Goal: Task Accomplishment & Management: Use online tool/utility

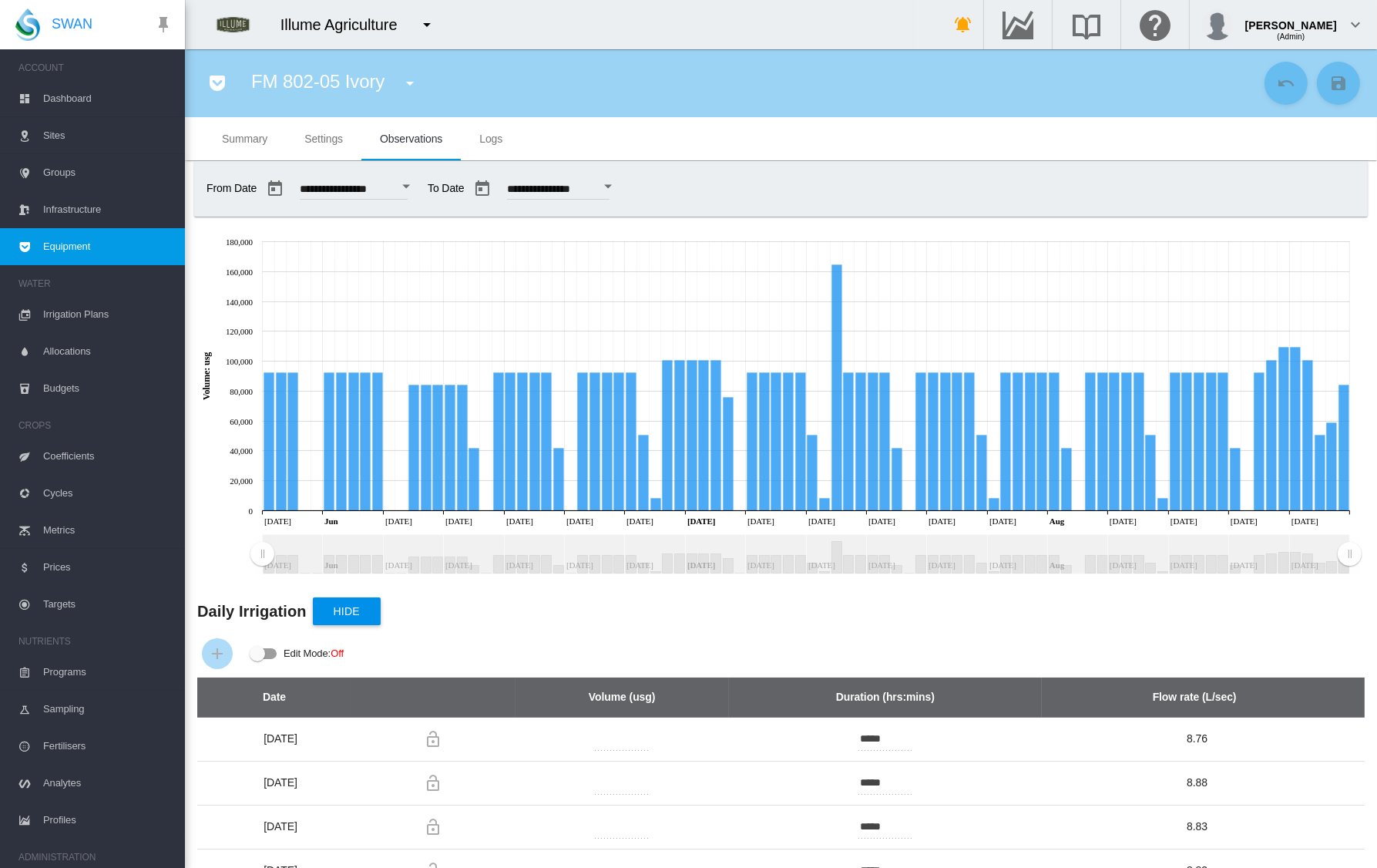
click at [425, 26] on md-icon "icon-menu-down" at bounding box center [427, 25] width 19 height 19
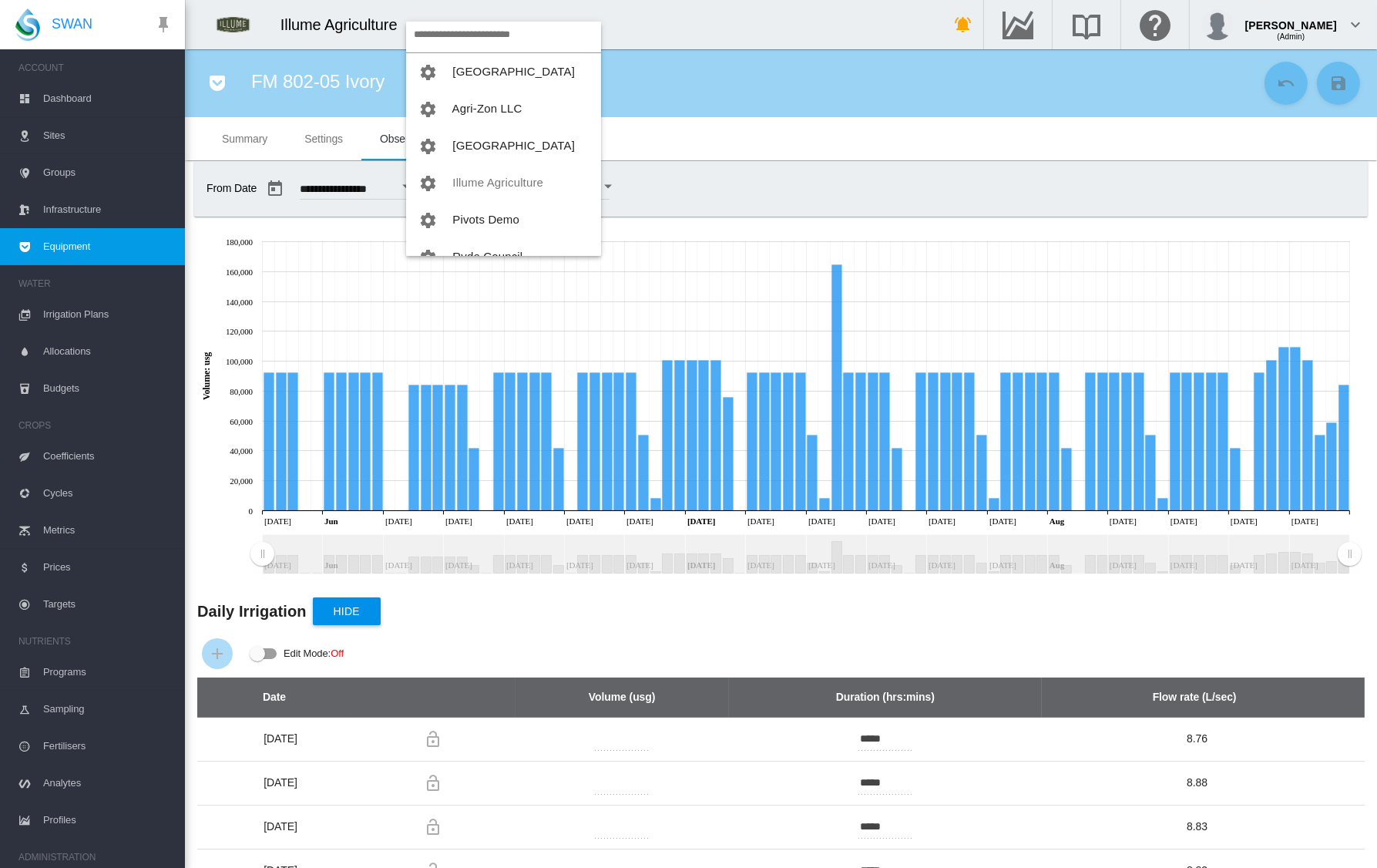
scroll to position [13, 0]
click at [643, 131] on md-backdrop at bounding box center [688, 434] width 1377 height 868
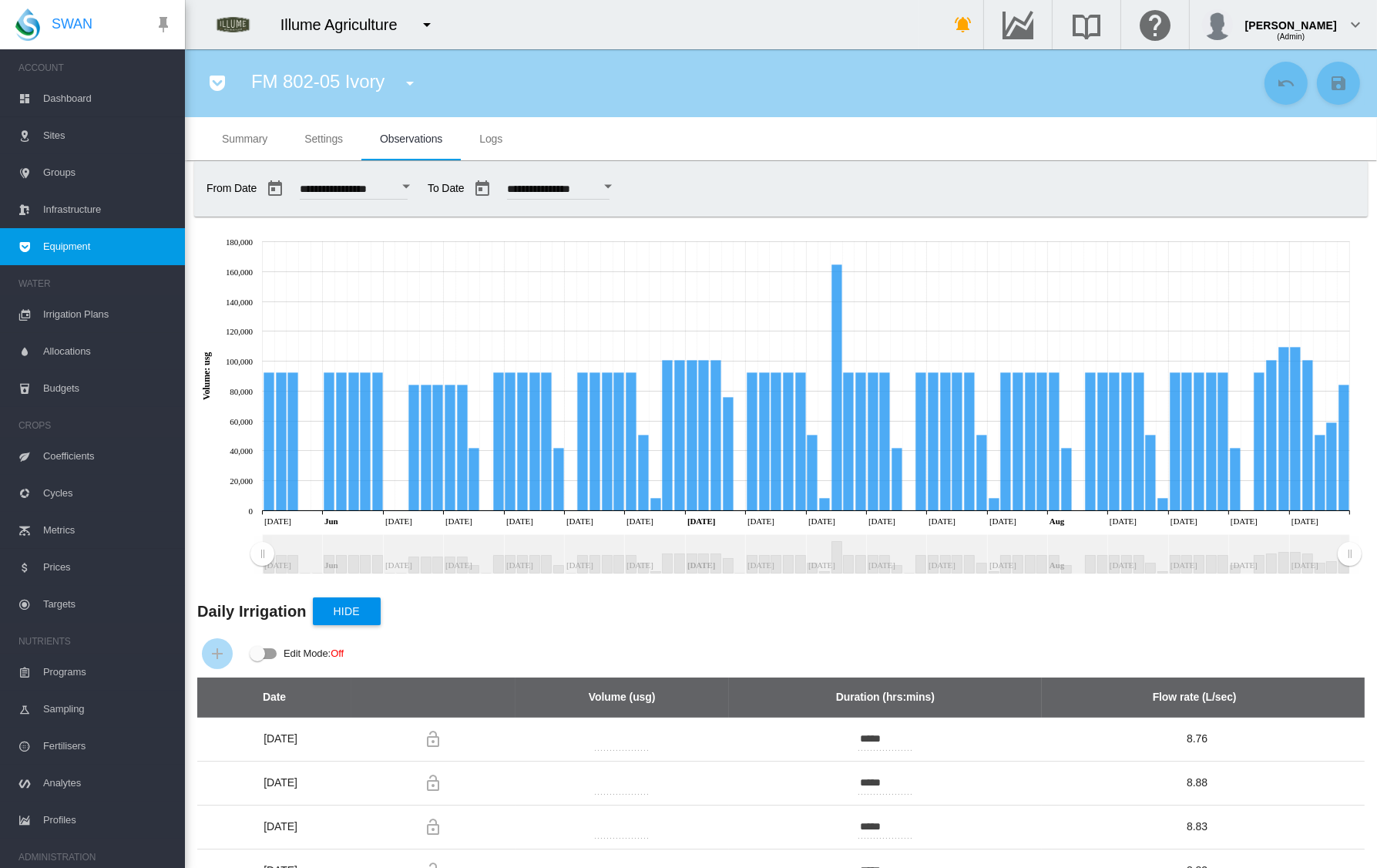
scroll to position [1, 0]
click at [401, 81] on md-icon "icon-menu-down" at bounding box center [410, 82] width 19 height 19
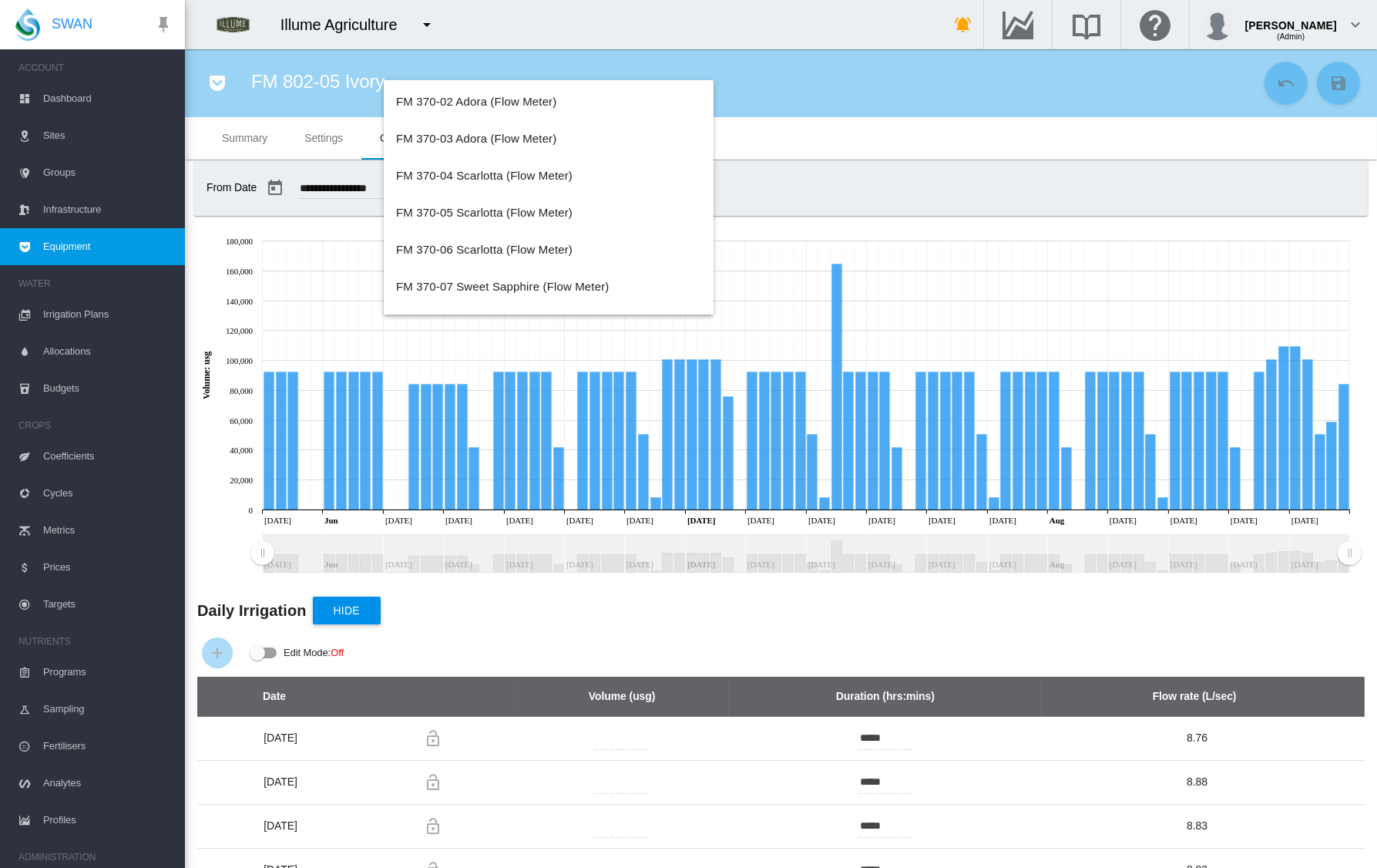
scroll to position [0, 0]
click at [829, 180] on md-backdrop at bounding box center [688, 434] width 1377 height 868
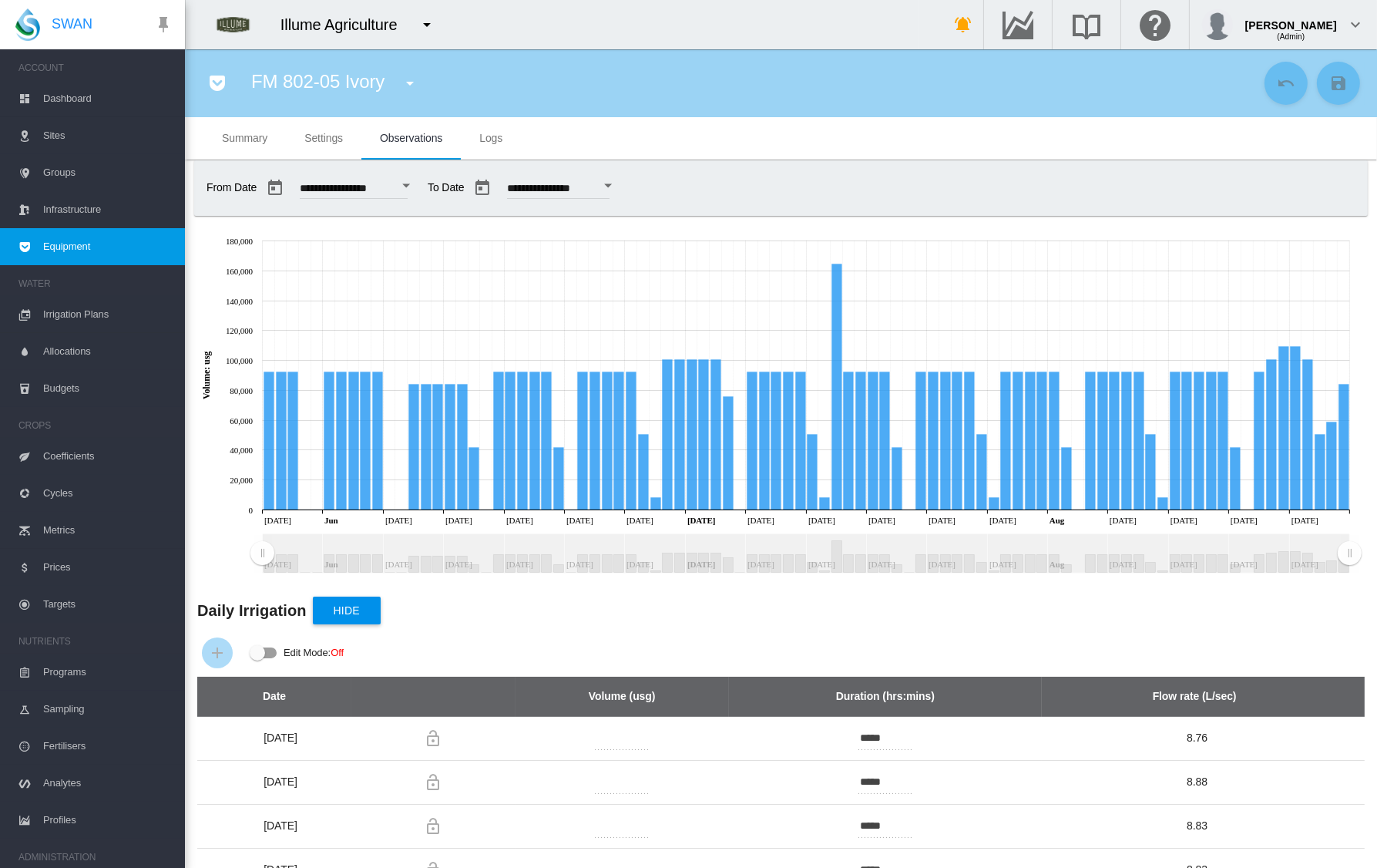
click at [335, 153] on md-tab-item "Settings" at bounding box center [324, 138] width 76 height 43
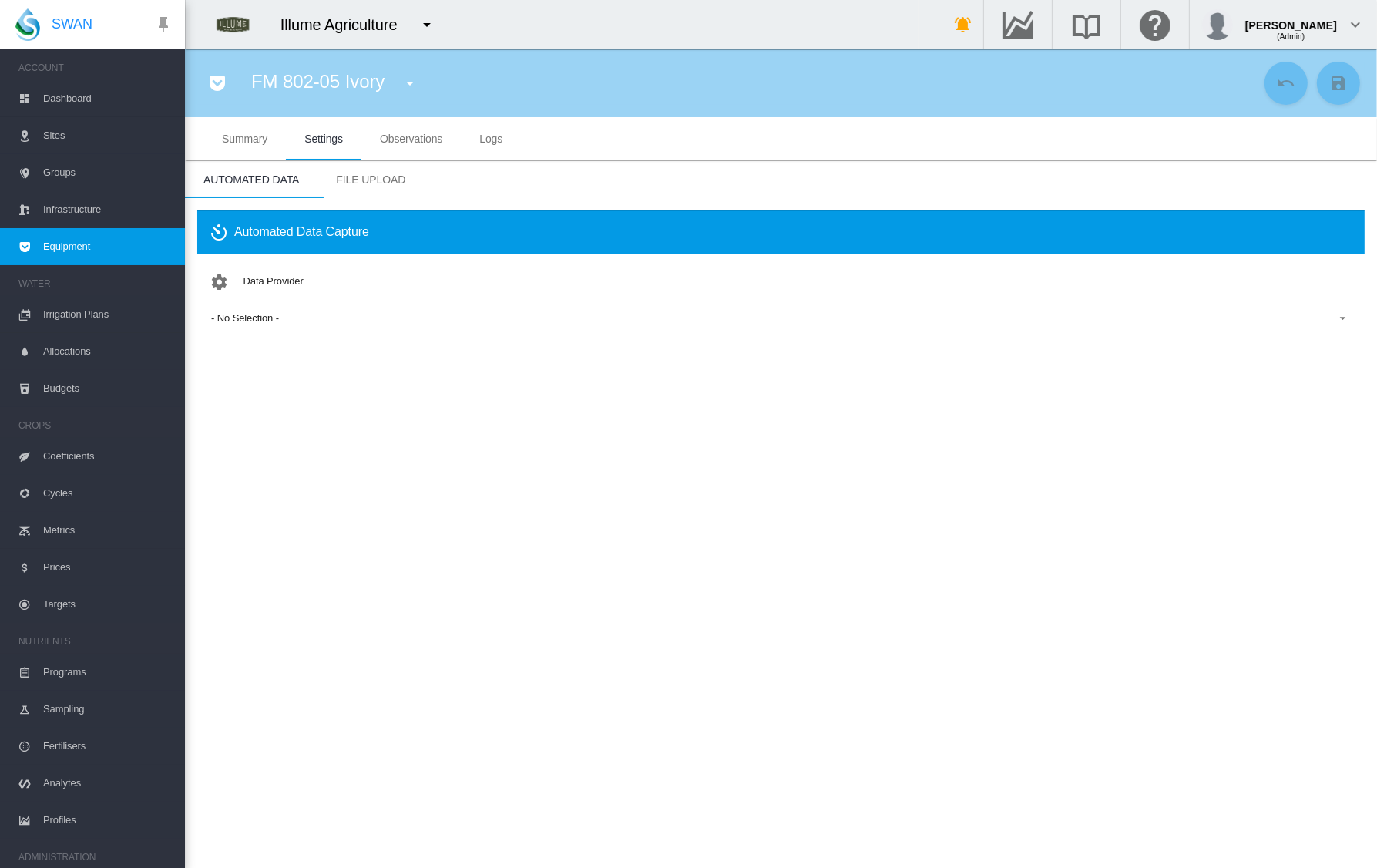
click at [414, 146] on md-tab-item "Observations" at bounding box center [411, 138] width 99 height 43
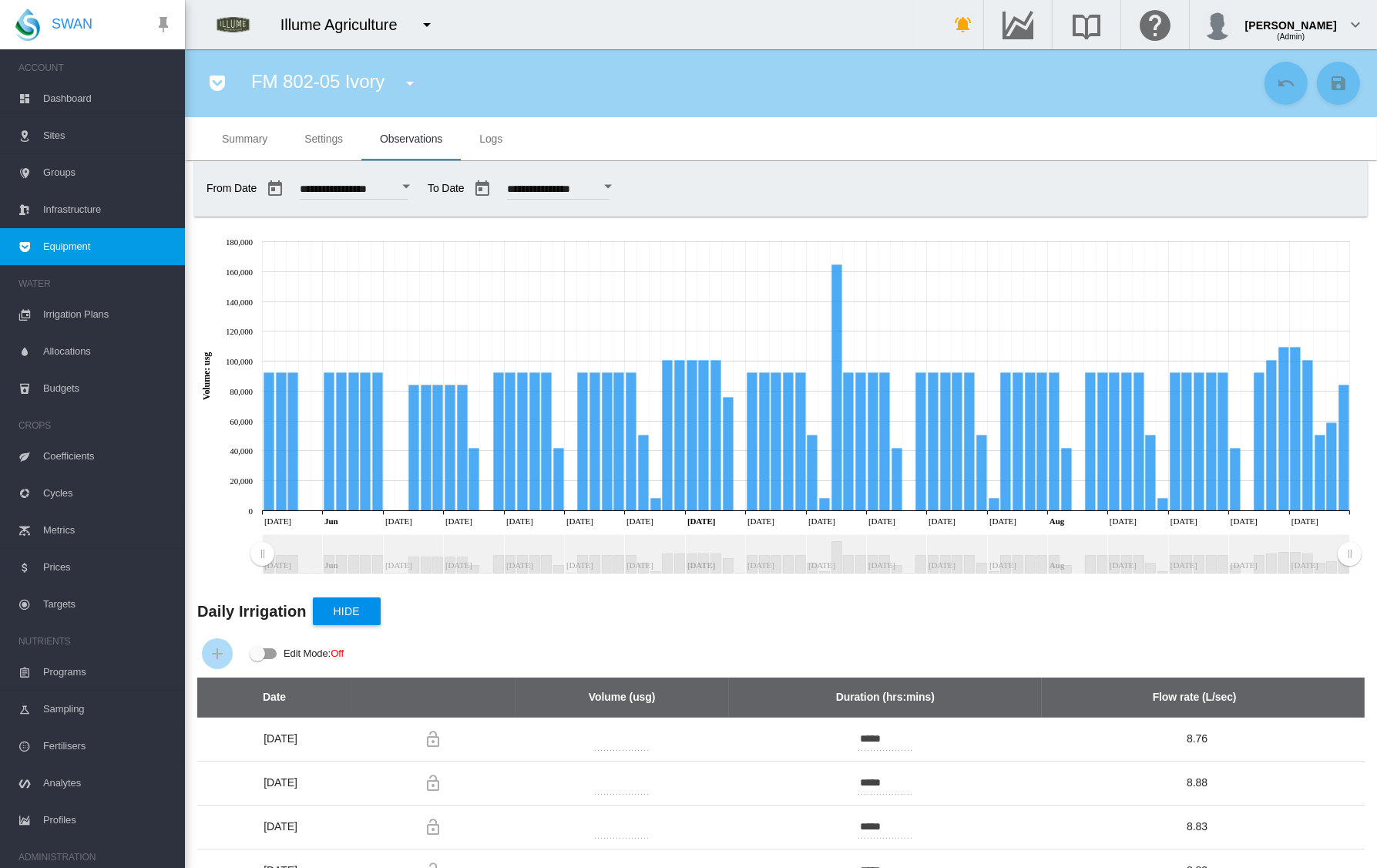
click at [408, 84] on md-icon "icon-menu-down" at bounding box center [410, 82] width 19 height 19
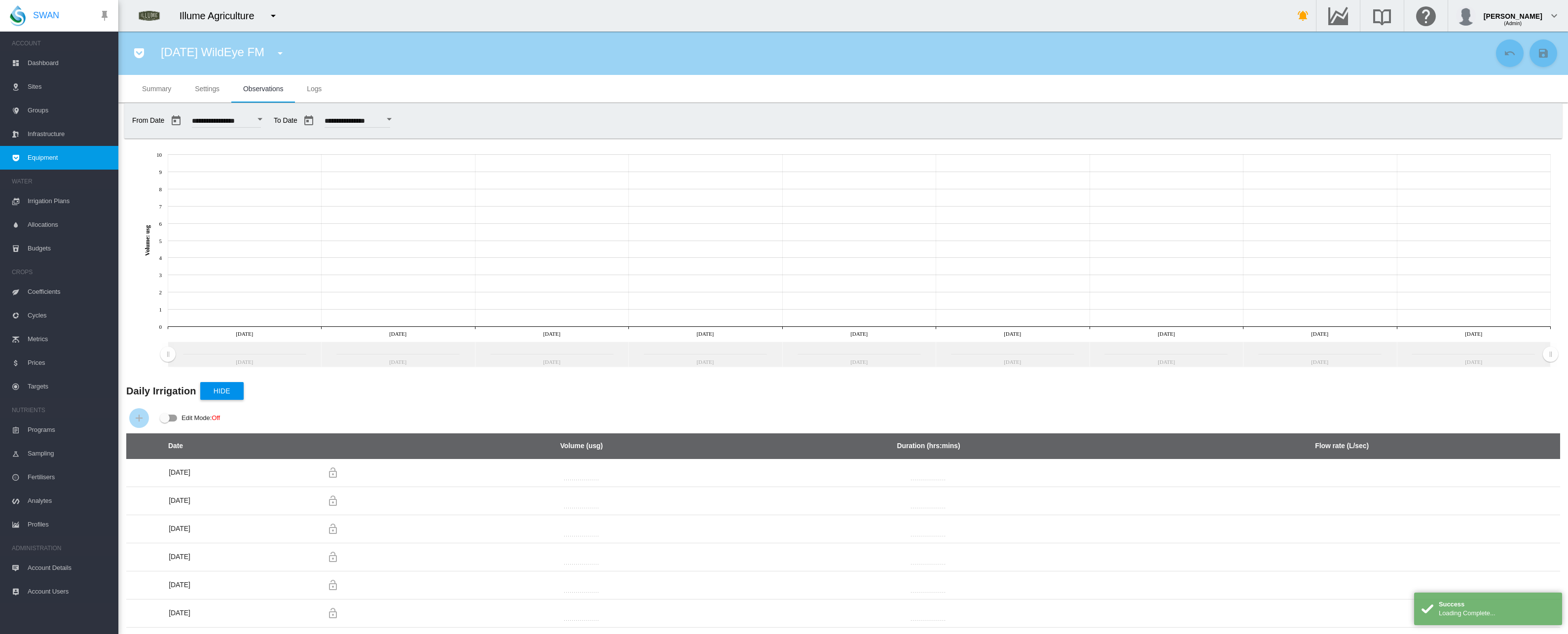
click at [269, 117] on button "Open calendar" at bounding box center [260, 119] width 18 height 18
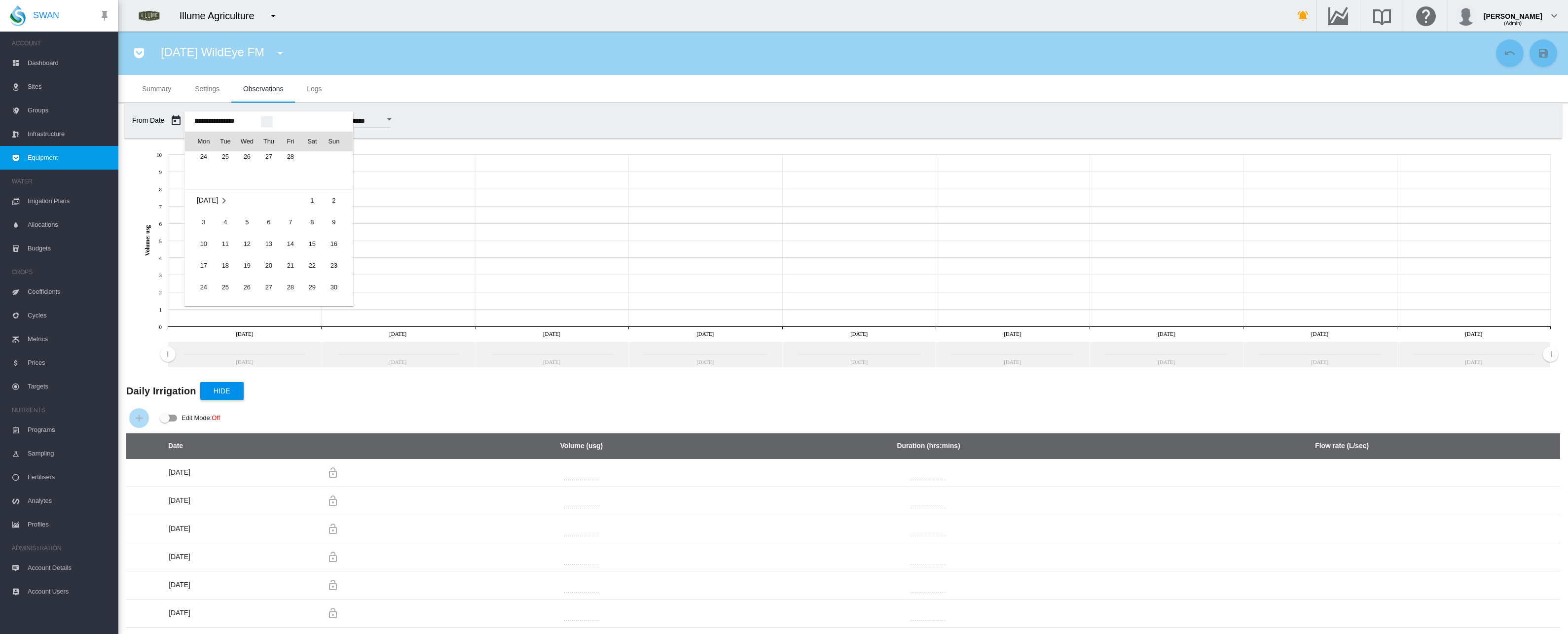
scroll to position [23745, 0]
click at [310, 208] on span "1" at bounding box center [312, 207] width 19 height 19
type input "**********"
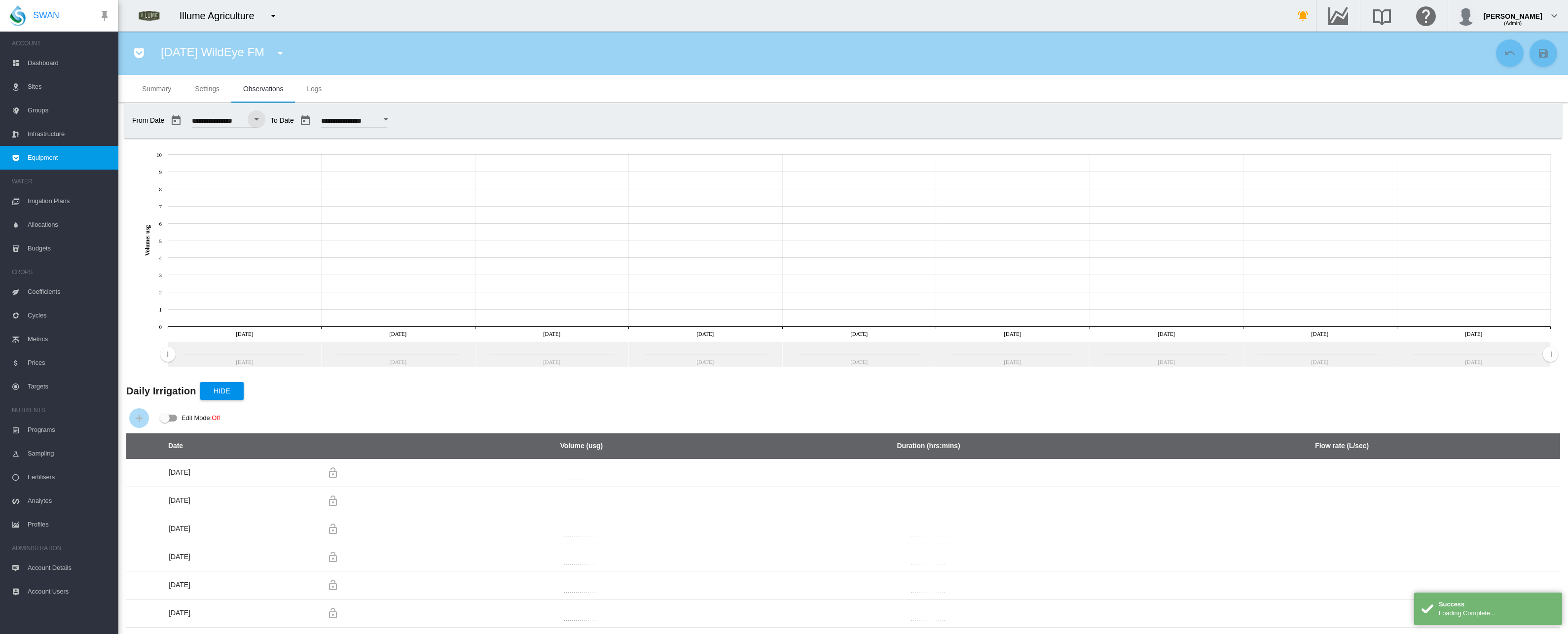
click at [389, 119] on div "Open calendar" at bounding box center [386, 120] width 5 height 3
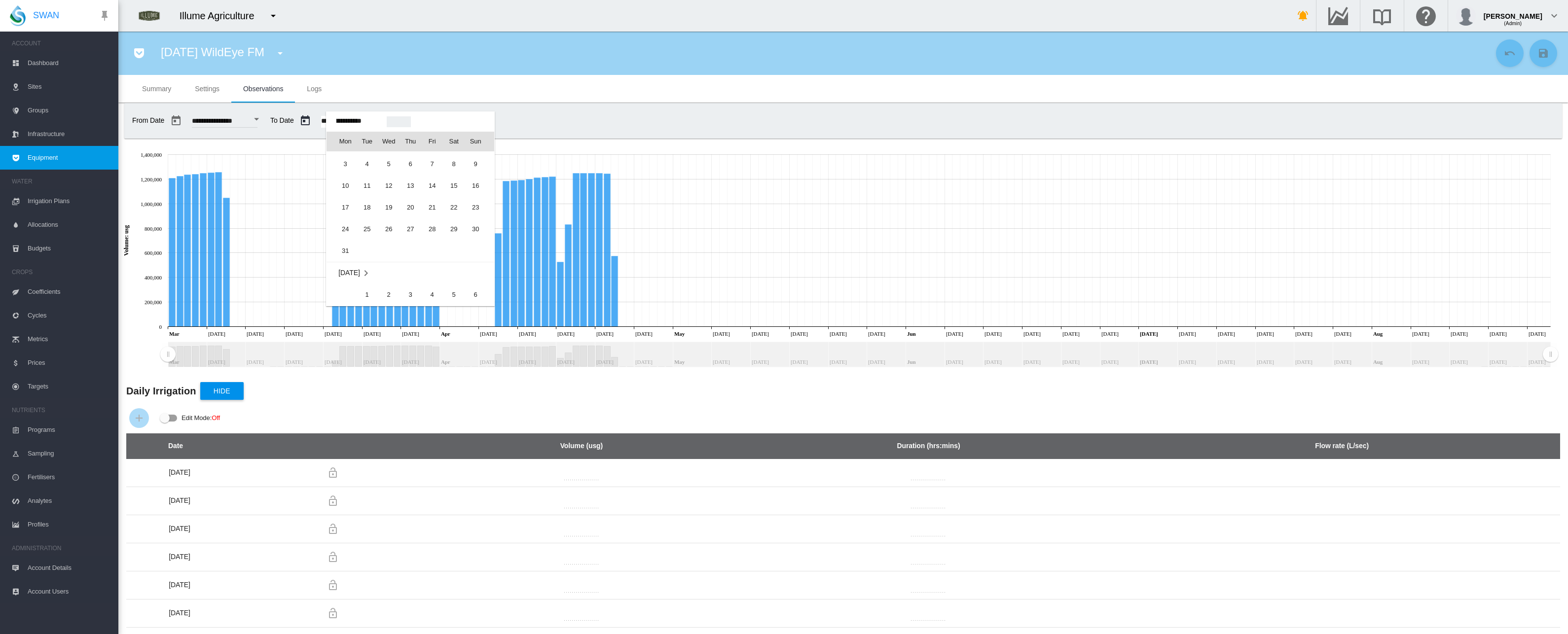
scroll to position [23810, 0]
click at [346, 252] on span "31" at bounding box center [345, 250] width 19 height 19
type input "**********"
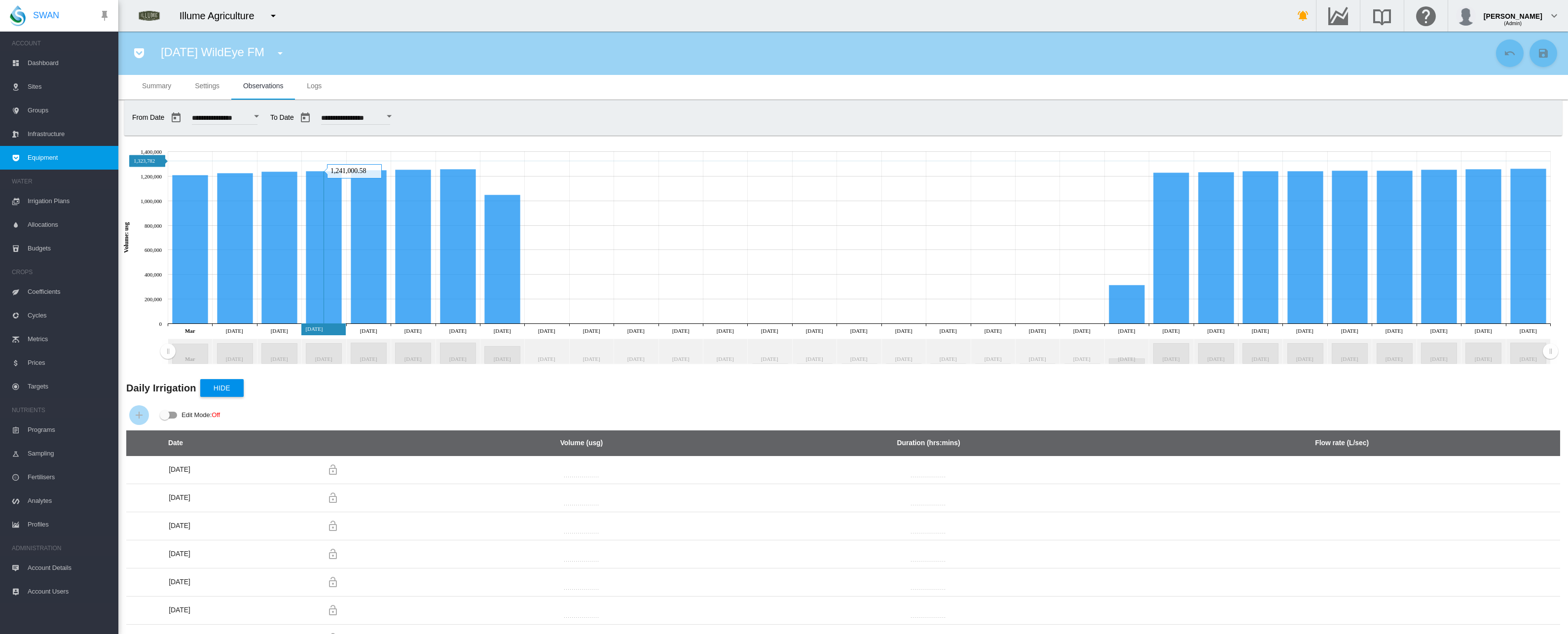
scroll to position [0, 0]
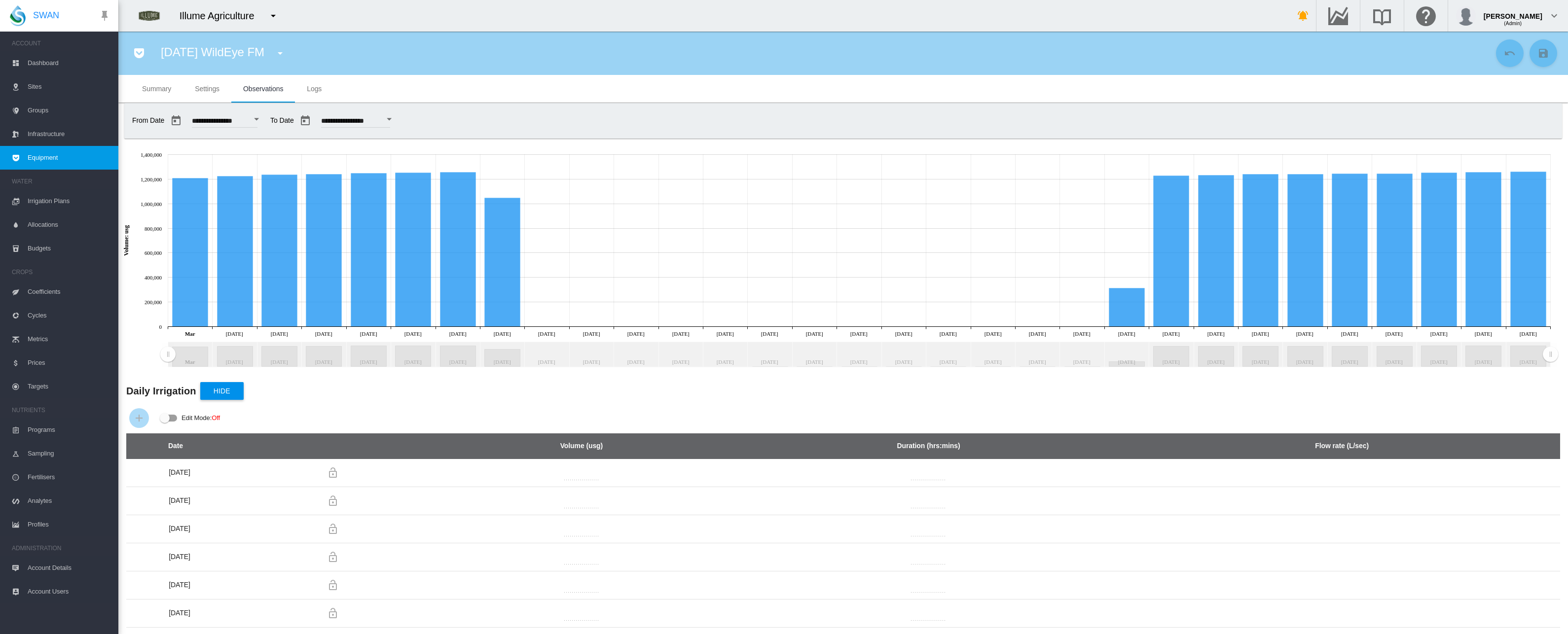
click at [214, 89] on span "Settings" at bounding box center [207, 89] width 24 height 8
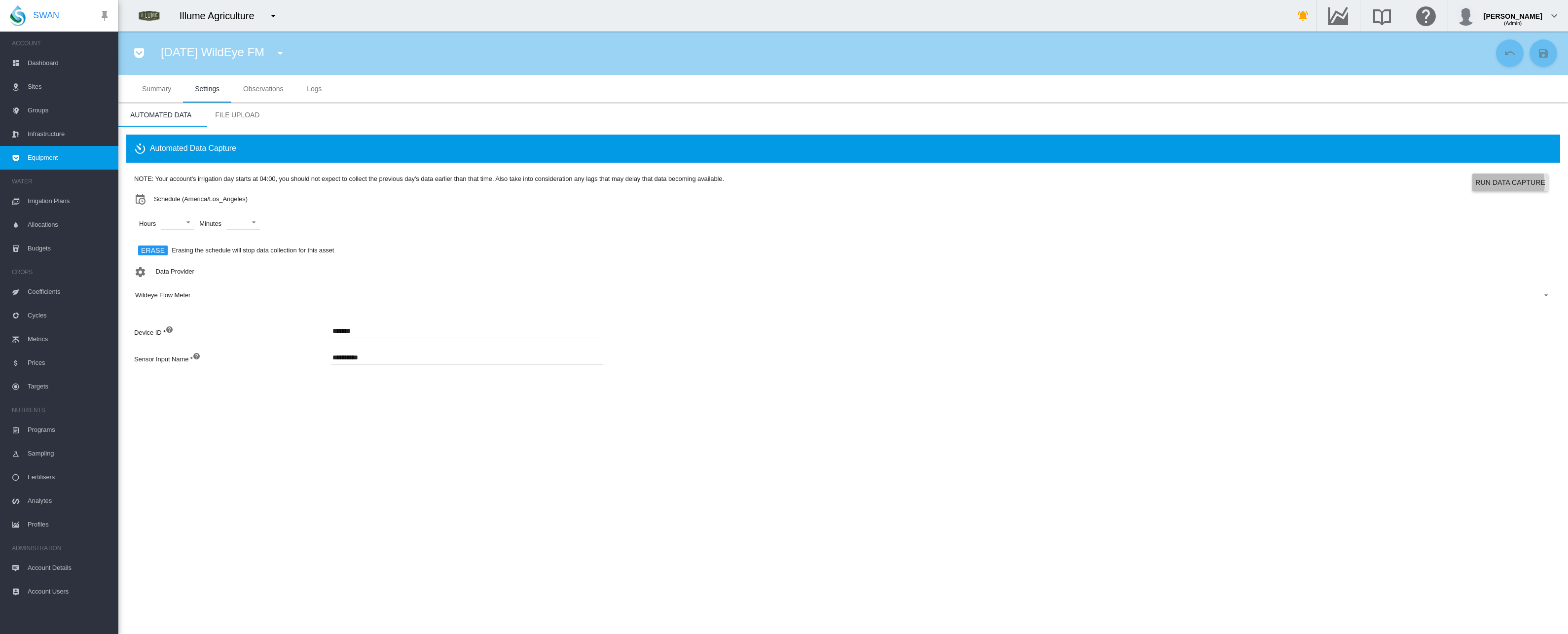
click at [1496, 185] on button "Run Data Capture" at bounding box center [1510, 183] width 76 height 18
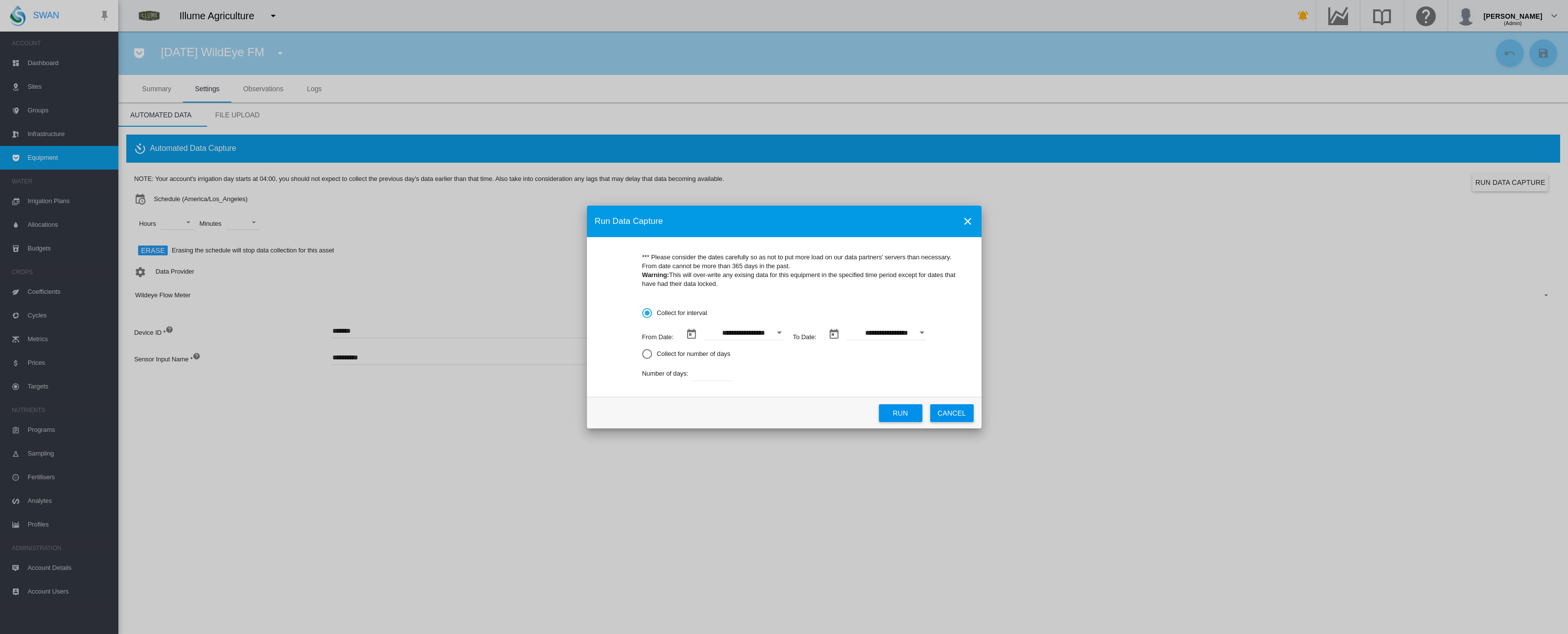
click at [778, 333] on div "Open calendar" at bounding box center [780, 333] width 5 height 3
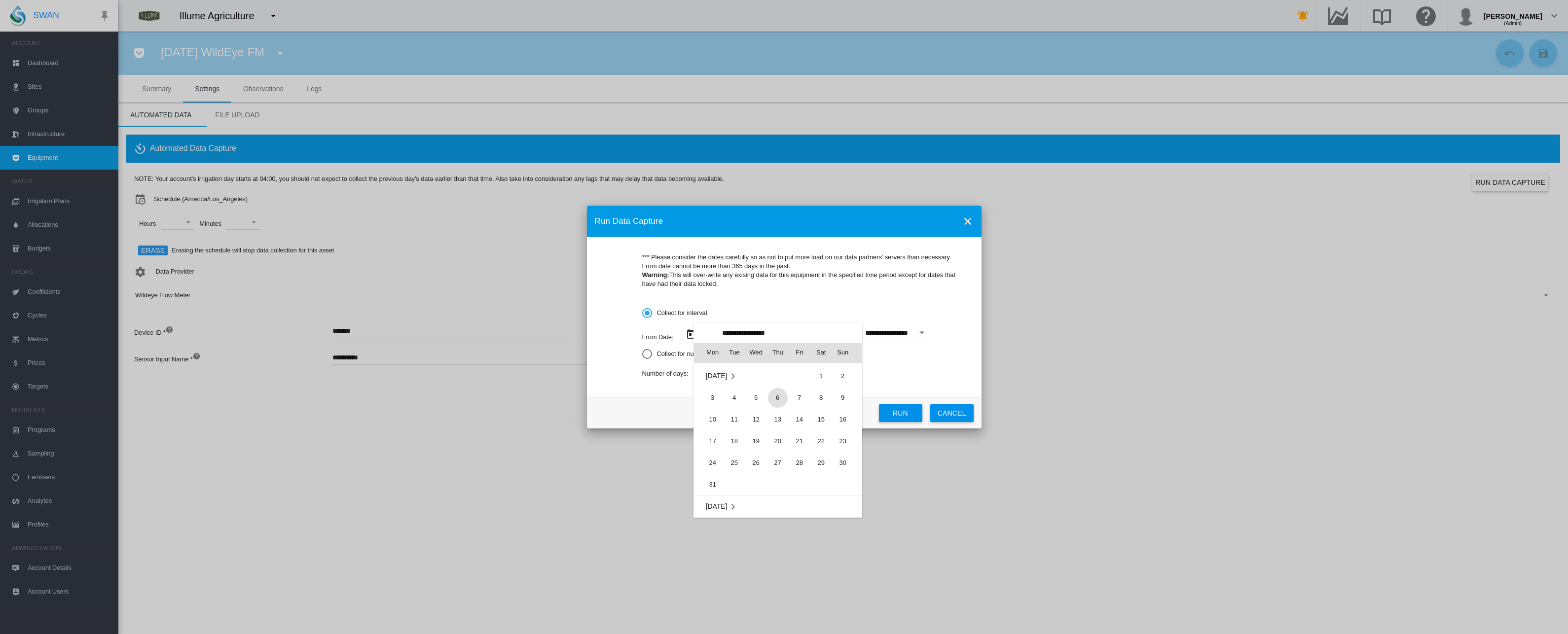
scroll to position [227693, 0]
click at [838, 403] on span "9" at bounding box center [842, 399] width 19 height 19
type input "**********"
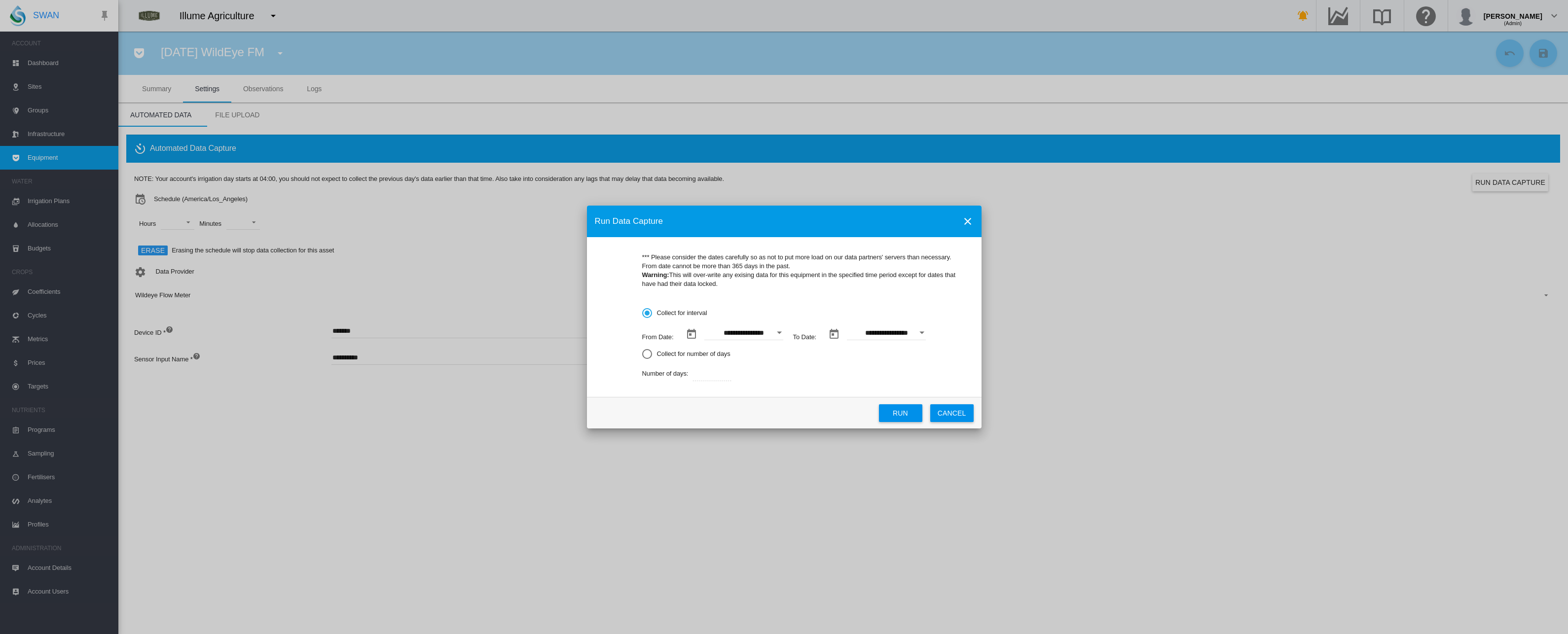
click at [920, 331] on button "Open calendar" at bounding box center [921, 333] width 18 height 18
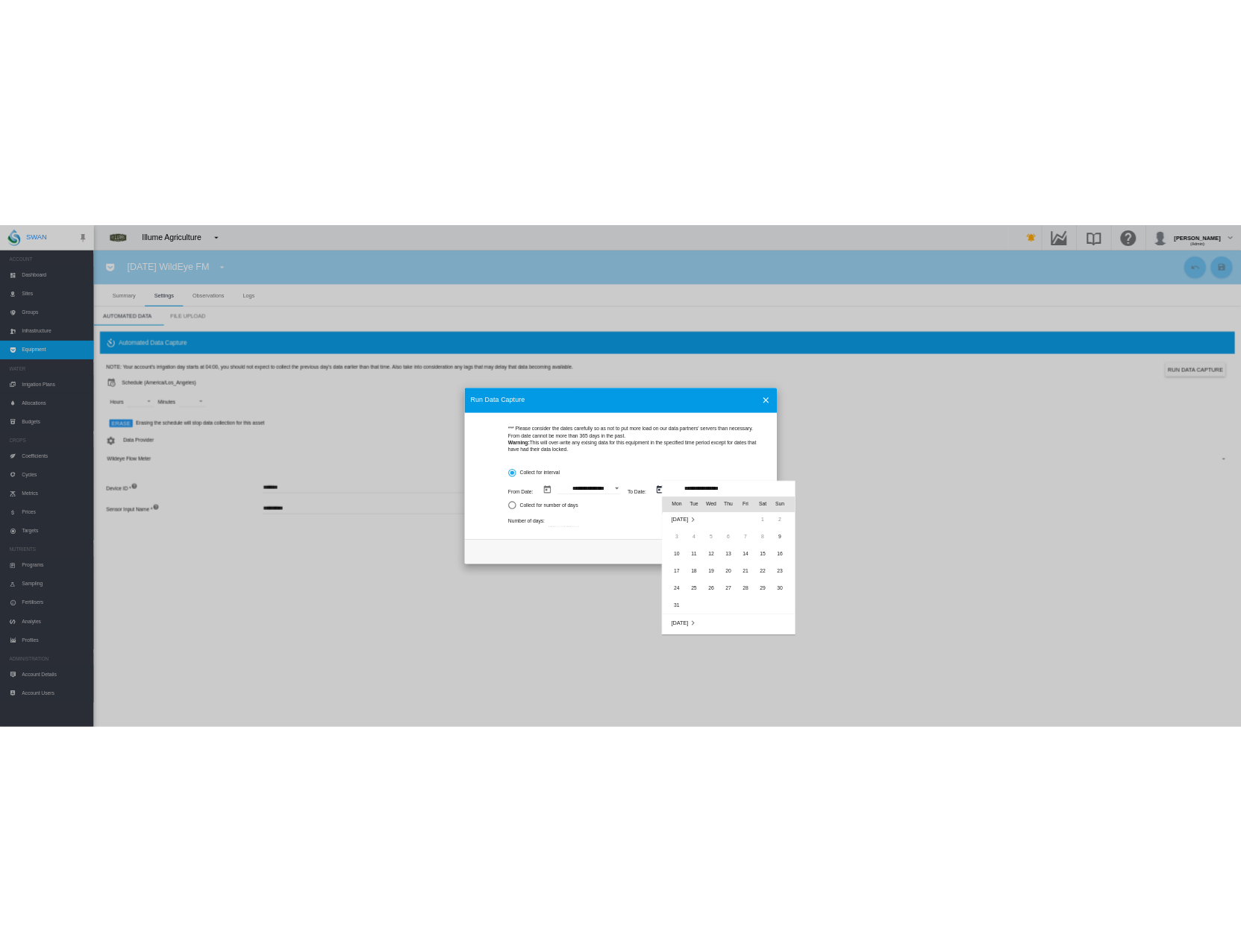
scroll to position [0, 0]
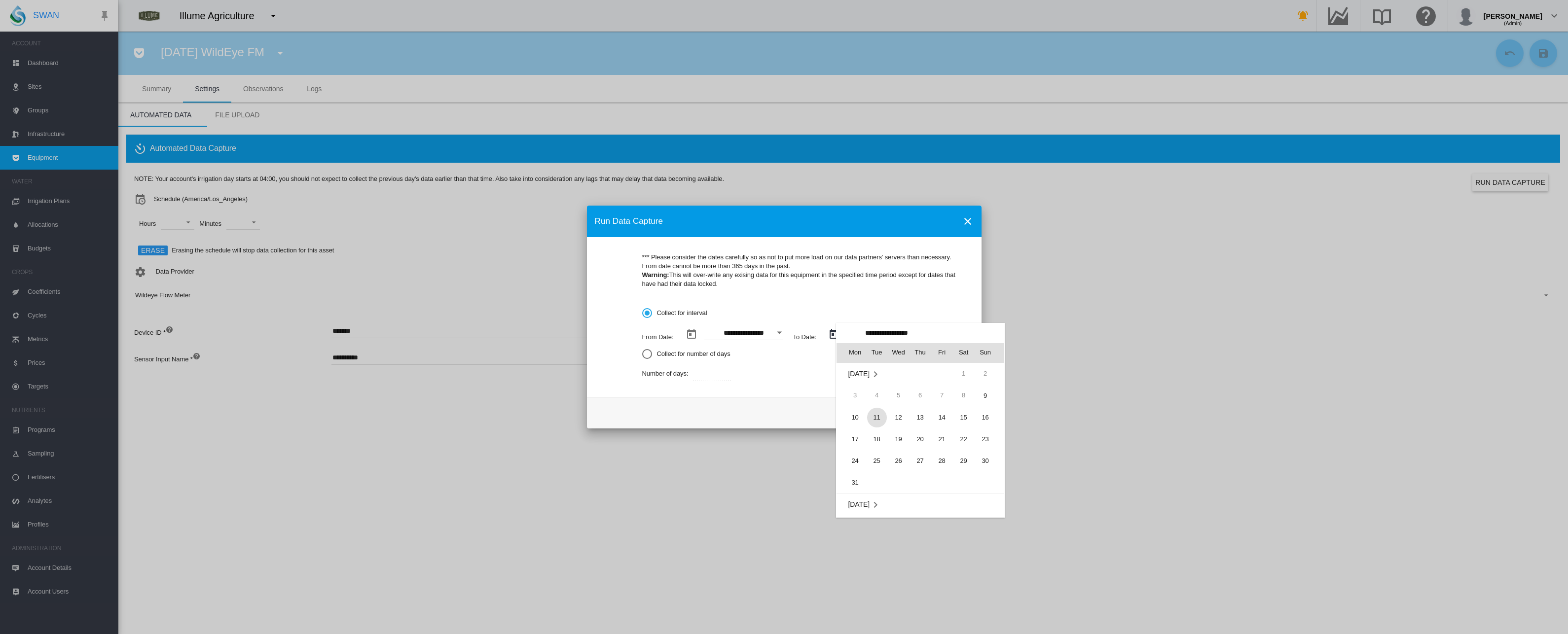
click at [876, 417] on span "11" at bounding box center [876, 417] width 19 height 19
type input "**********"
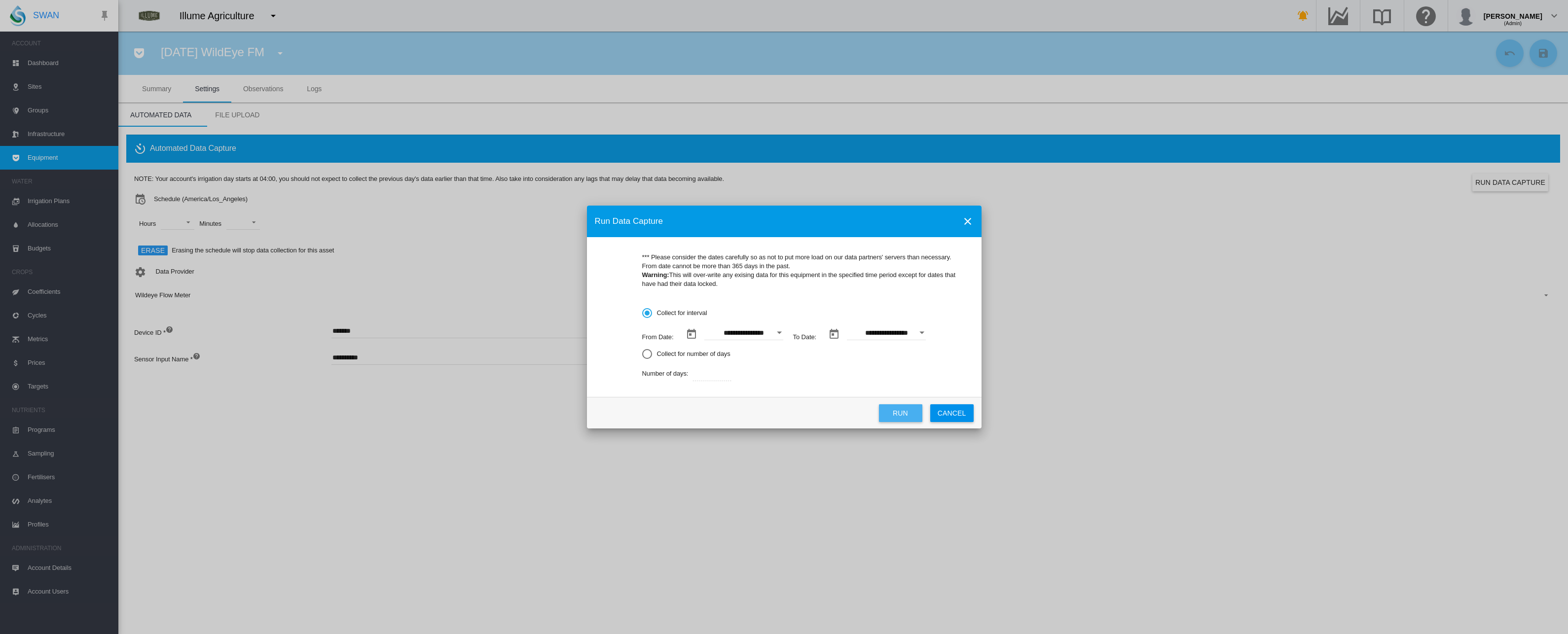
click at [911, 410] on button "Run" at bounding box center [900, 413] width 43 height 18
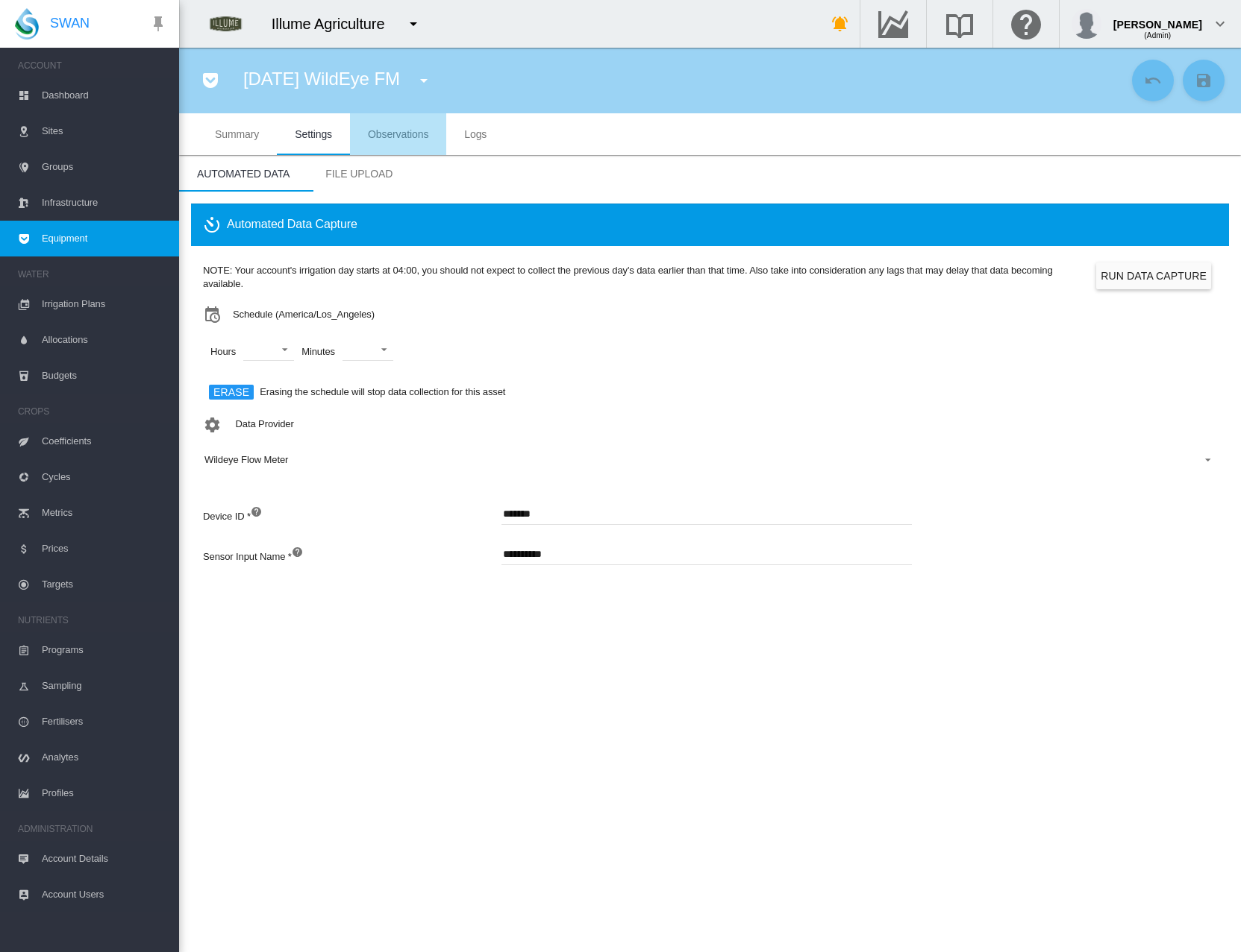
click at [395, 123] on md-tab-item "Observations" at bounding box center [398, 134] width 96 height 42
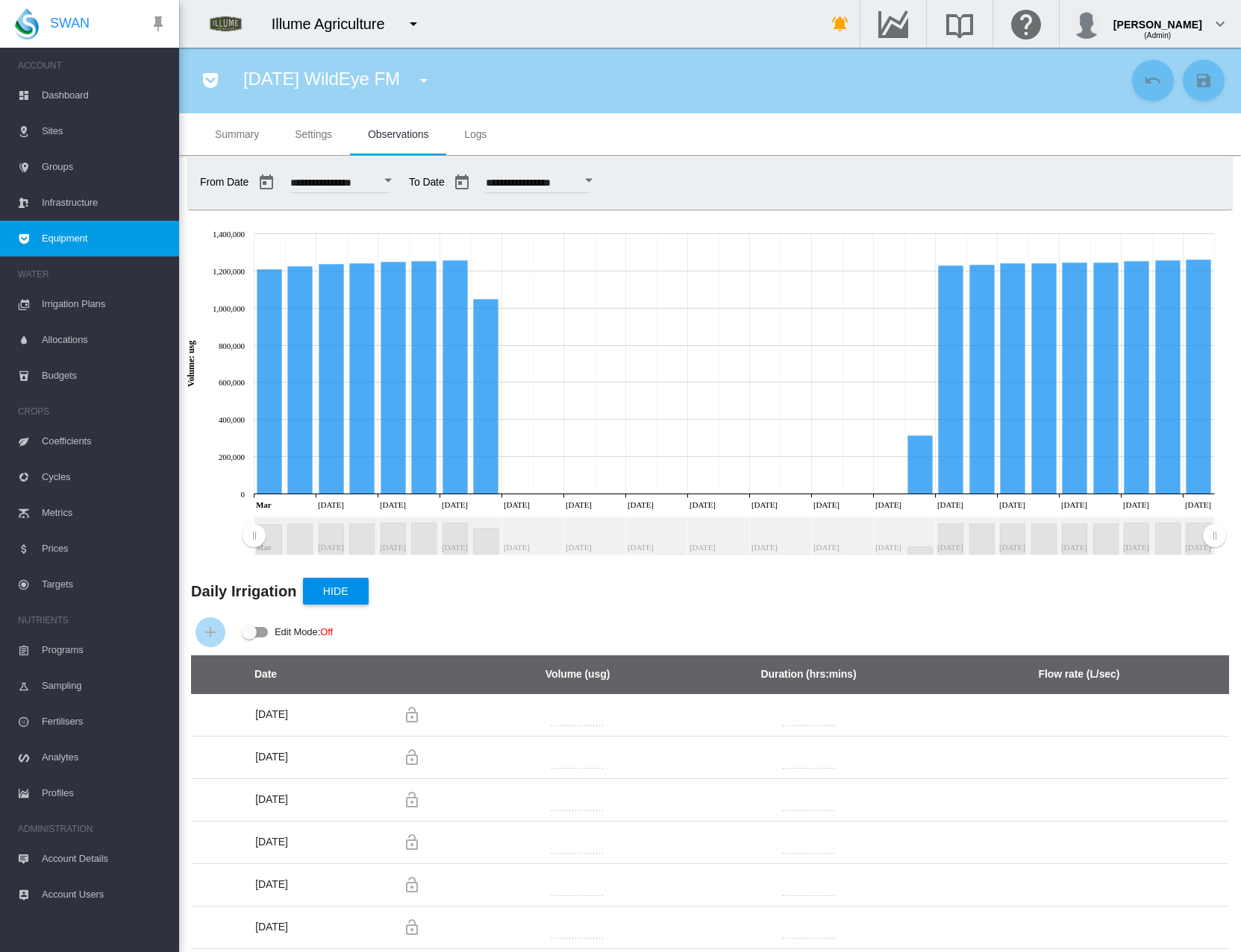
click at [402, 173] on button "Open calendar" at bounding box center [387, 180] width 27 height 27
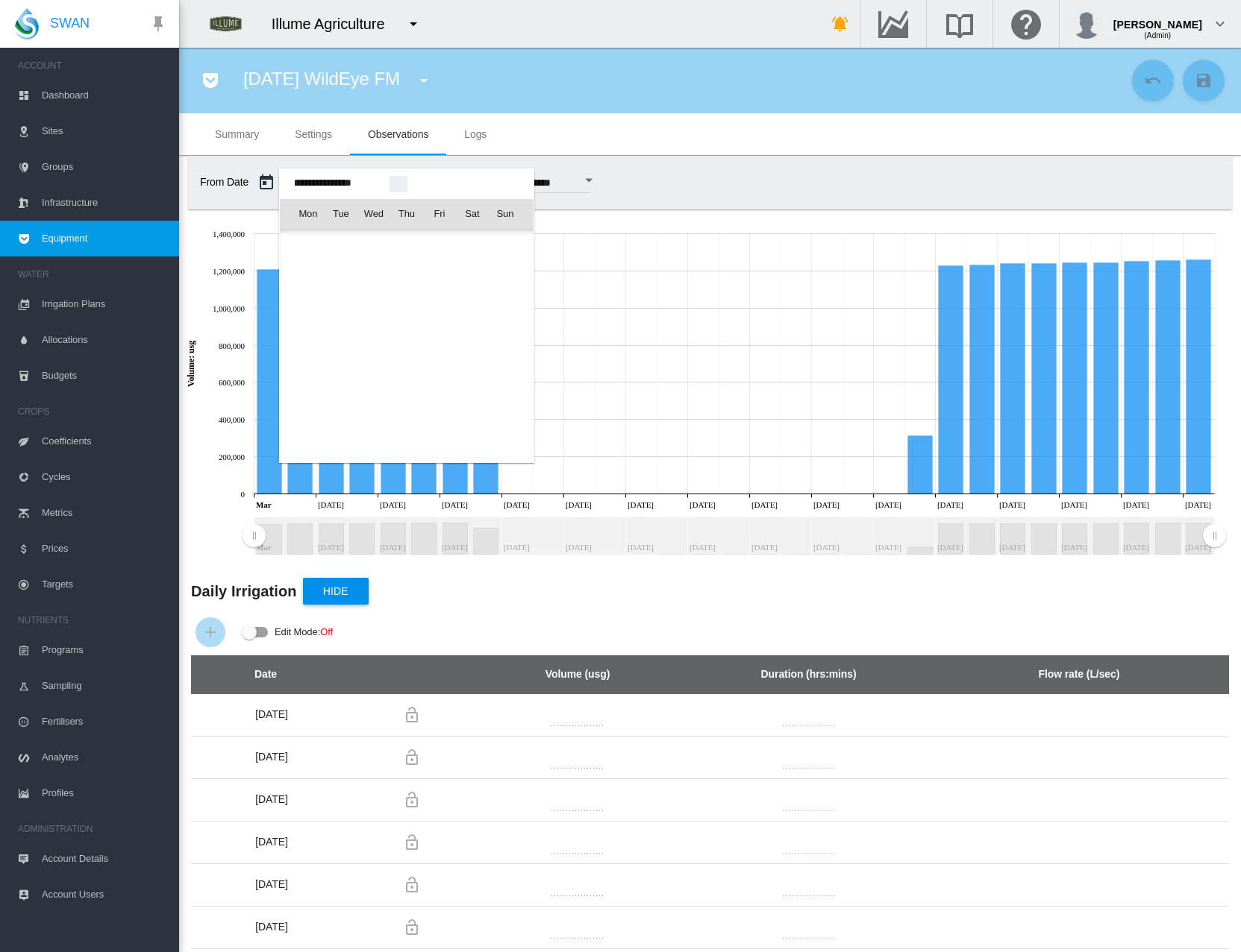
scroll to position [35970, 0]
click at [476, 278] on span "8" at bounding box center [472, 278] width 29 height 29
type input "**********"
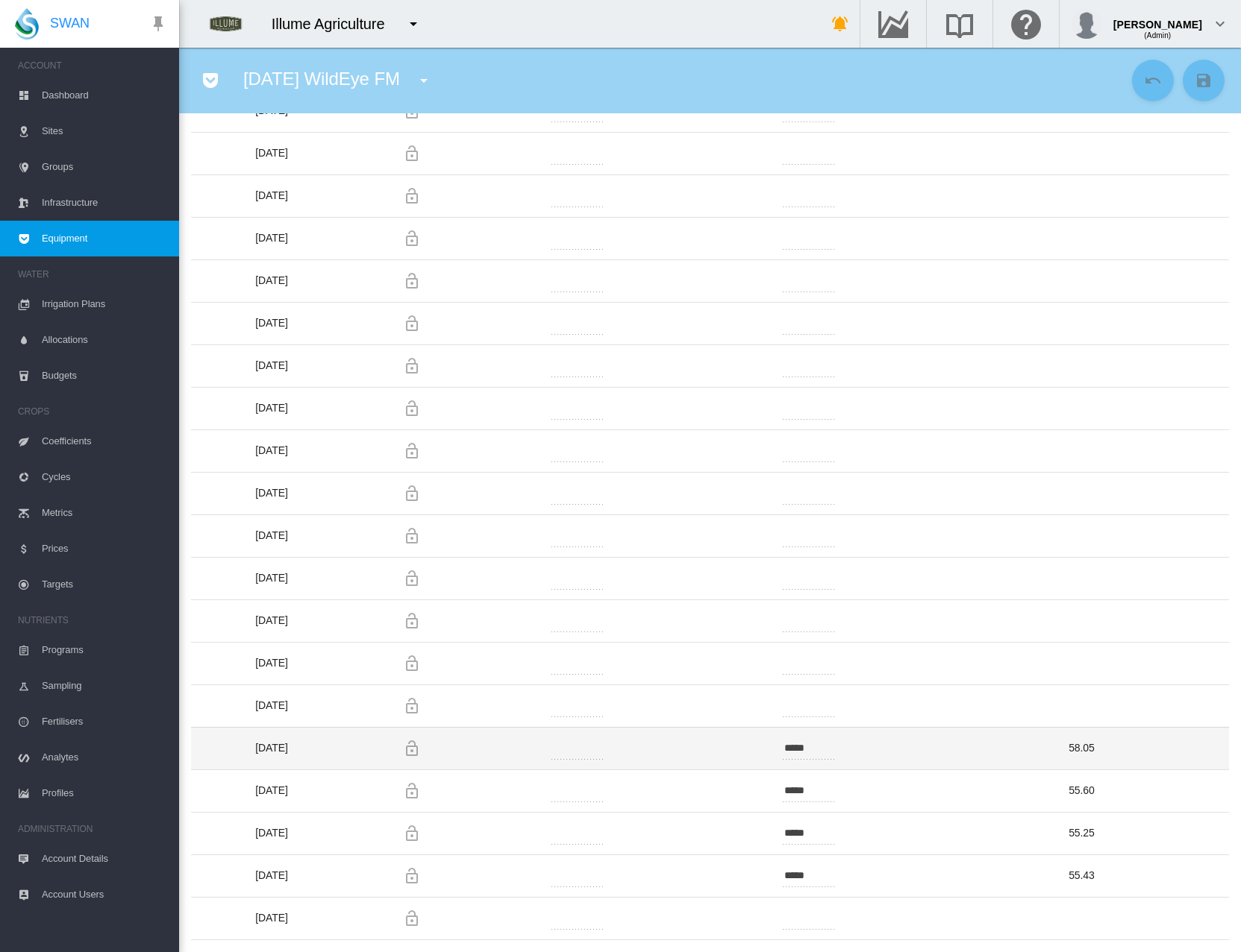
scroll to position [0, 1]
click at [618, 746] on td "*********" at bounding box center [577, 748] width 187 height 43
click at [618, 747] on td "*********" at bounding box center [577, 748] width 187 height 43
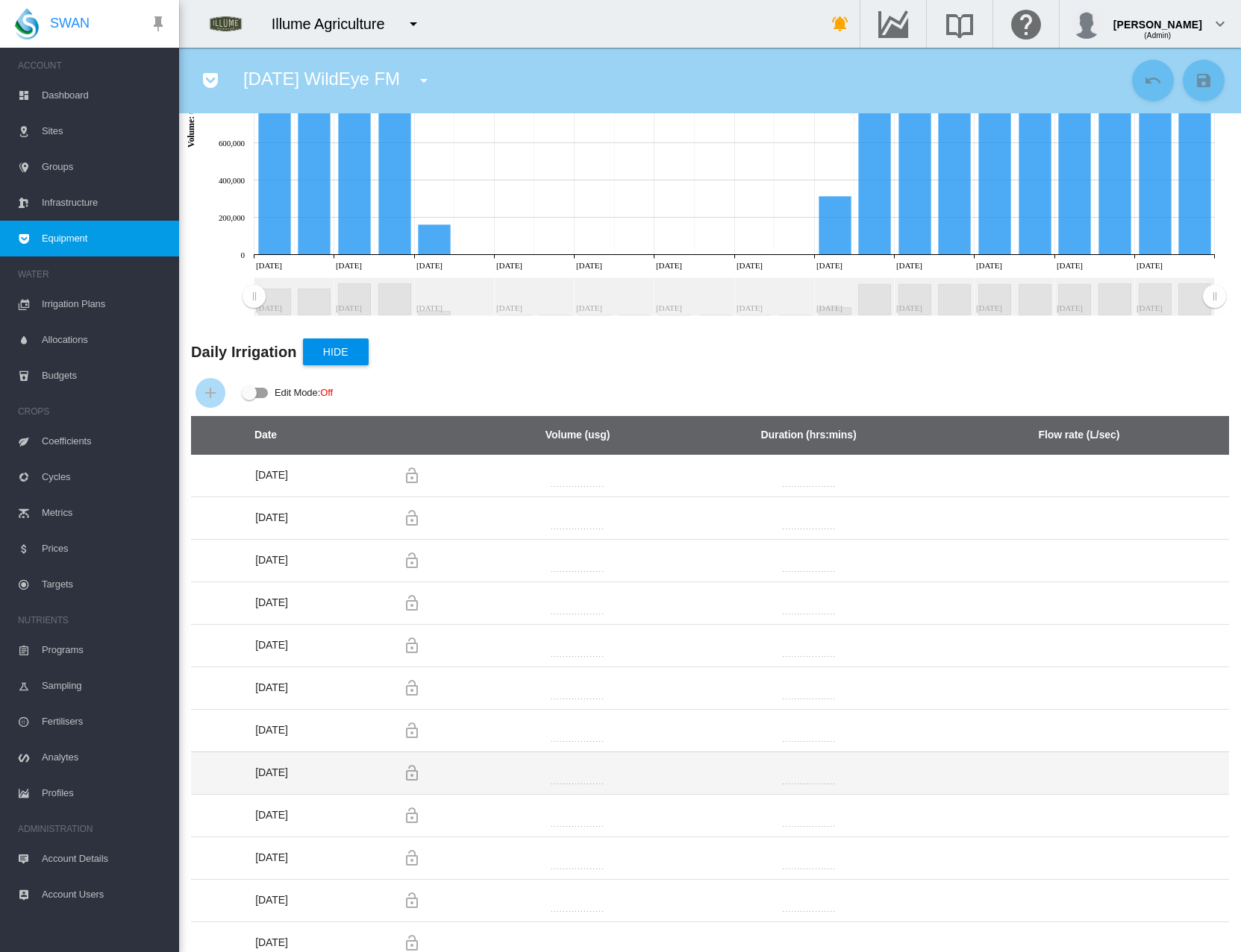
scroll to position [0, 0]
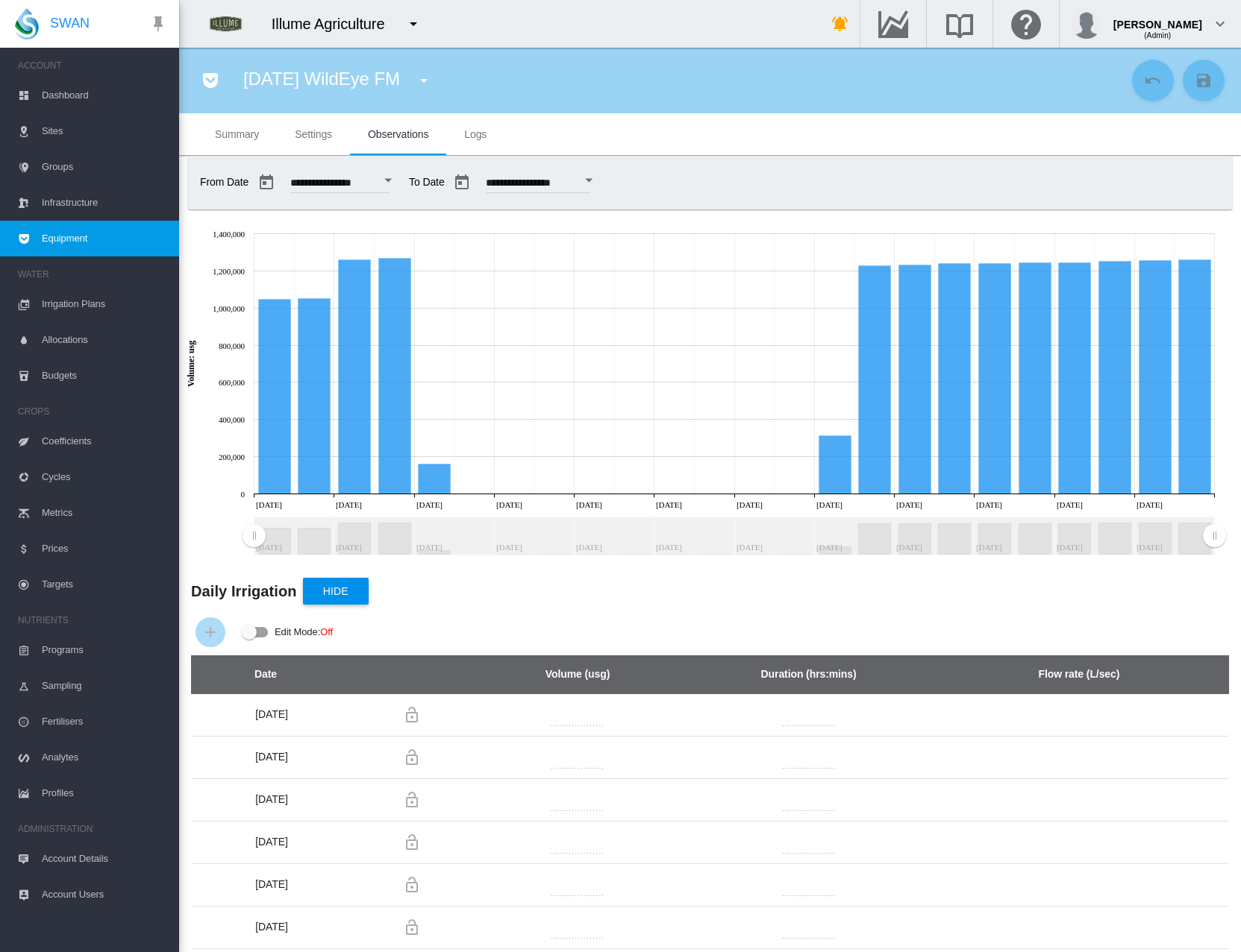
click at [310, 135] on span "Settings" at bounding box center [312, 134] width 37 height 12
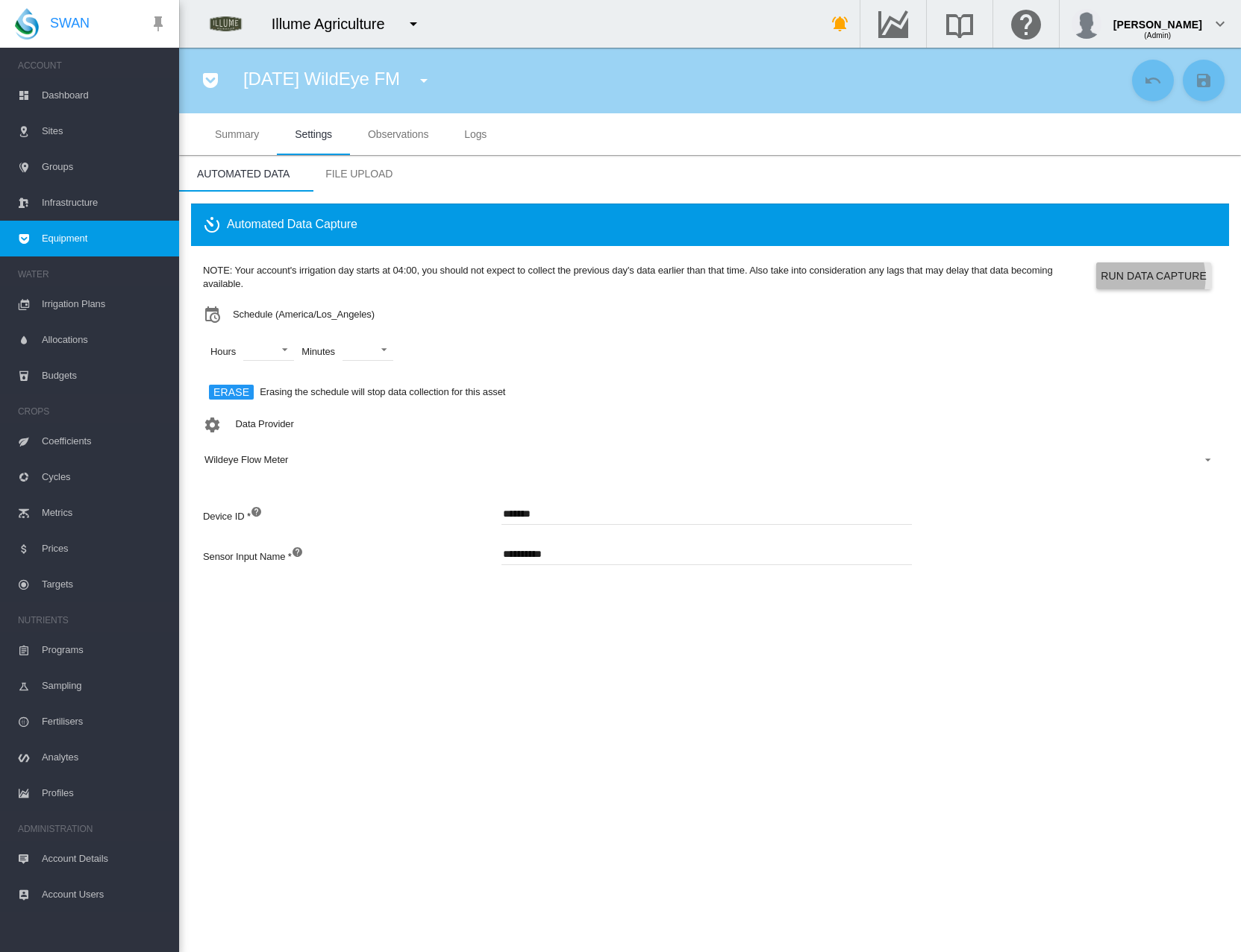
click at [1144, 278] on button "Run Data Capture" at bounding box center [1153, 276] width 115 height 27
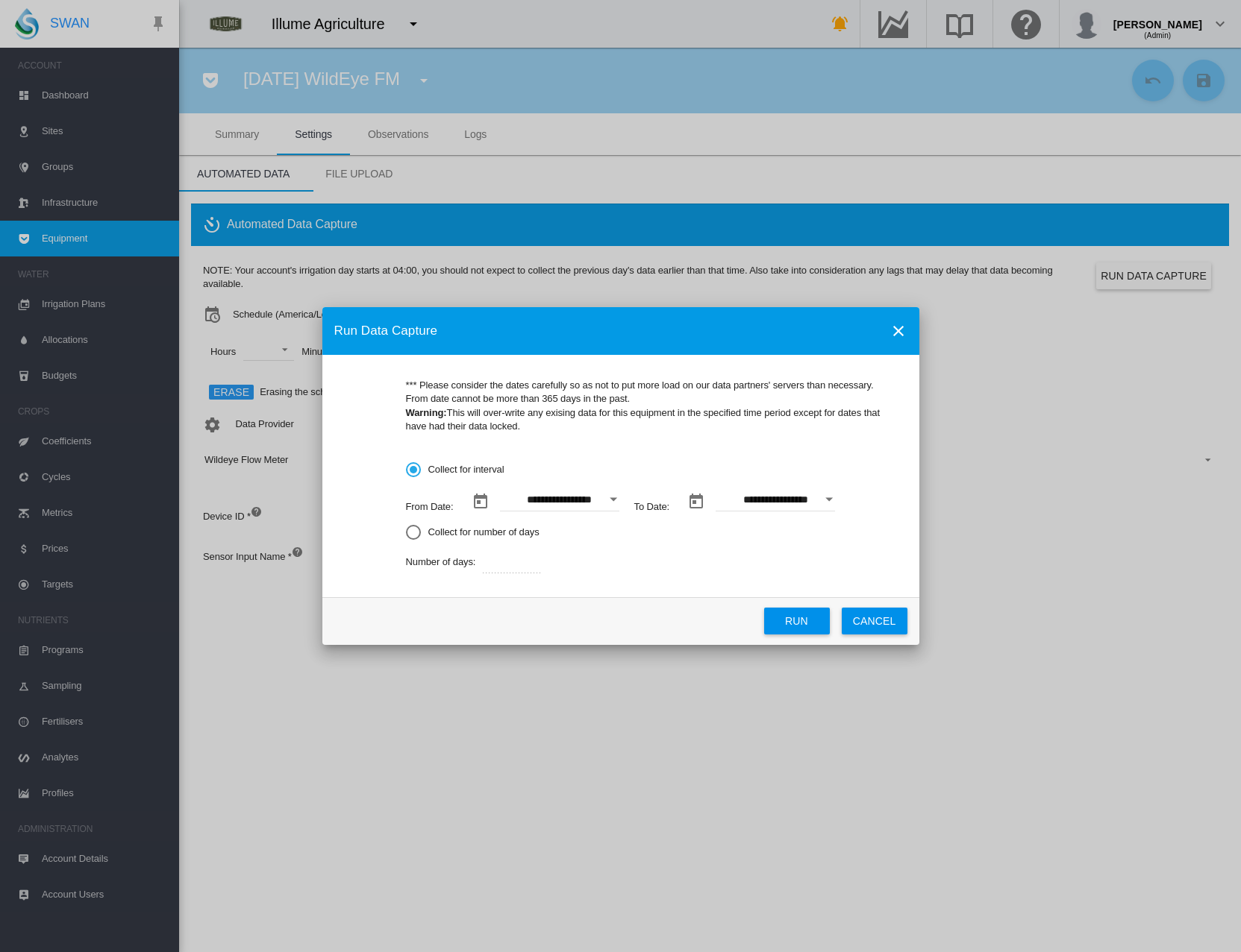
click at [611, 503] on button "Open calendar" at bounding box center [613, 499] width 27 height 27
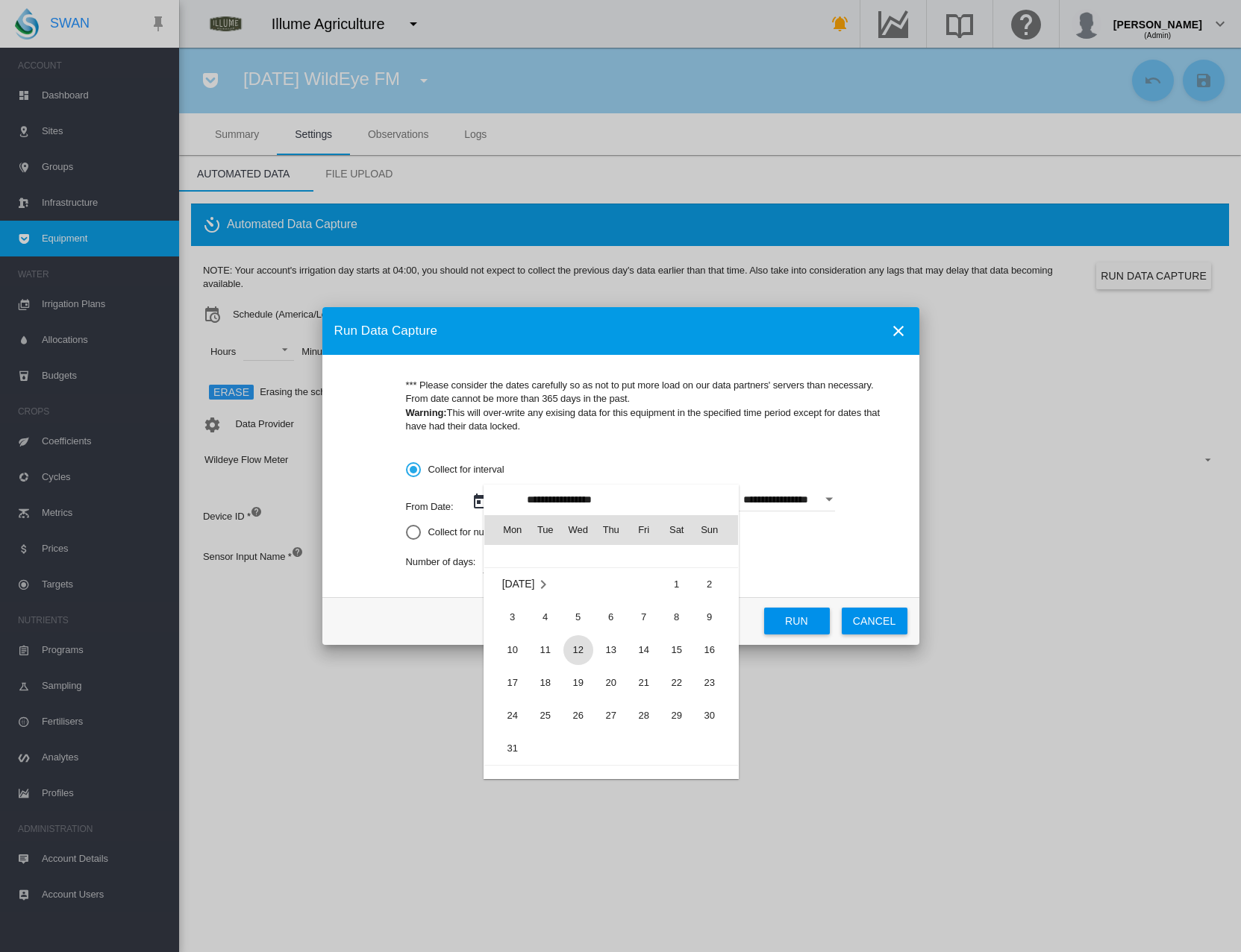
scroll to position [344267, 0]
click at [716, 622] on span "9" at bounding box center [709, 616] width 29 height 29
type input "**********"
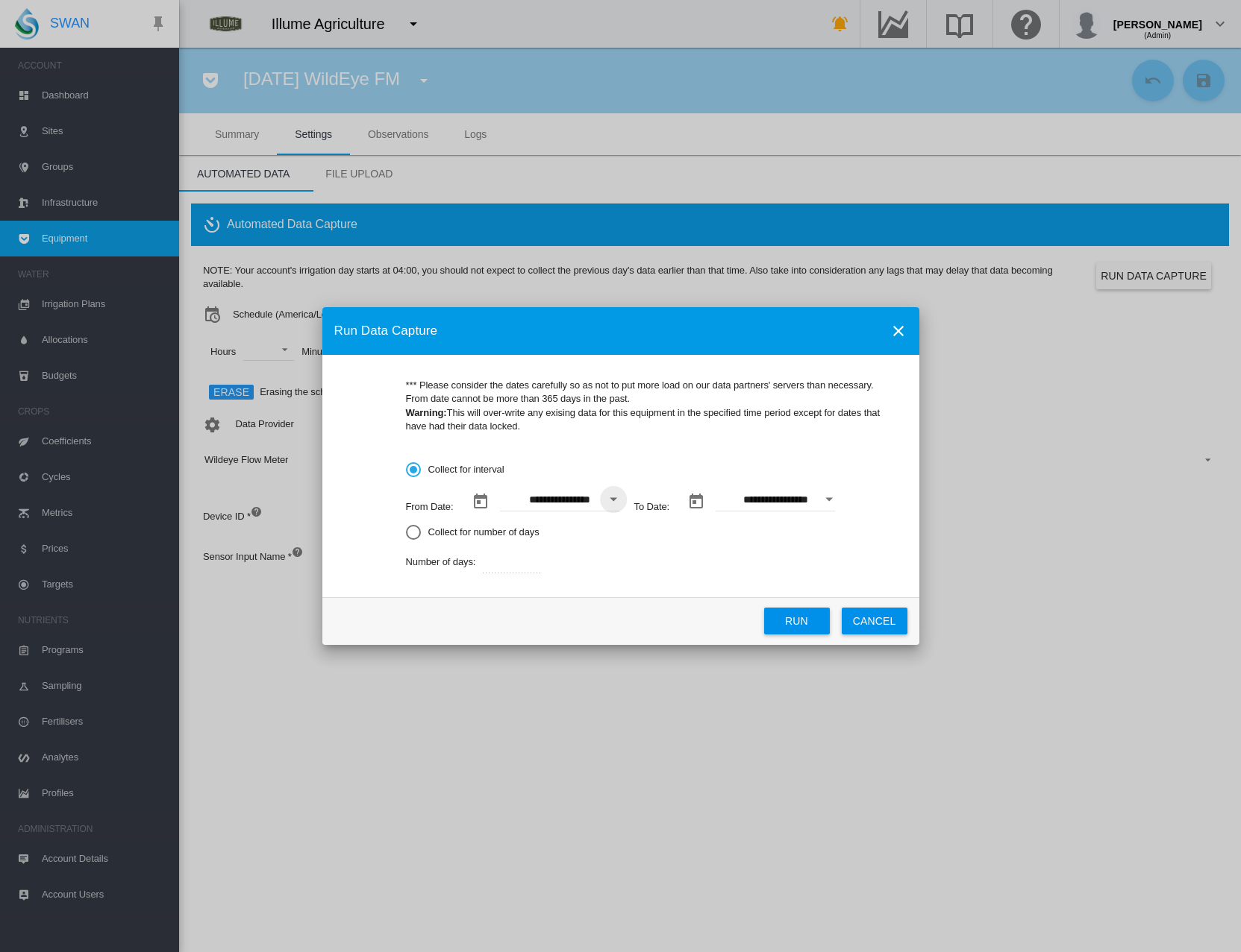
click at [826, 499] on div "Open calendar" at bounding box center [829, 500] width 8 height 4
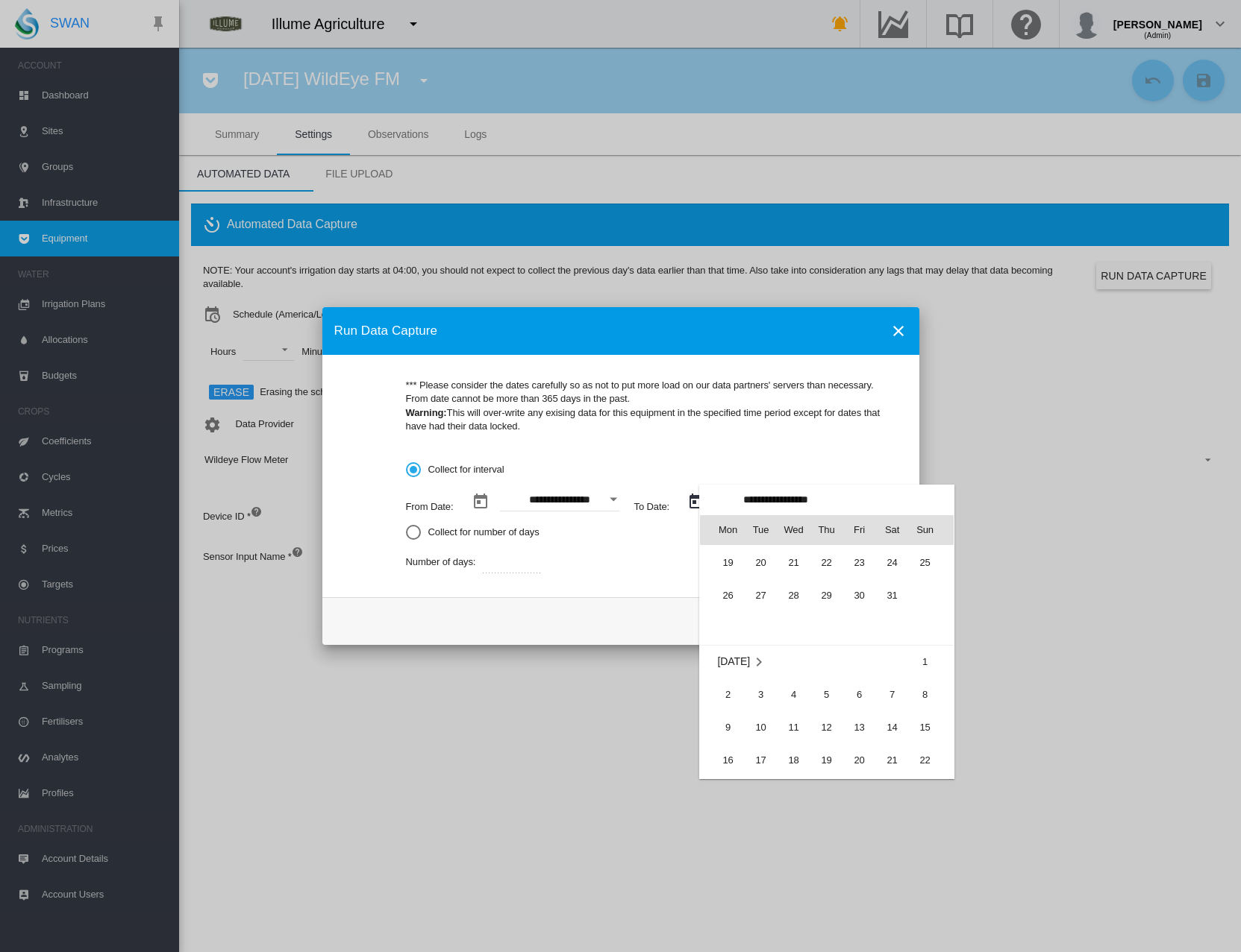
scroll to position [0, 0]
click at [869, 625] on span "14" at bounding box center [858, 627] width 29 height 29
type input "**********"
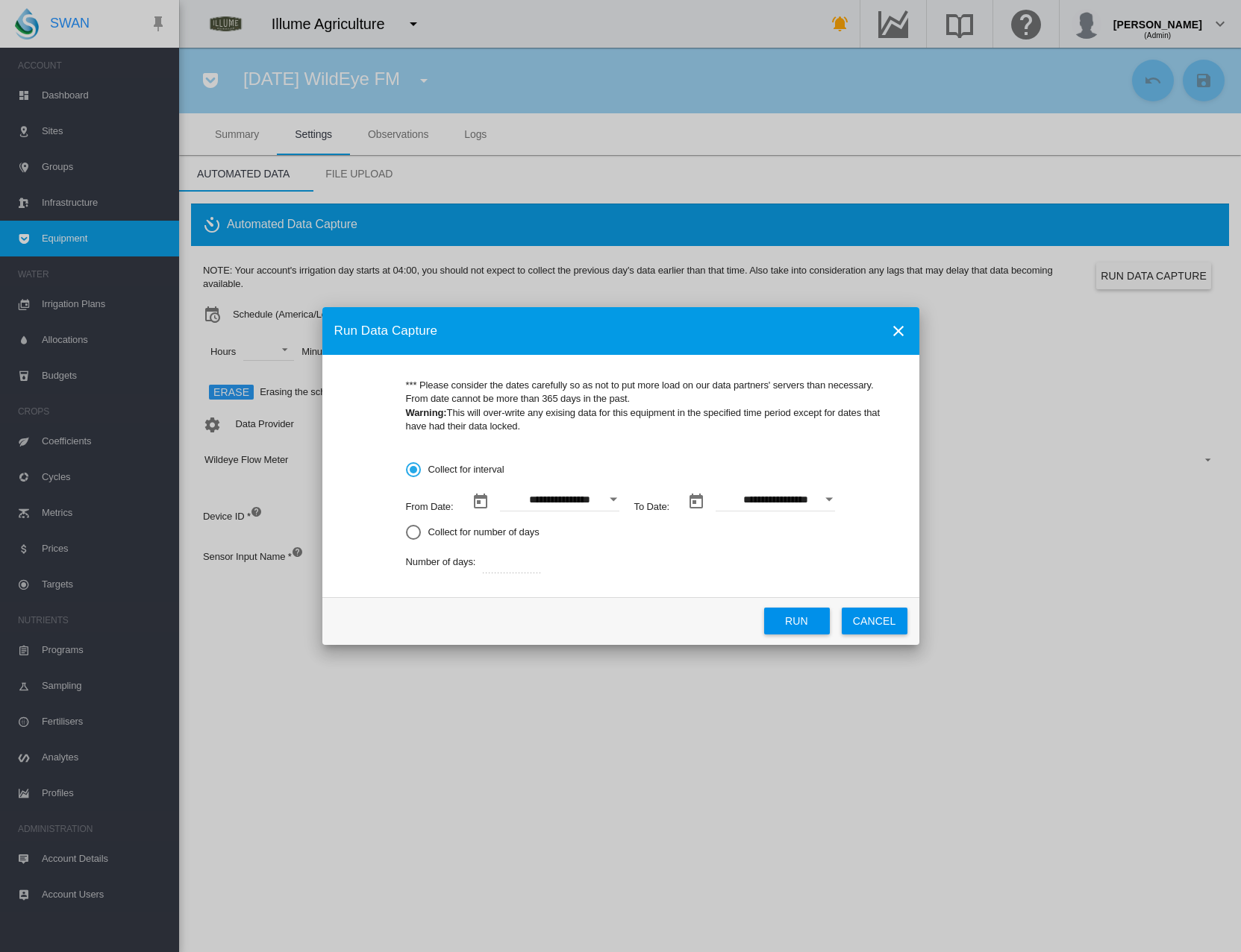
click at [798, 614] on button "Run" at bounding box center [797, 621] width 66 height 27
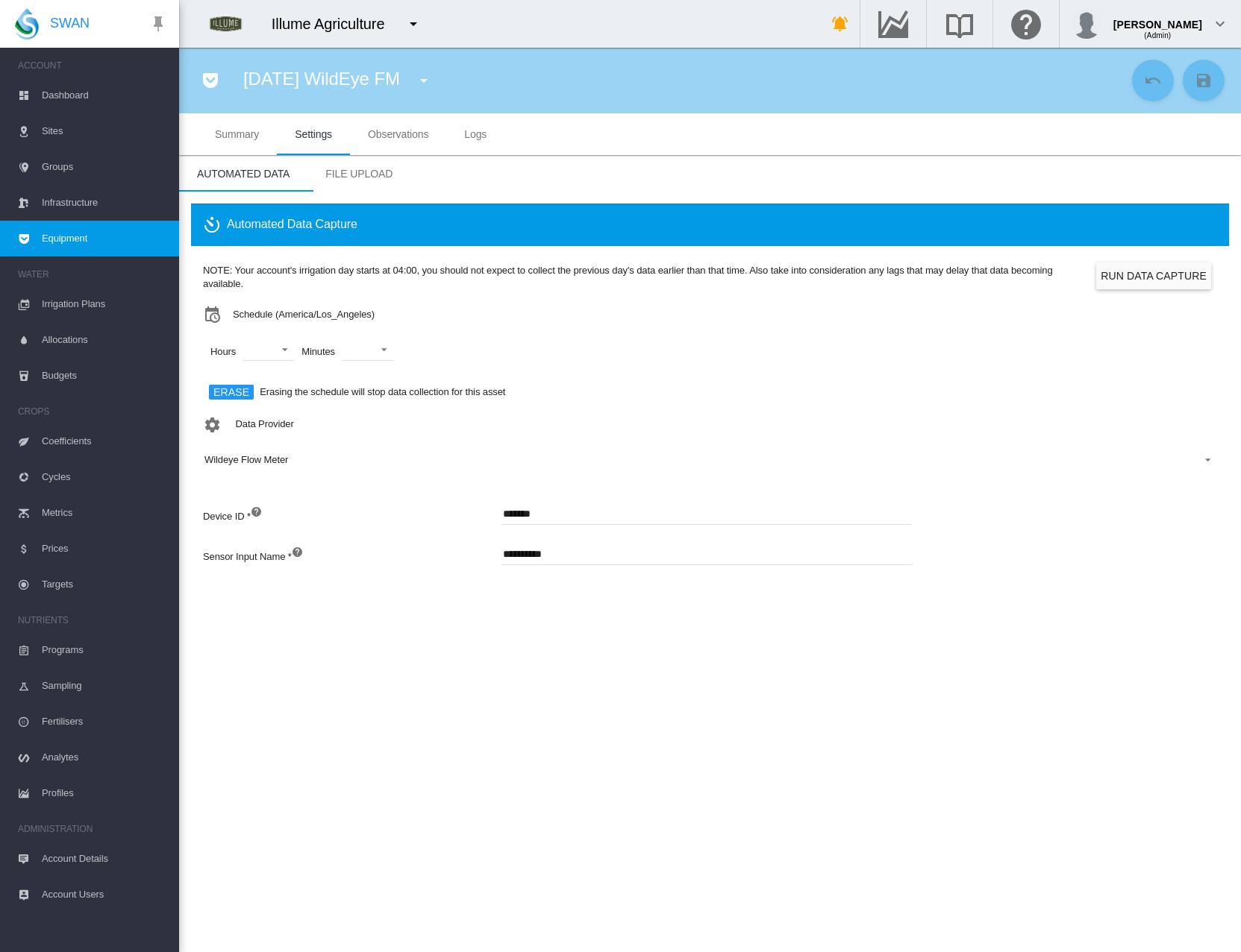
click at [382, 130] on span "Observations" at bounding box center [398, 134] width 61 height 12
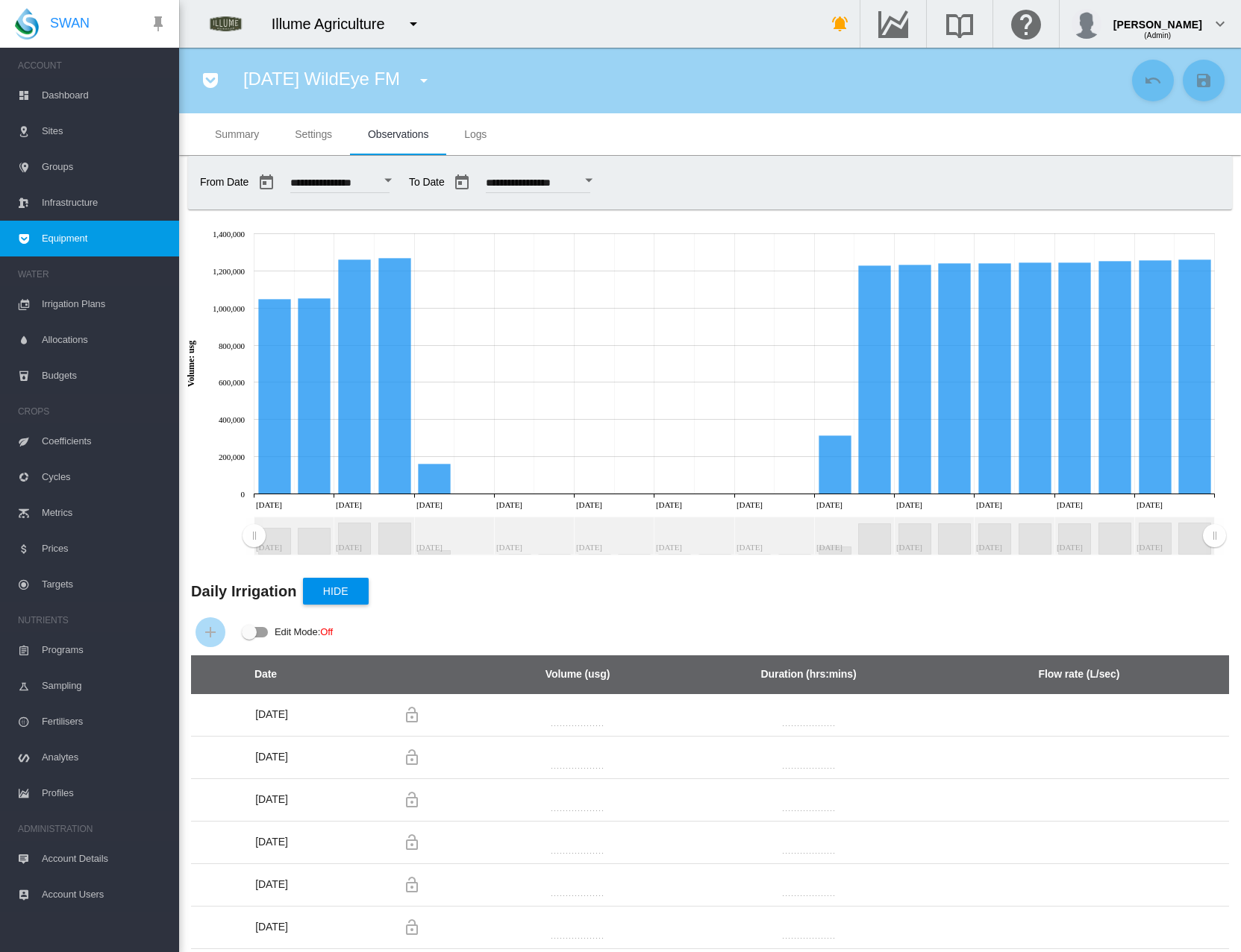
click at [402, 181] on button "Open calendar" at bounding box center [387, 180] width 27 height 27
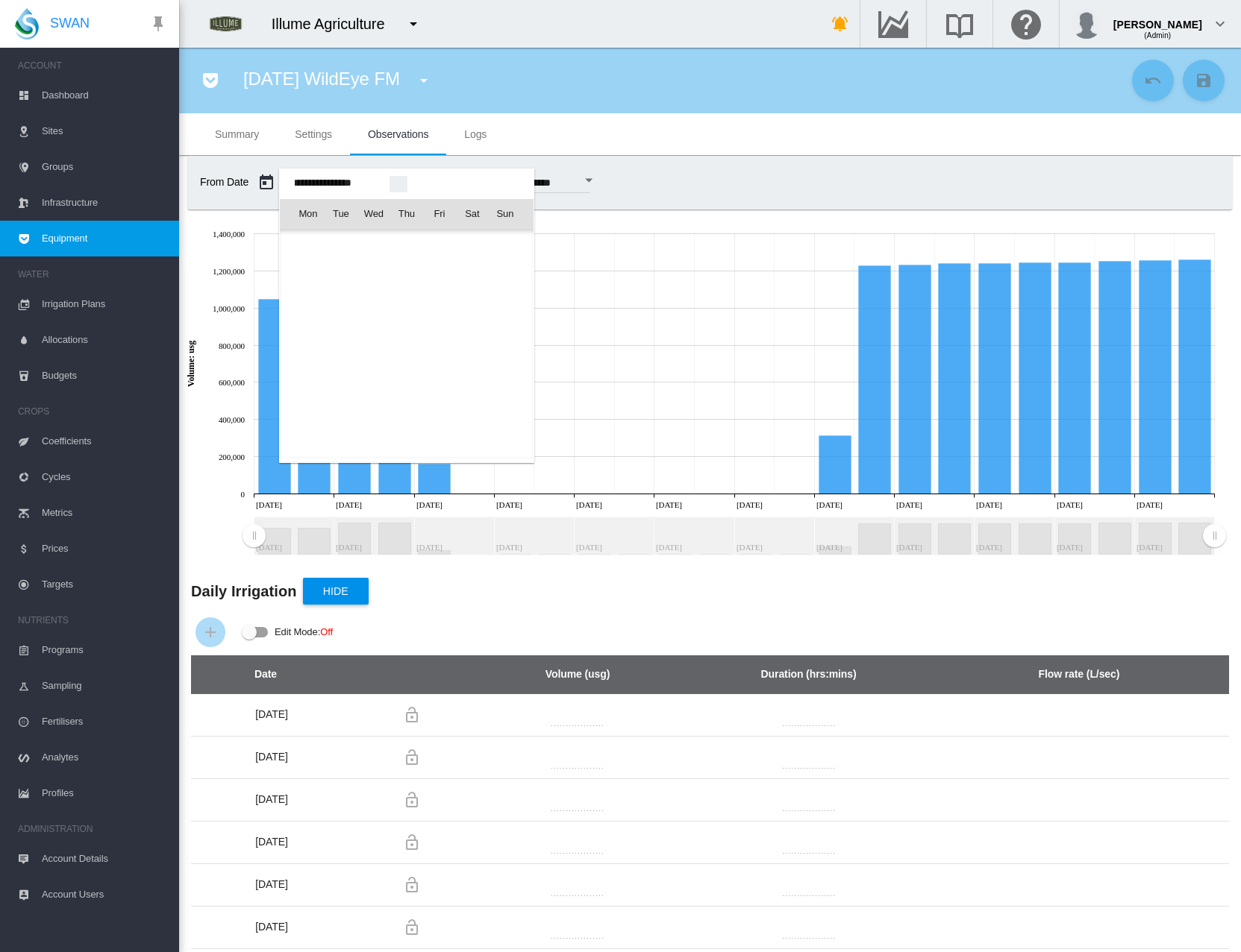
scroll to position [35970, 0]
click at [442, 289] on span "7" at bounding box center [439, 278] width 29 height 29
type input "**********"
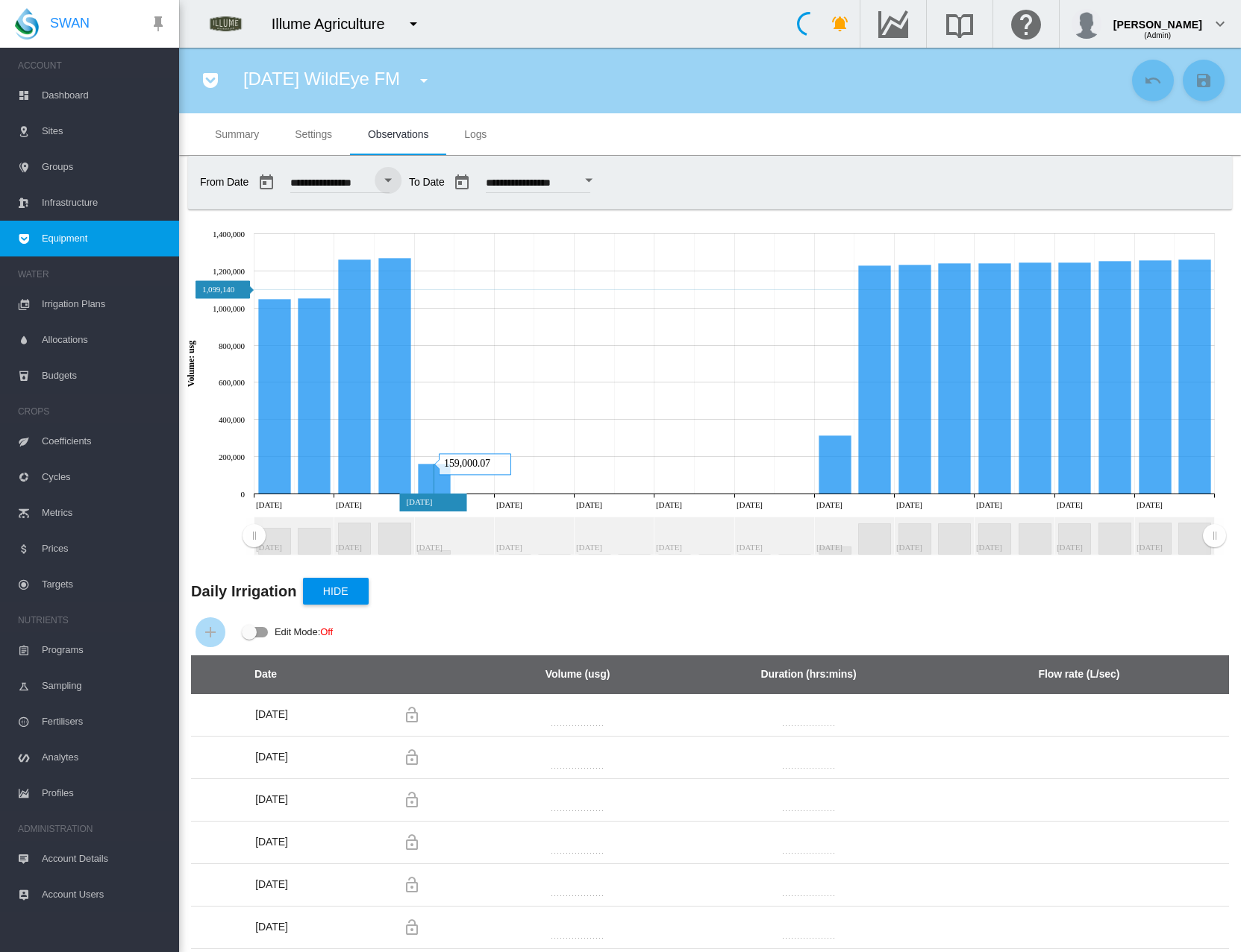
type input "*****"
type input "**********"
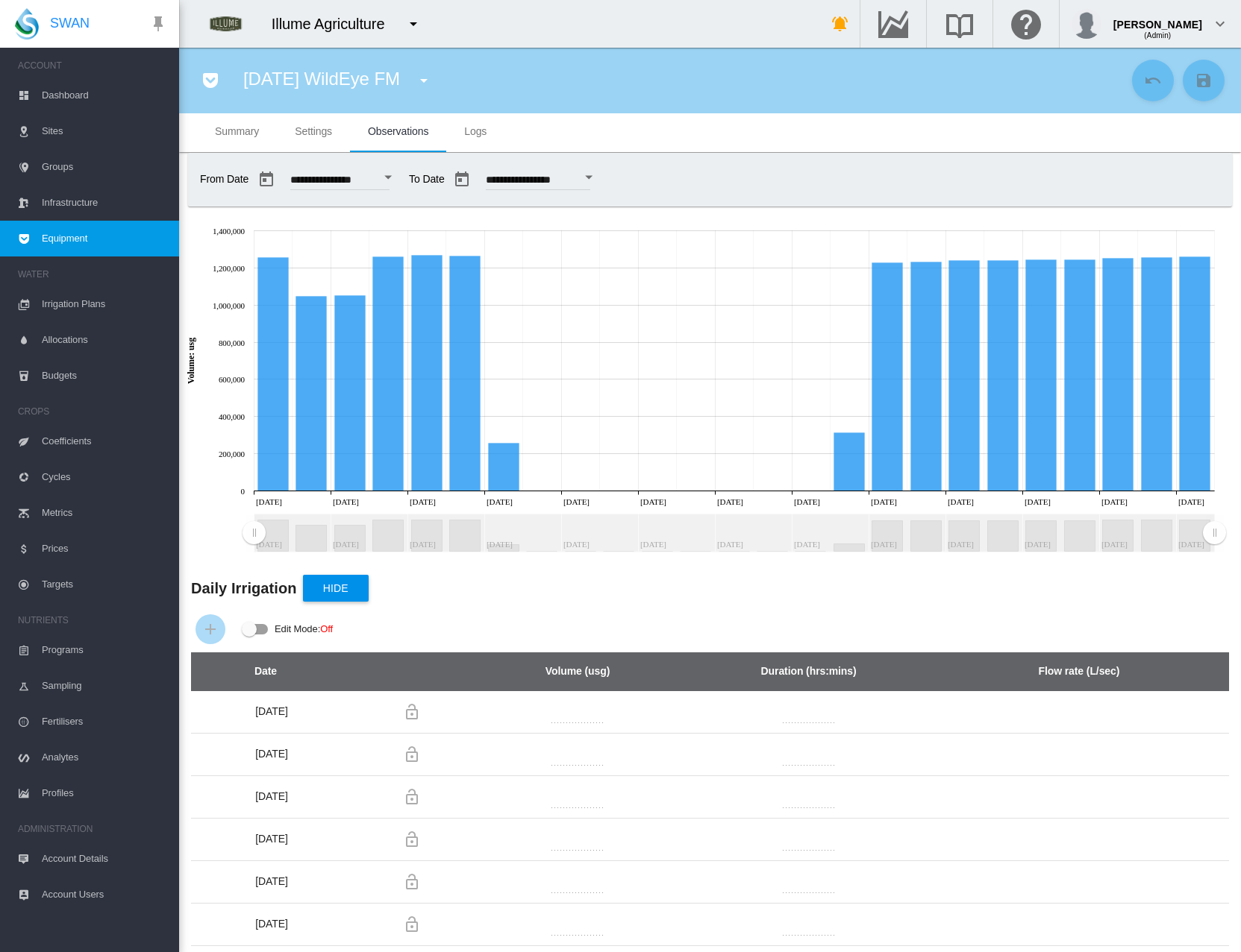
scroll to position [0, 0]
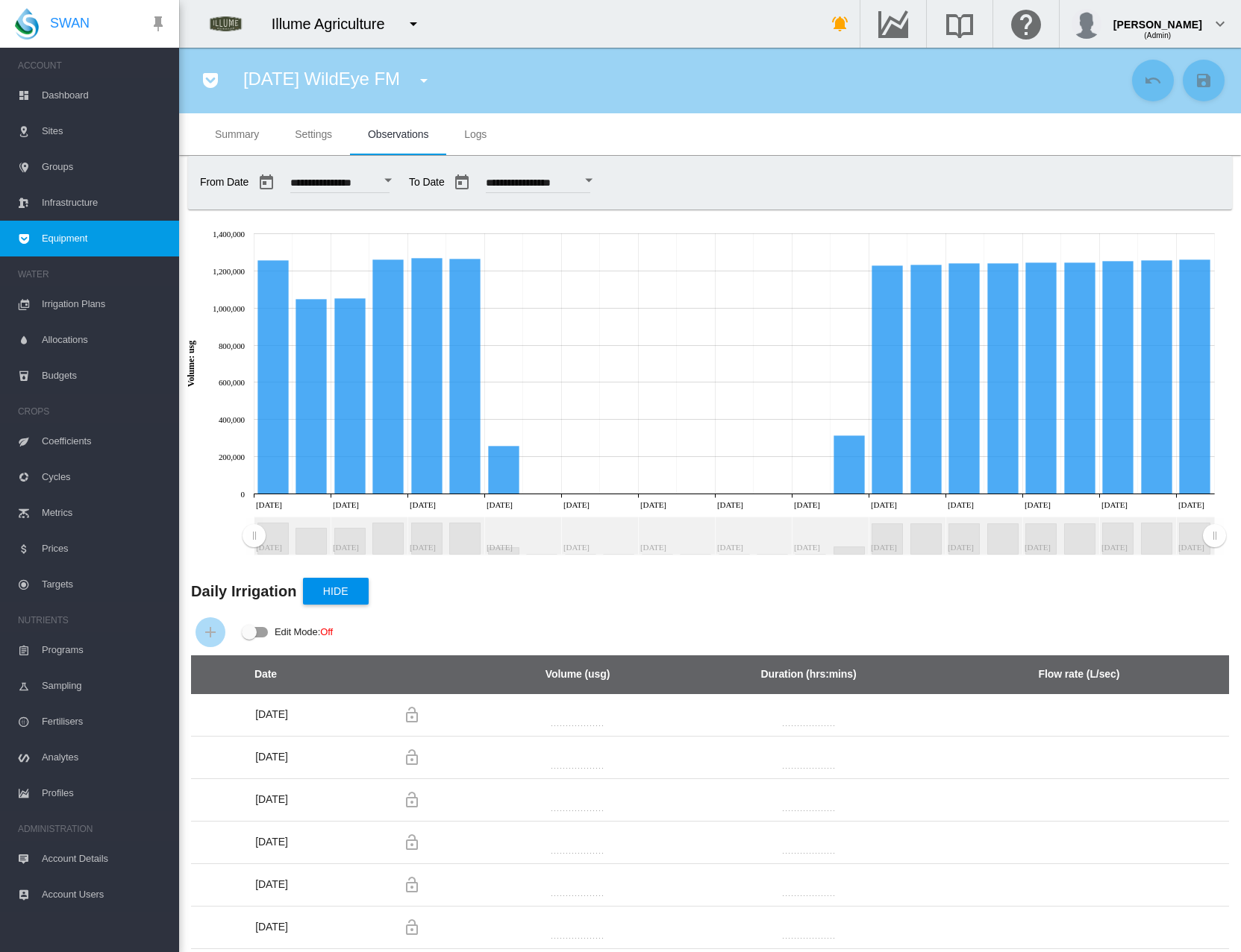
click at [331, 139] on span "Settings" at bounding box center [312, 134] width 37 height 12
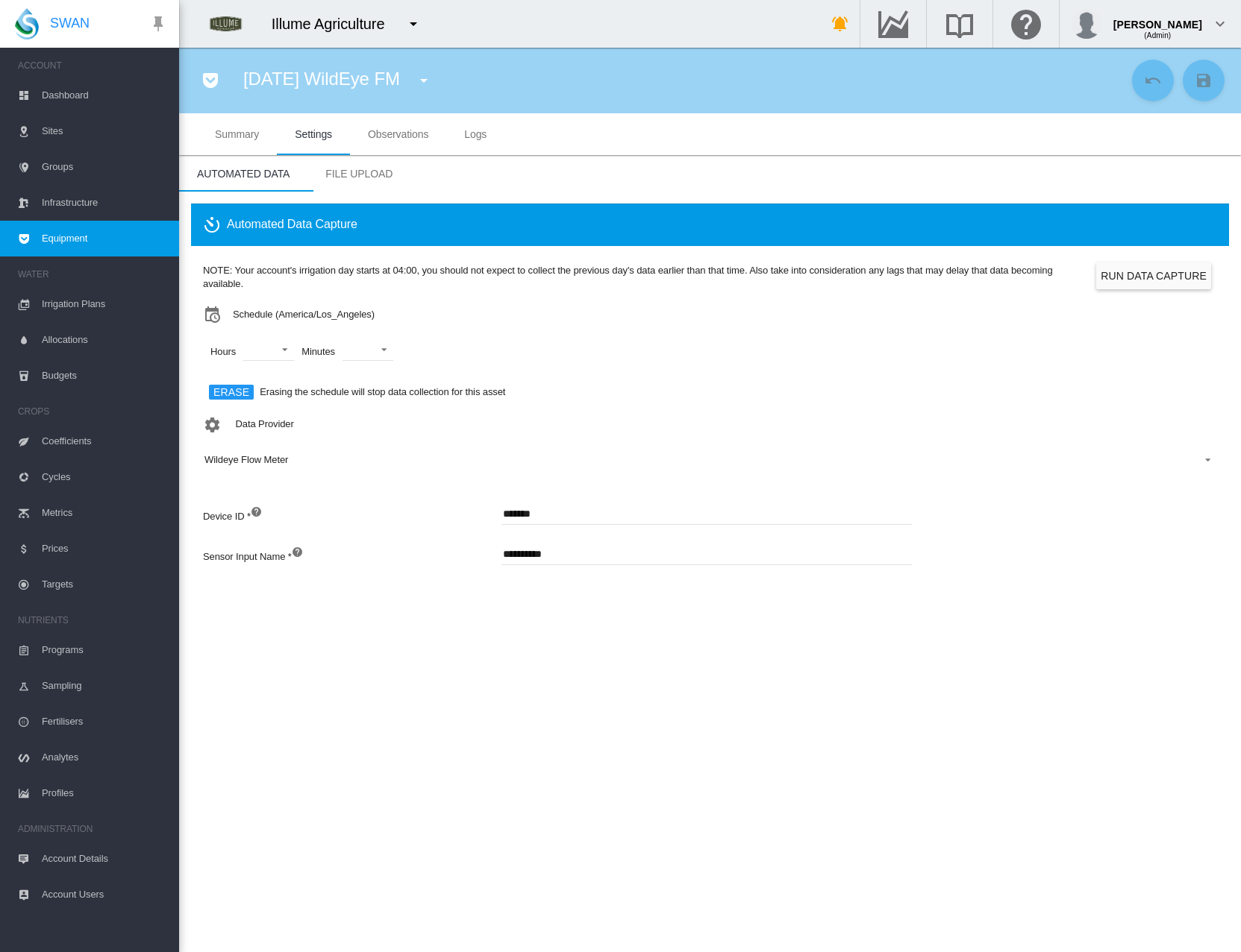
click at [1126, 266] on button "Run Data Capture" at bounding box center [1153, 276] width 115 height 27
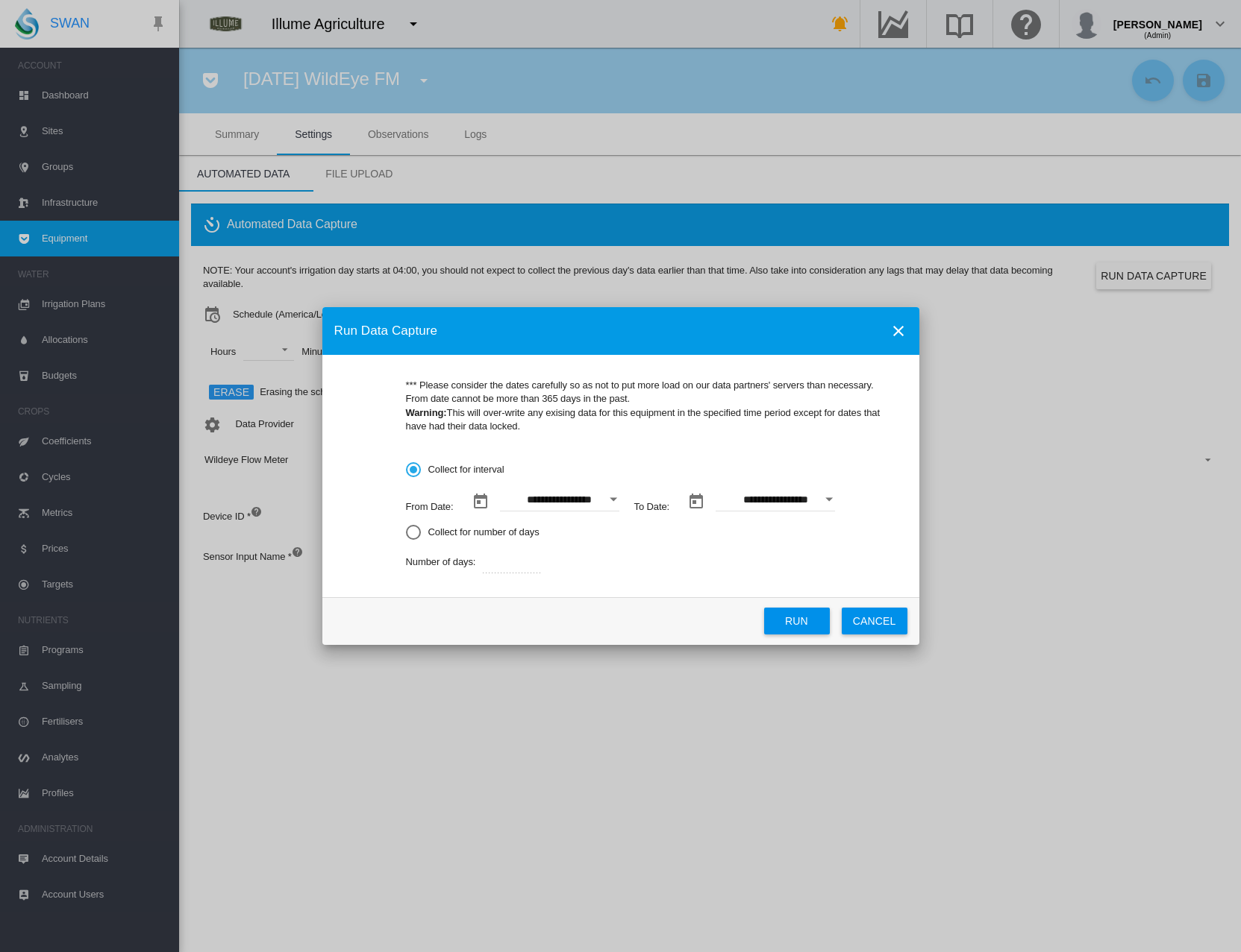
click at [607, 499] on button "Open calendar" at bounding box center [613, 499] width 27 height 27
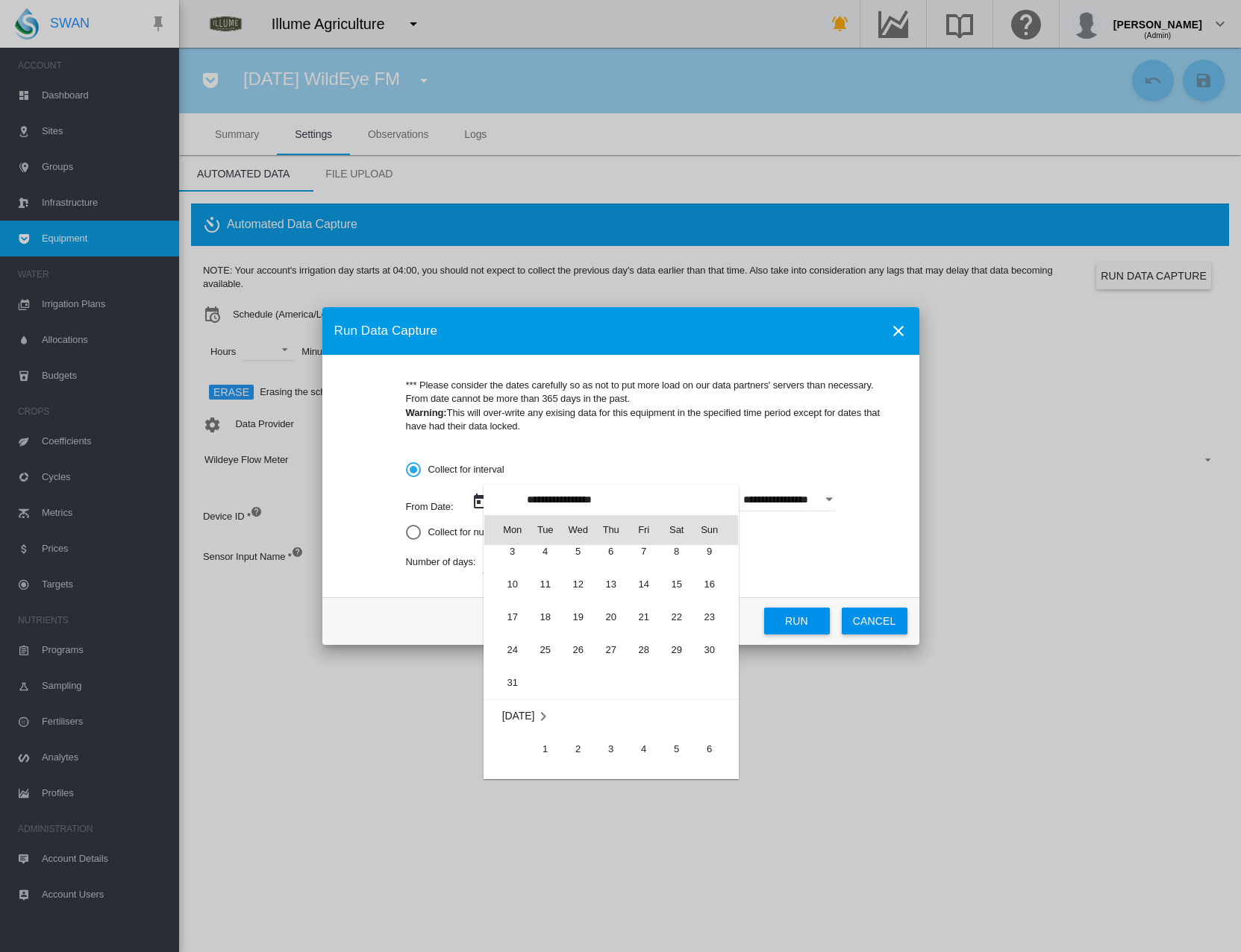
scroll to position [344295, 0]
click at [674, 555] on span "1" at bounding box center [676, 555] width 29 height 29
type input "**********"
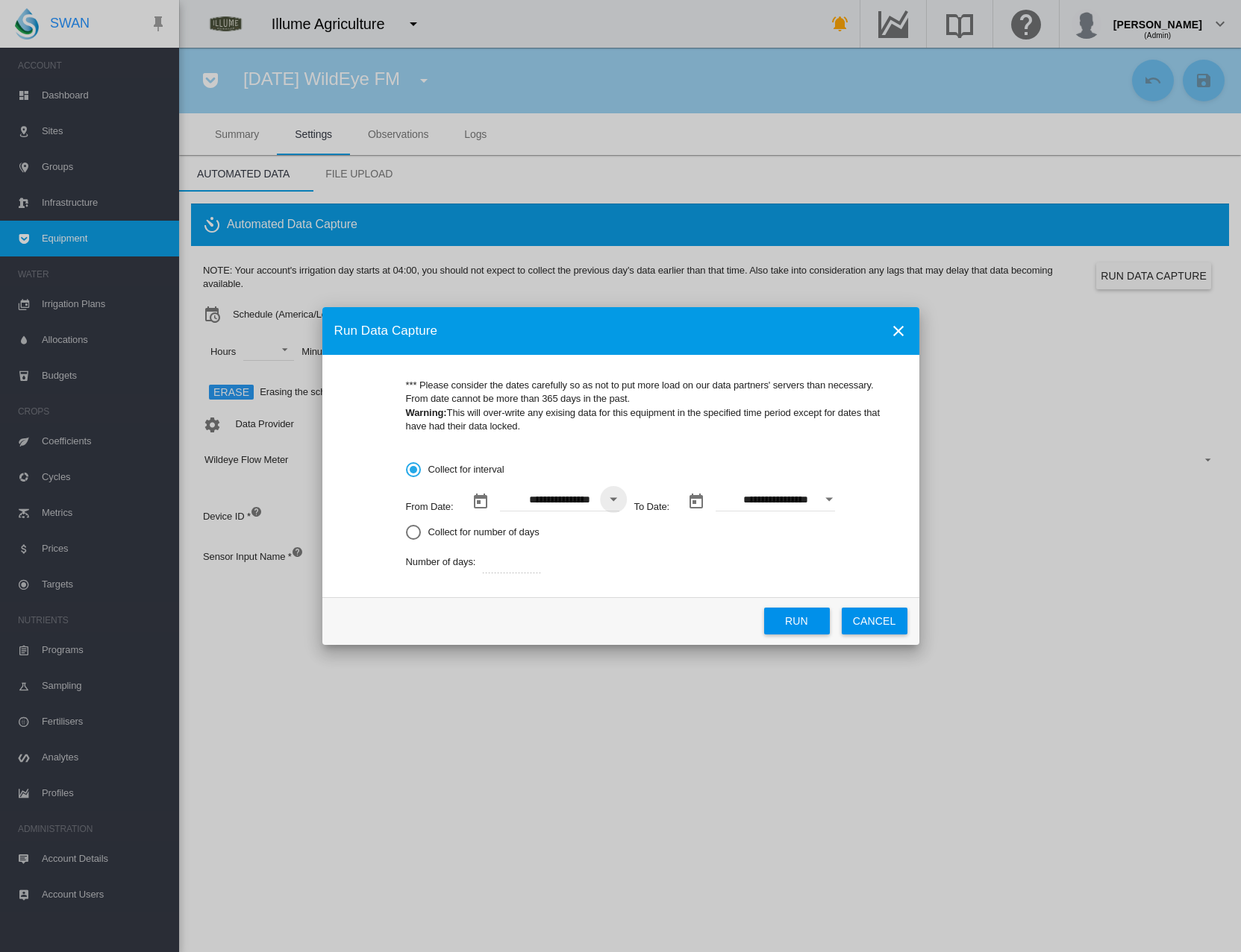
click at [830, 499] on div "Open calendar" at bounding box center [829, 500] width 8 height 4
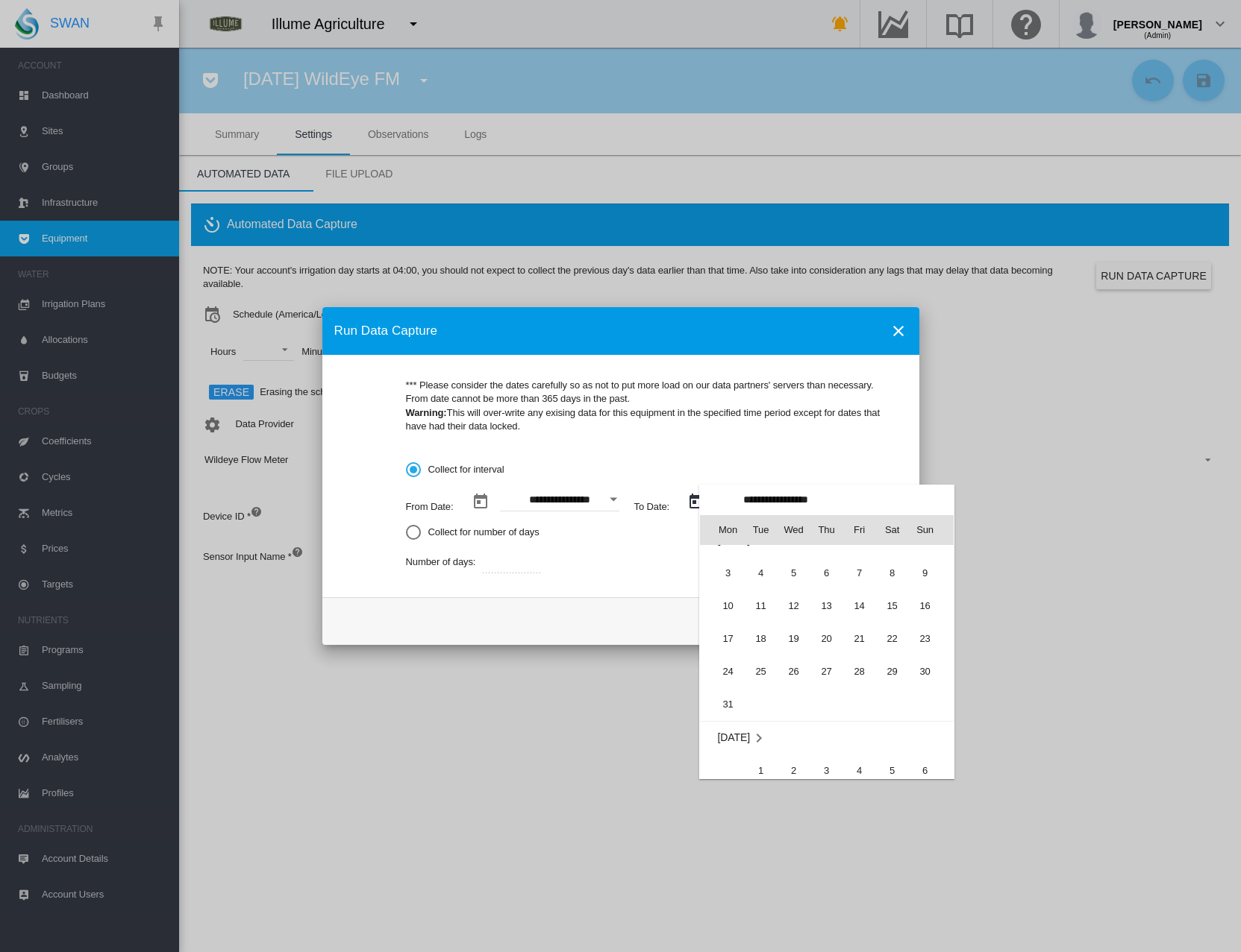
scroll to position [14, 0]
click at [723, 700] on span "31" at bounding box center [727, 712] width 29 height 29
type input "**********"
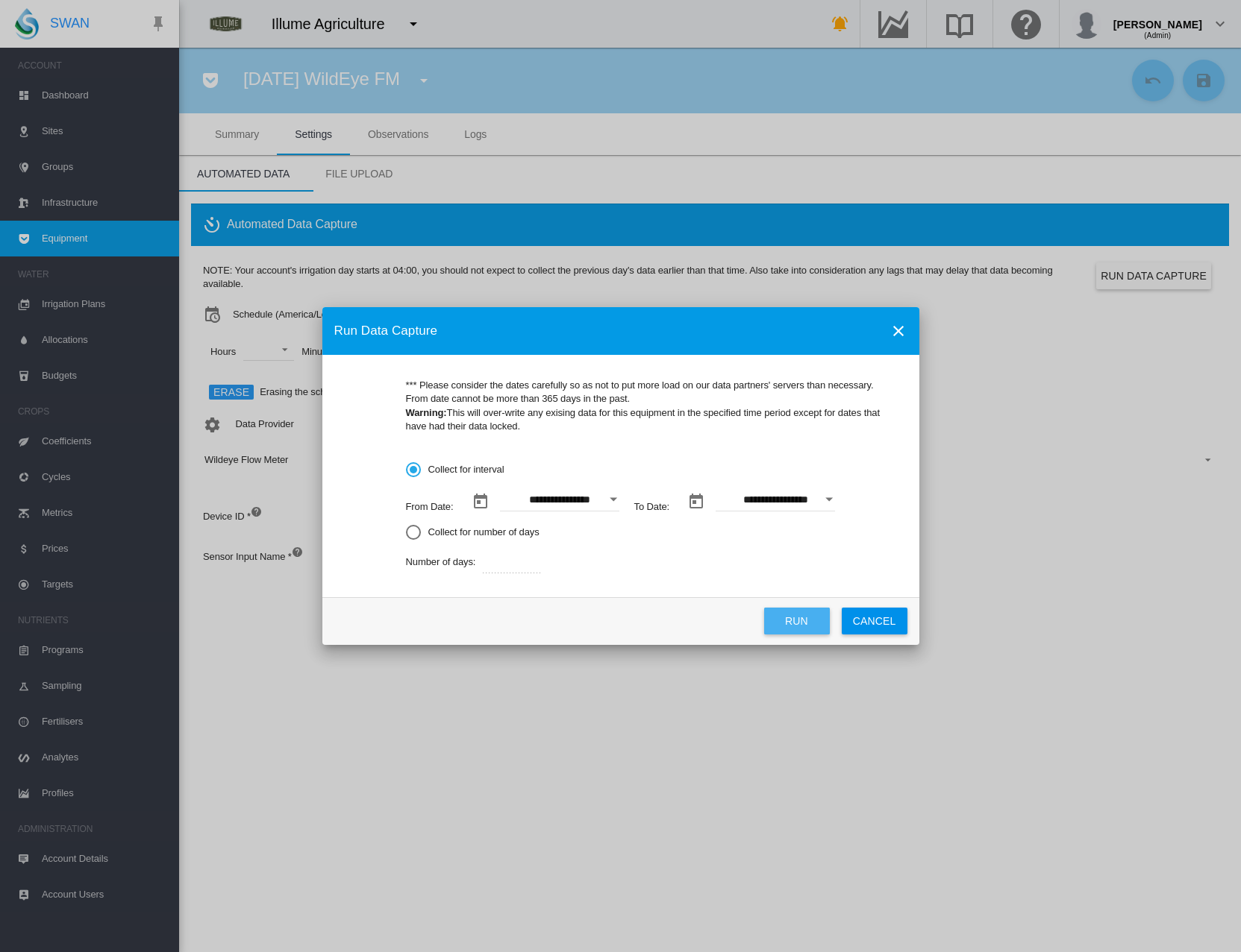
click at [794, 615] on button "Run" at bounding box center [797, 621] width 66 height 27
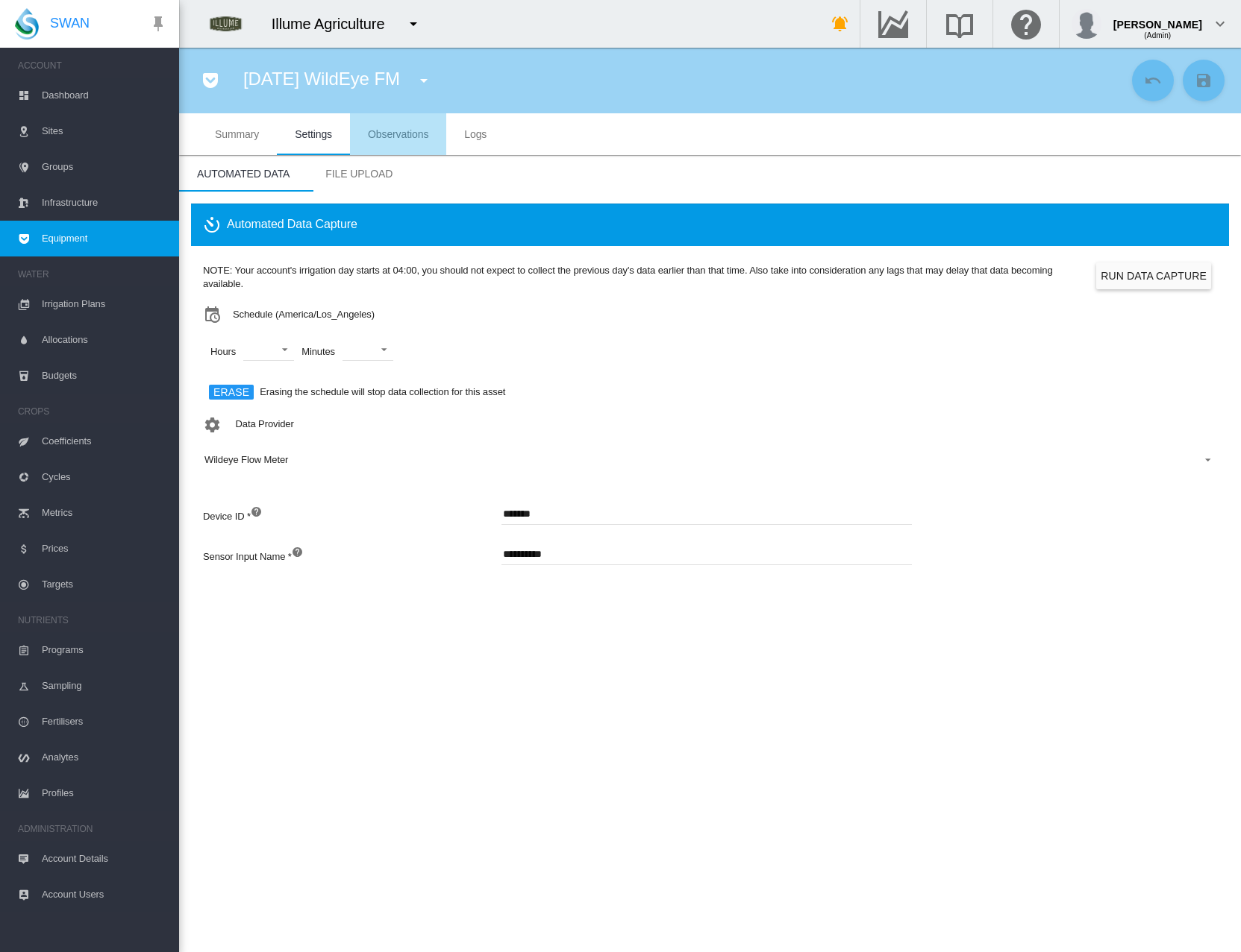
click at [376, 134] on span "Observations" at bounding box center [398, 134] width 61 height 12
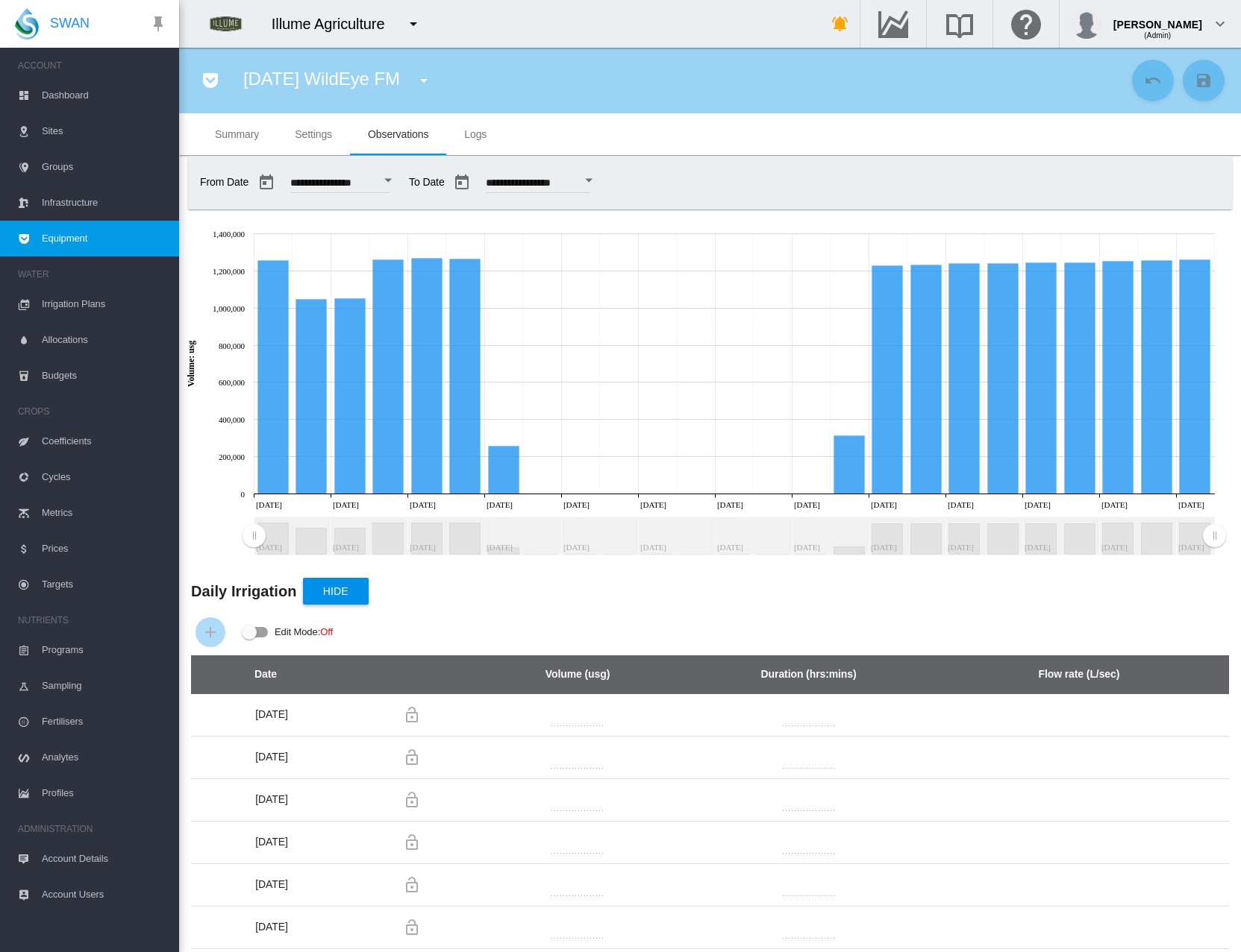
click at [401, 176] on button "Open calendar" at bounding box center [387, 180] width 27 height 27
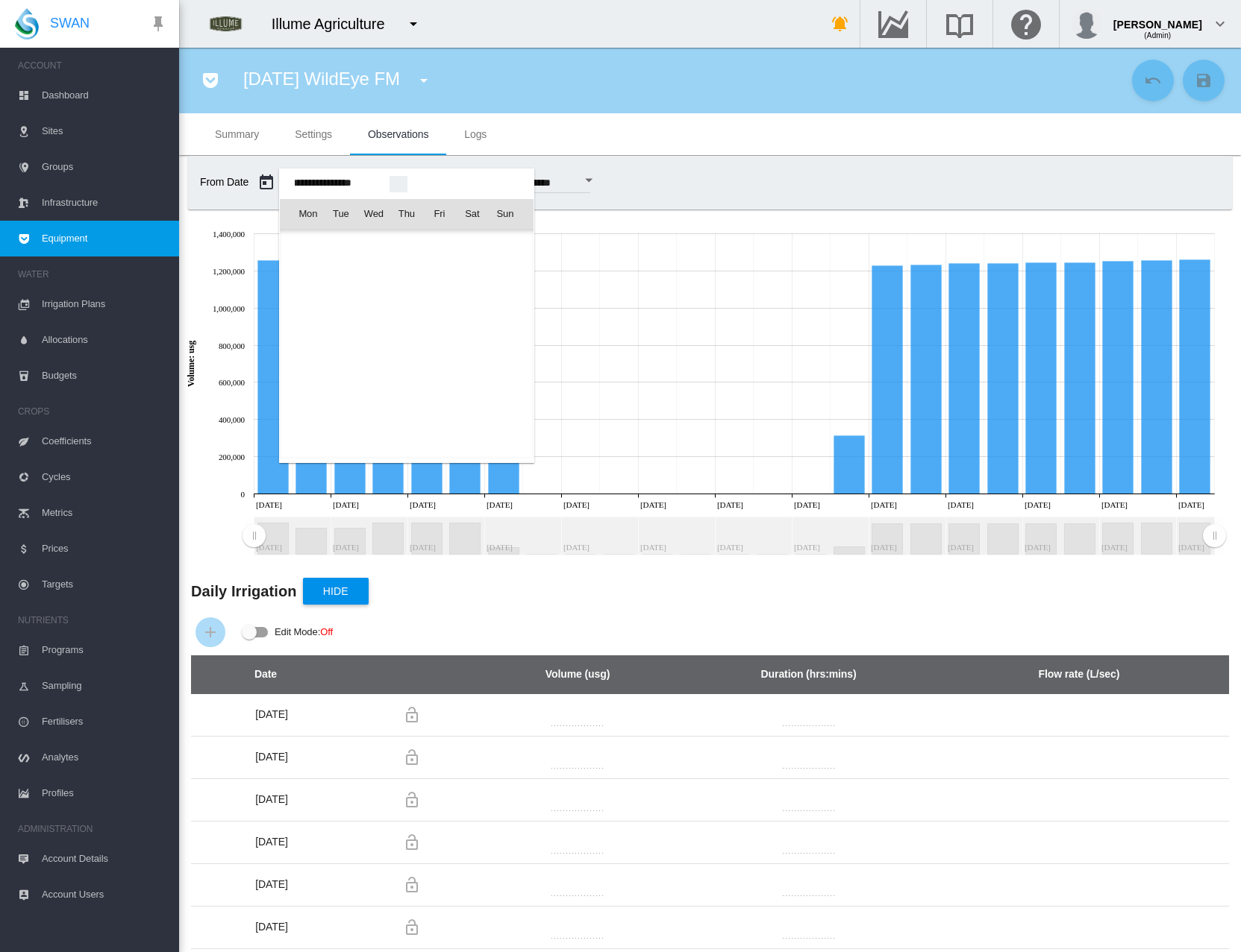
scroll to position [35970, 0]
click at [466, 246] on span "1" at bounding box center [472, 246] width 29 height 29
type input "**********"
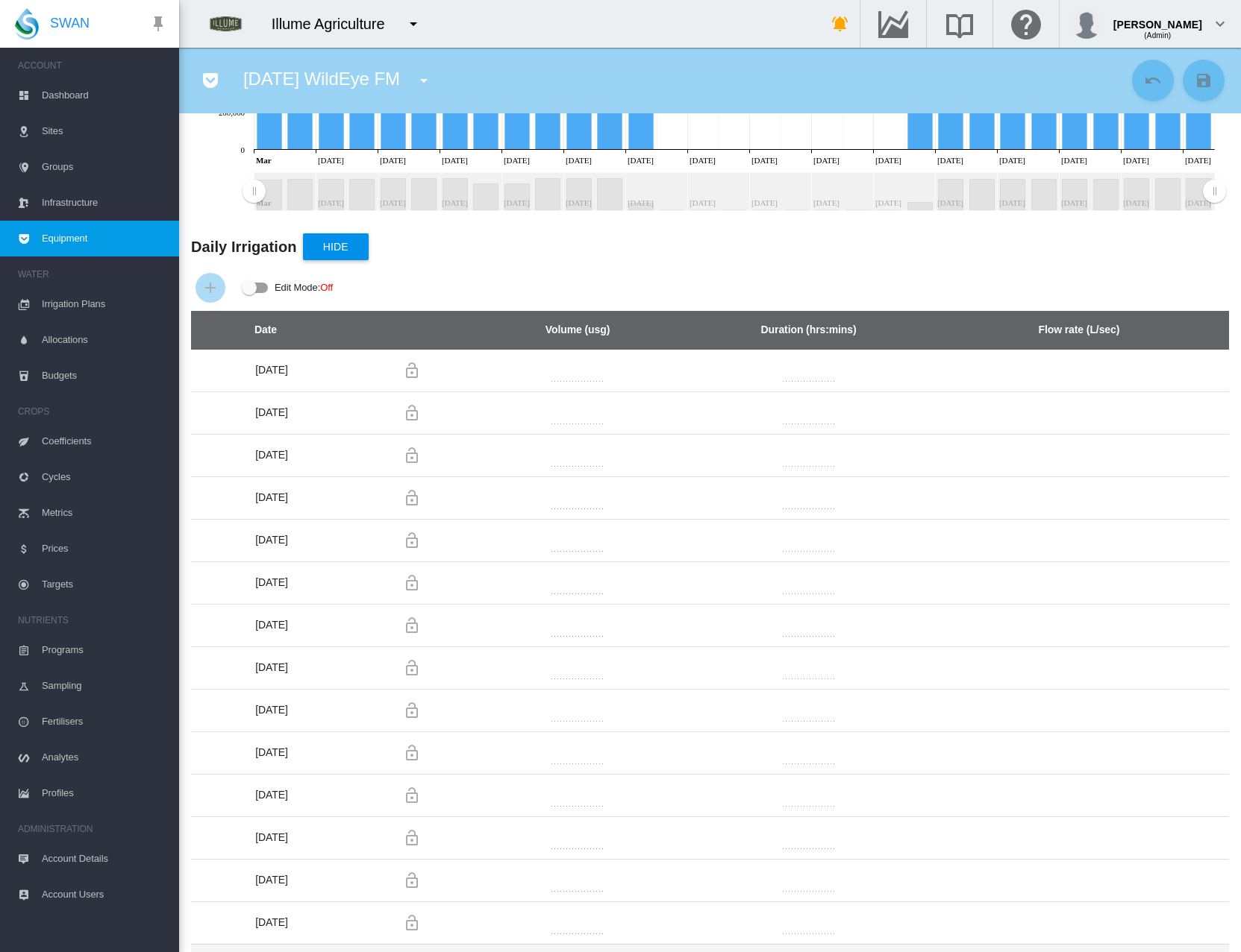
scroll to position [0, 0]
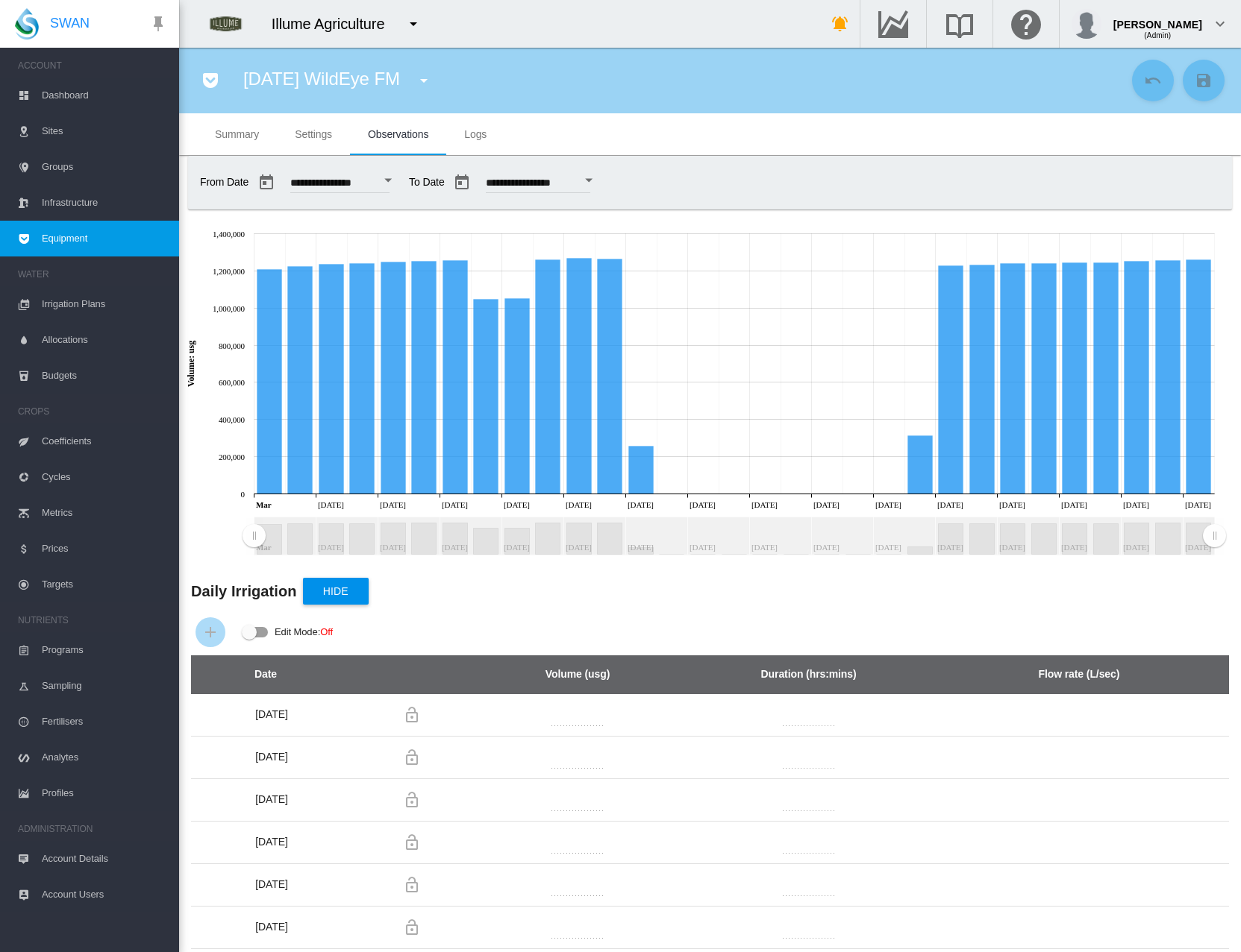
click at [290, 134] on md-tab-item "Settings" at bounding box center [313, 134] width 73 height 42
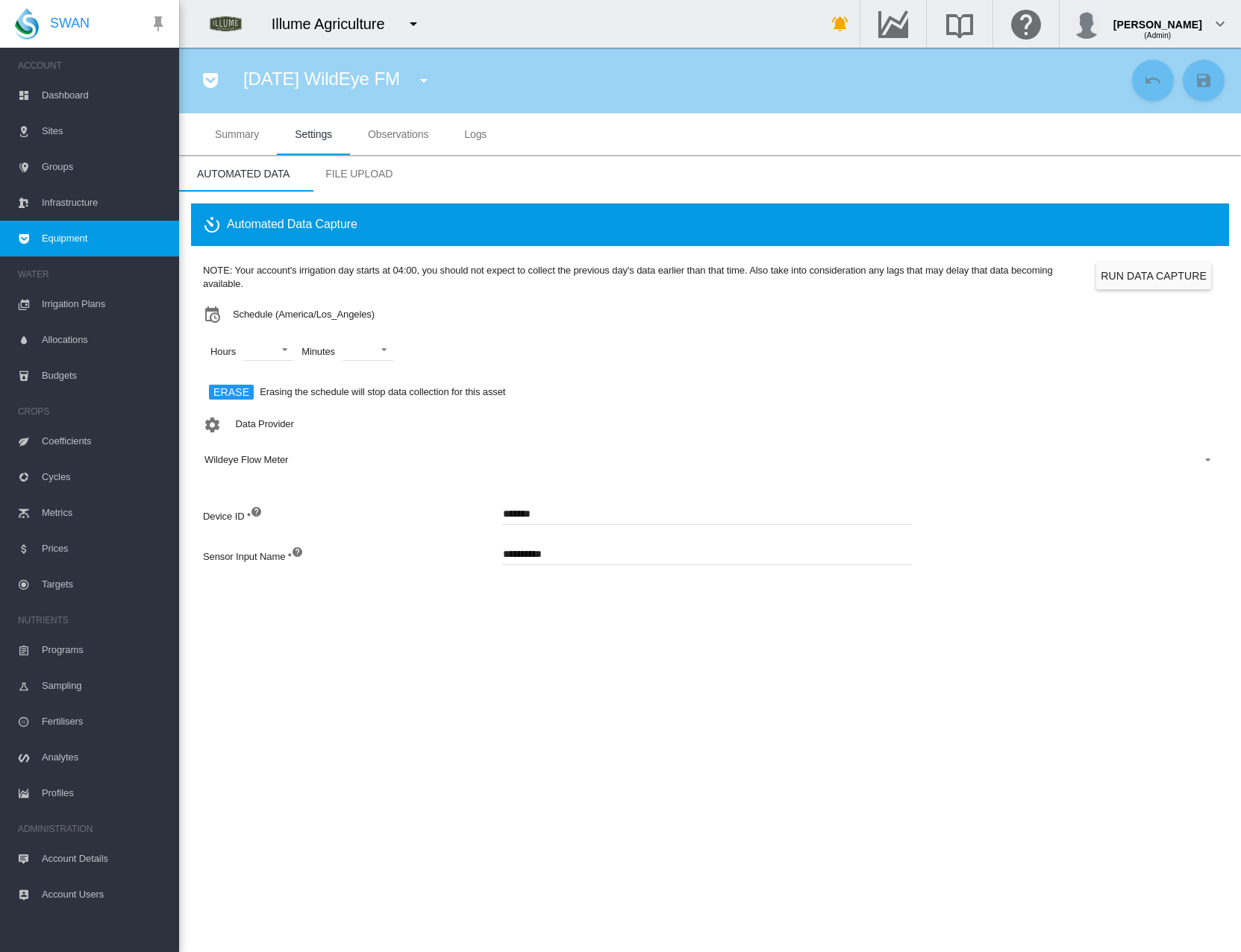
click at [393, 134] on span "Observations" at bounding box center [398, 134] width 61 height 12
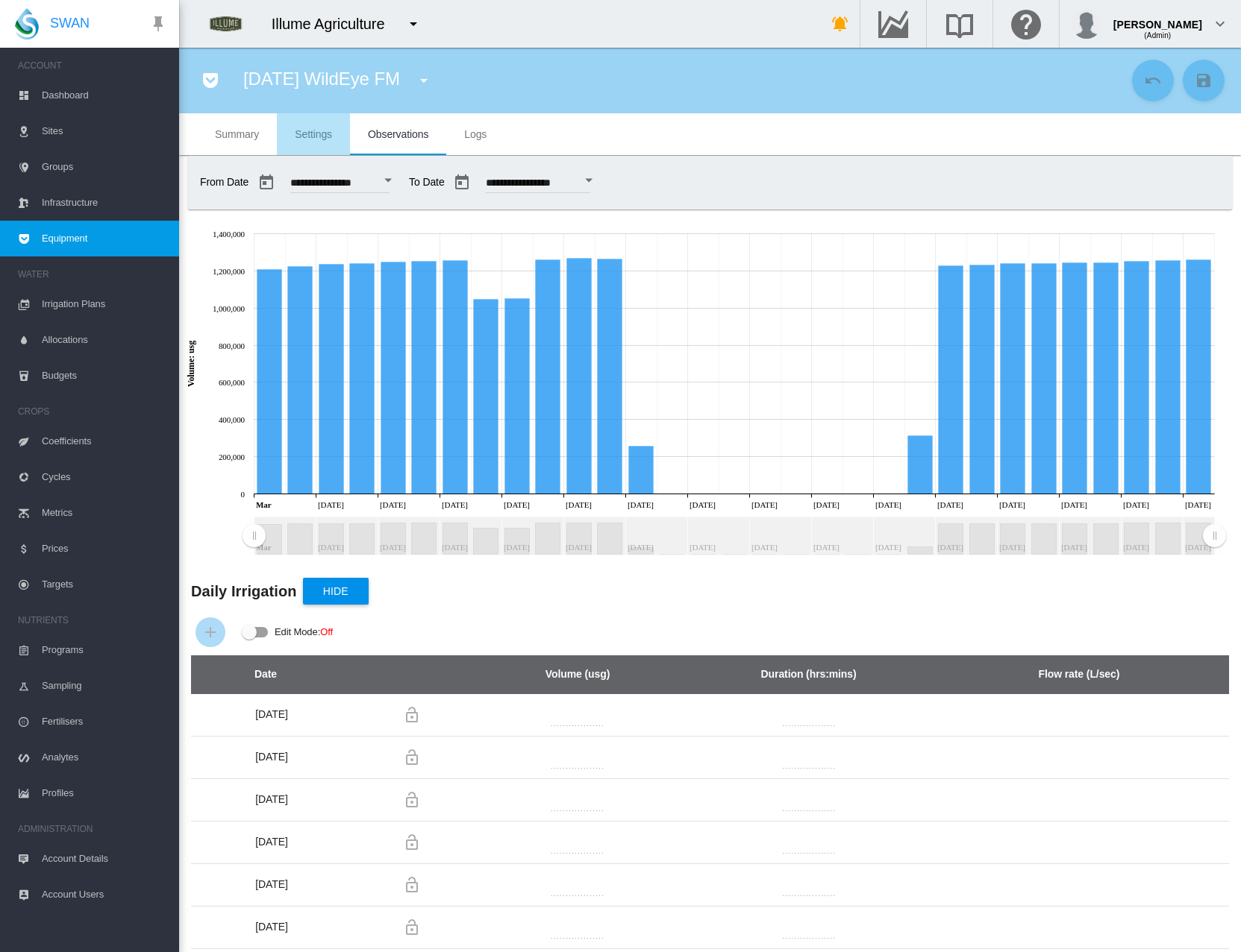
click at [329, 131] on span "Settings" at bounding box center [312, 134] width 37 height 12
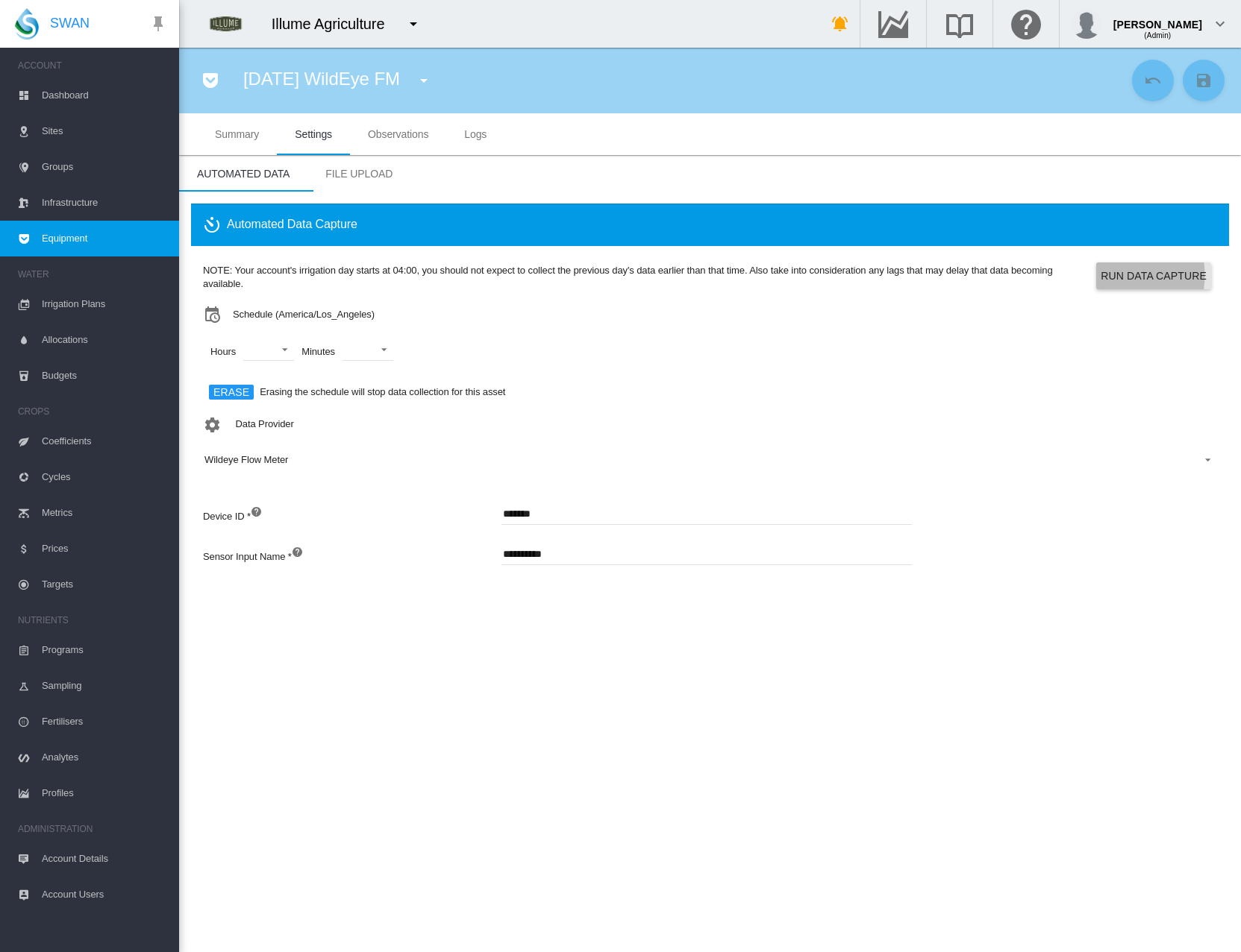
click at [1119, 275] on button "Run Data Capture" at bounding box center [1153, 276] width 115 height 27
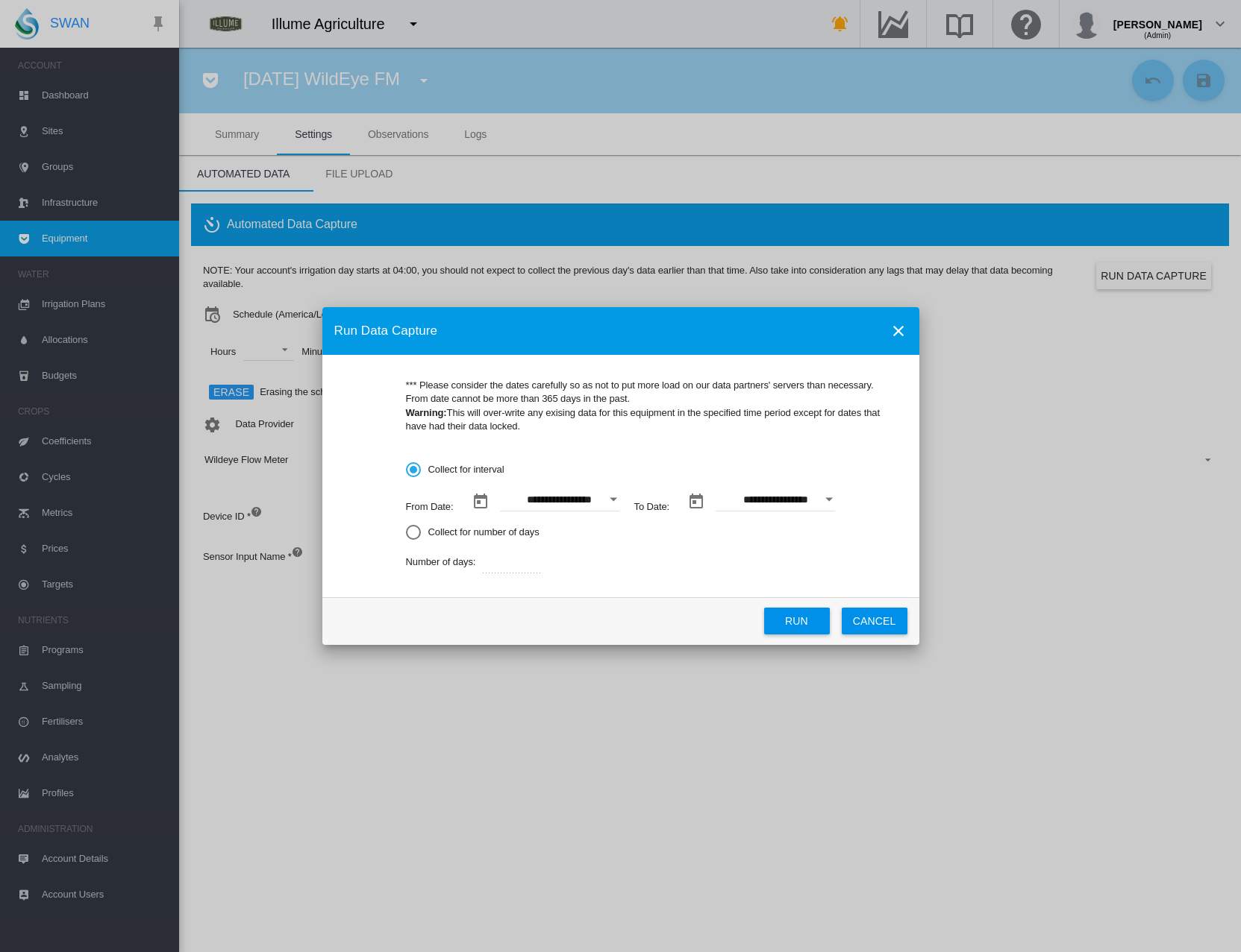
click at [622, 497] on button "Open calendar" at bounding box center [613, 499] width 27 height 27
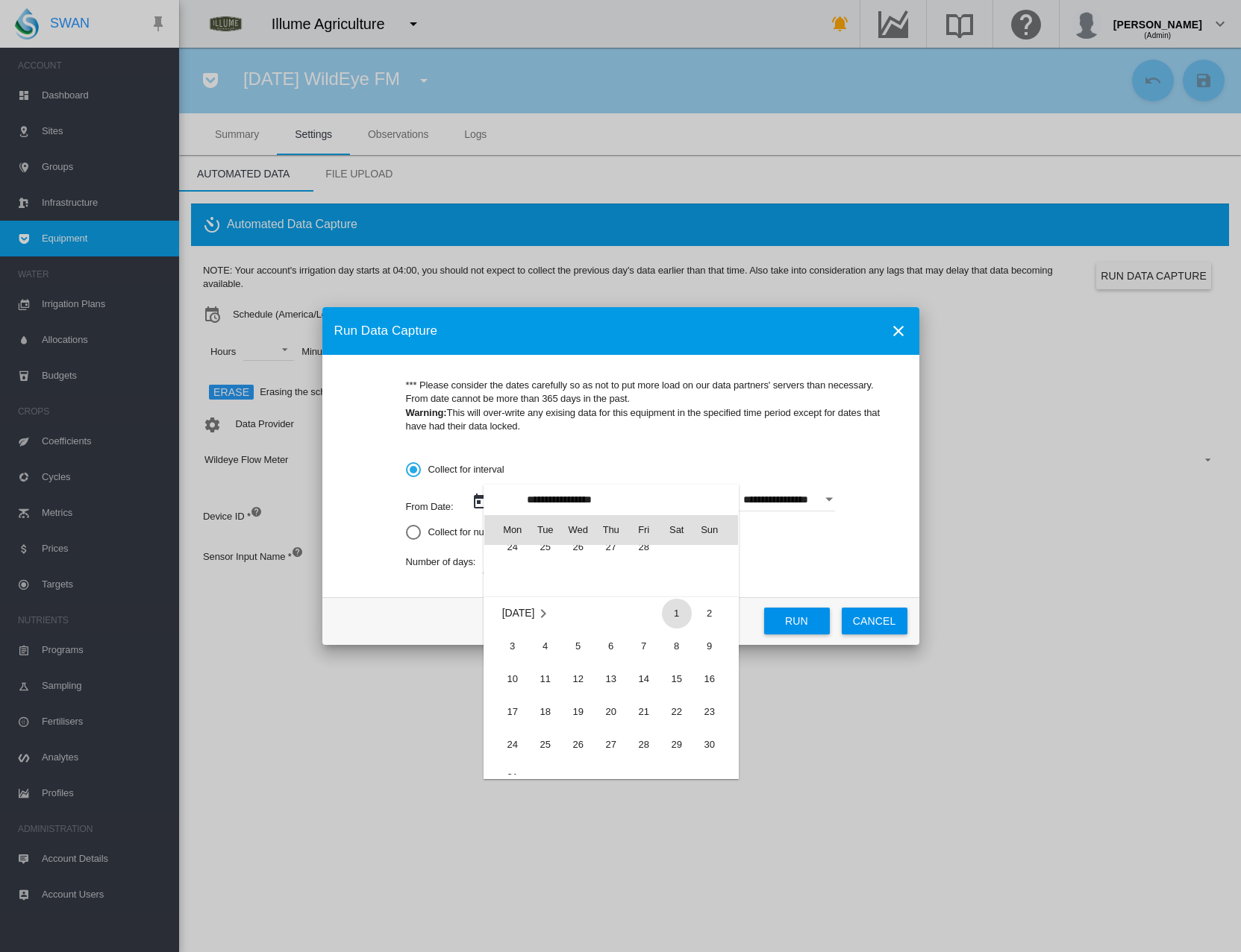
scroll to position [344237, 0]
click at [680, 606] on span "1" at bounding box center [676, 614] width 29 height 29
type input "**********"
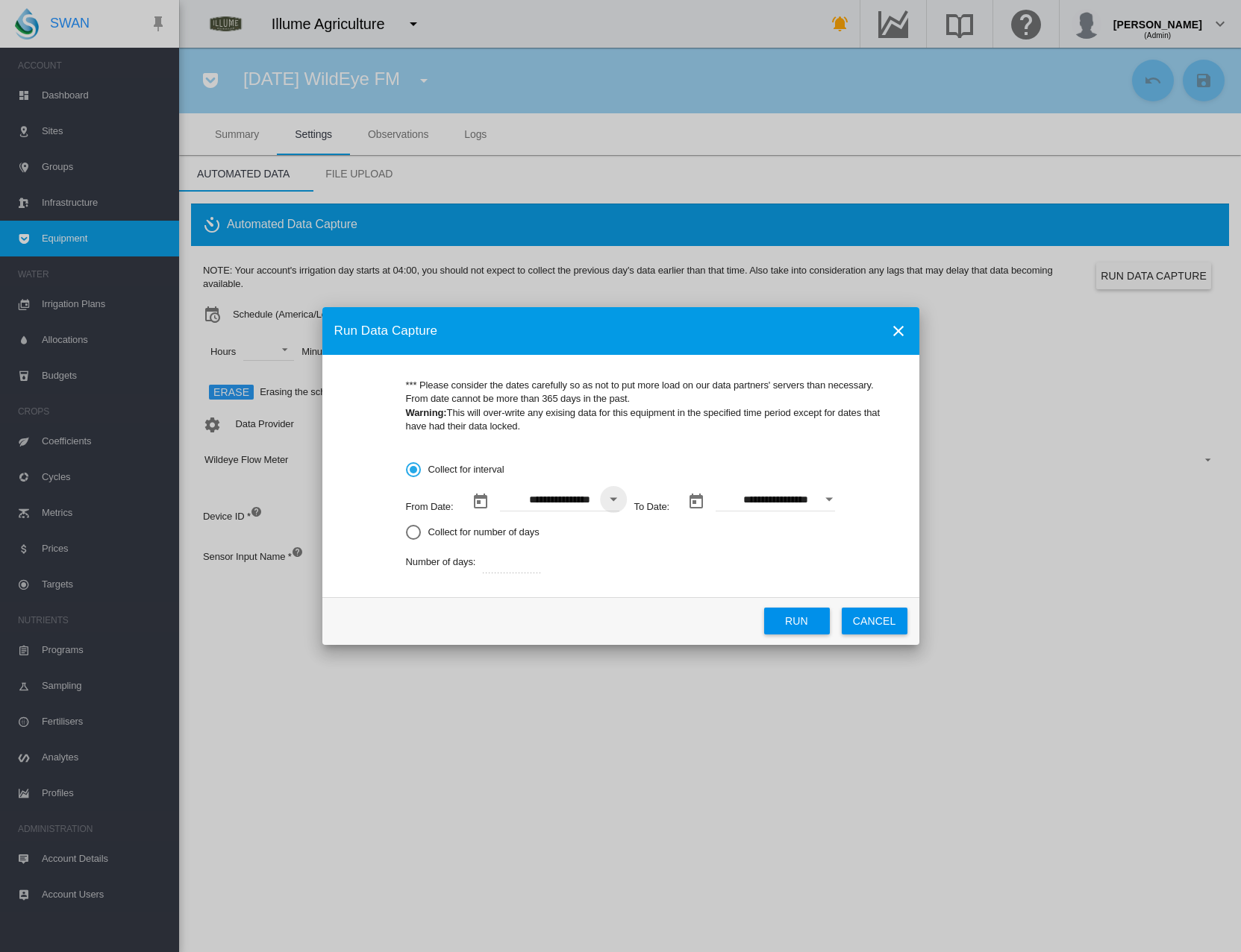
click at [827, 500] on div "Open calendar" at bounding box center [829, 500] width 8 height 4
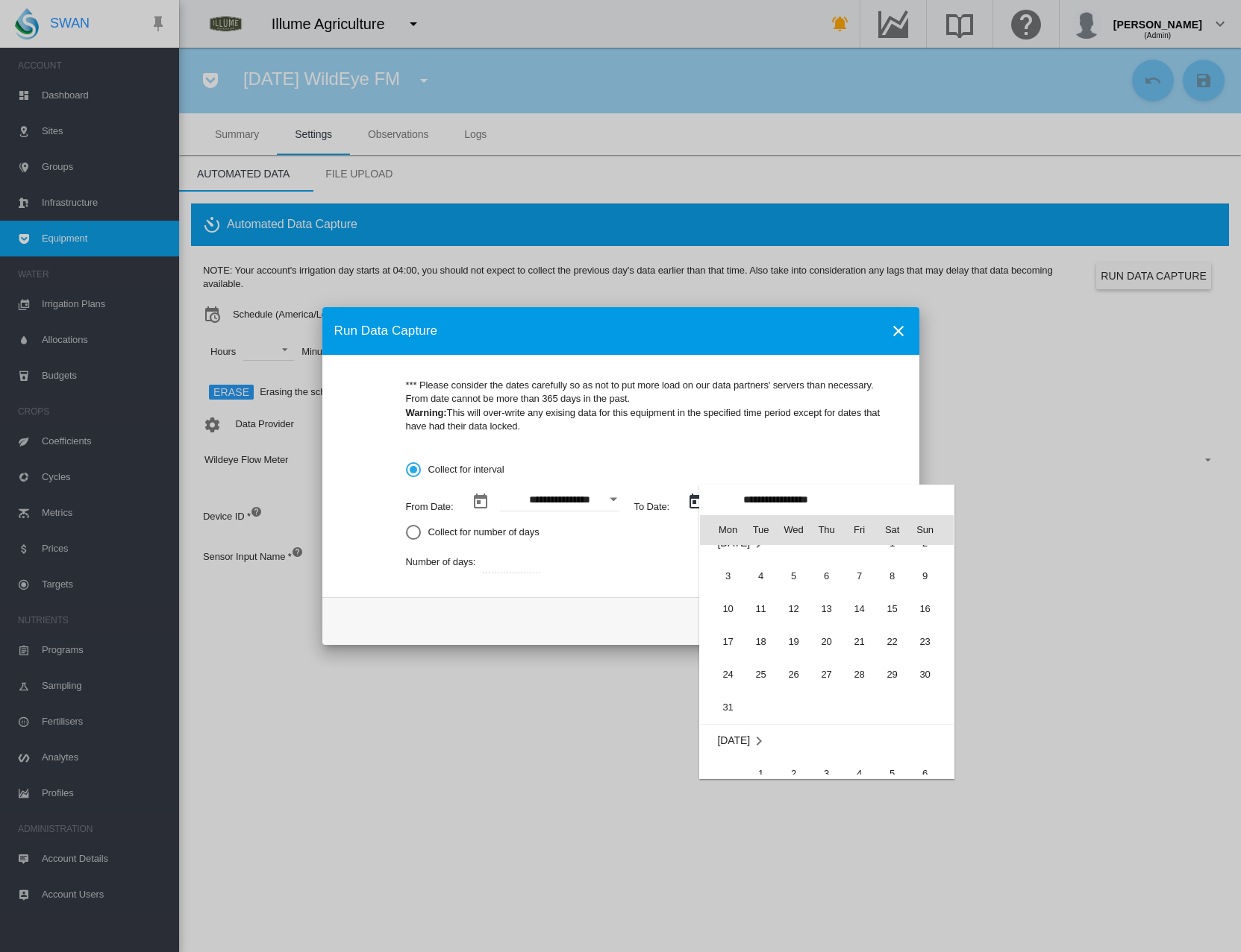
scroll to position [0, 0]
click at [721, 722] on span "31" at bounding box center [727, 726] width 29 height 29
type input "**********"
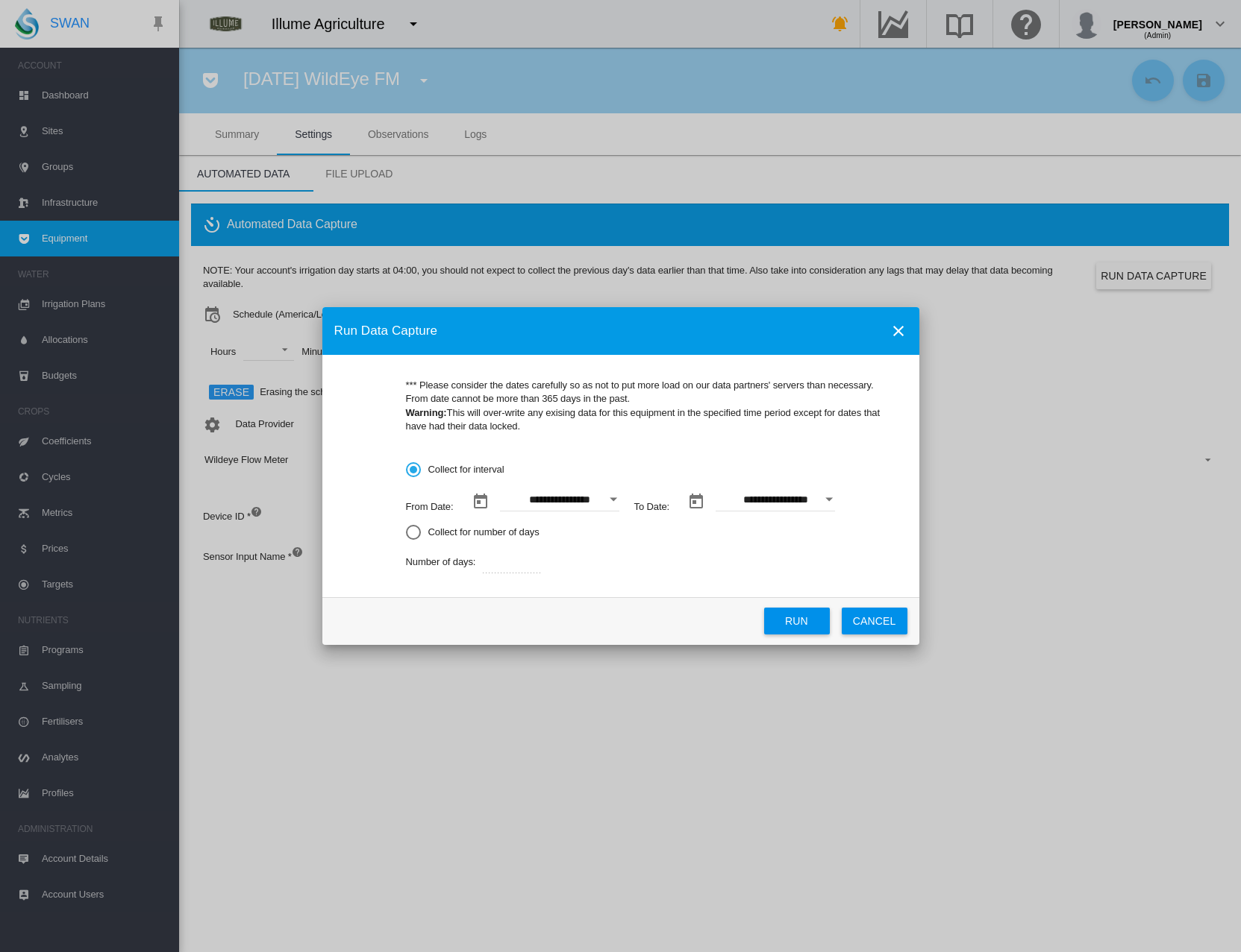
click at [804, 615] on button "Run" at bounding box center [797, 621] width 66 height 27
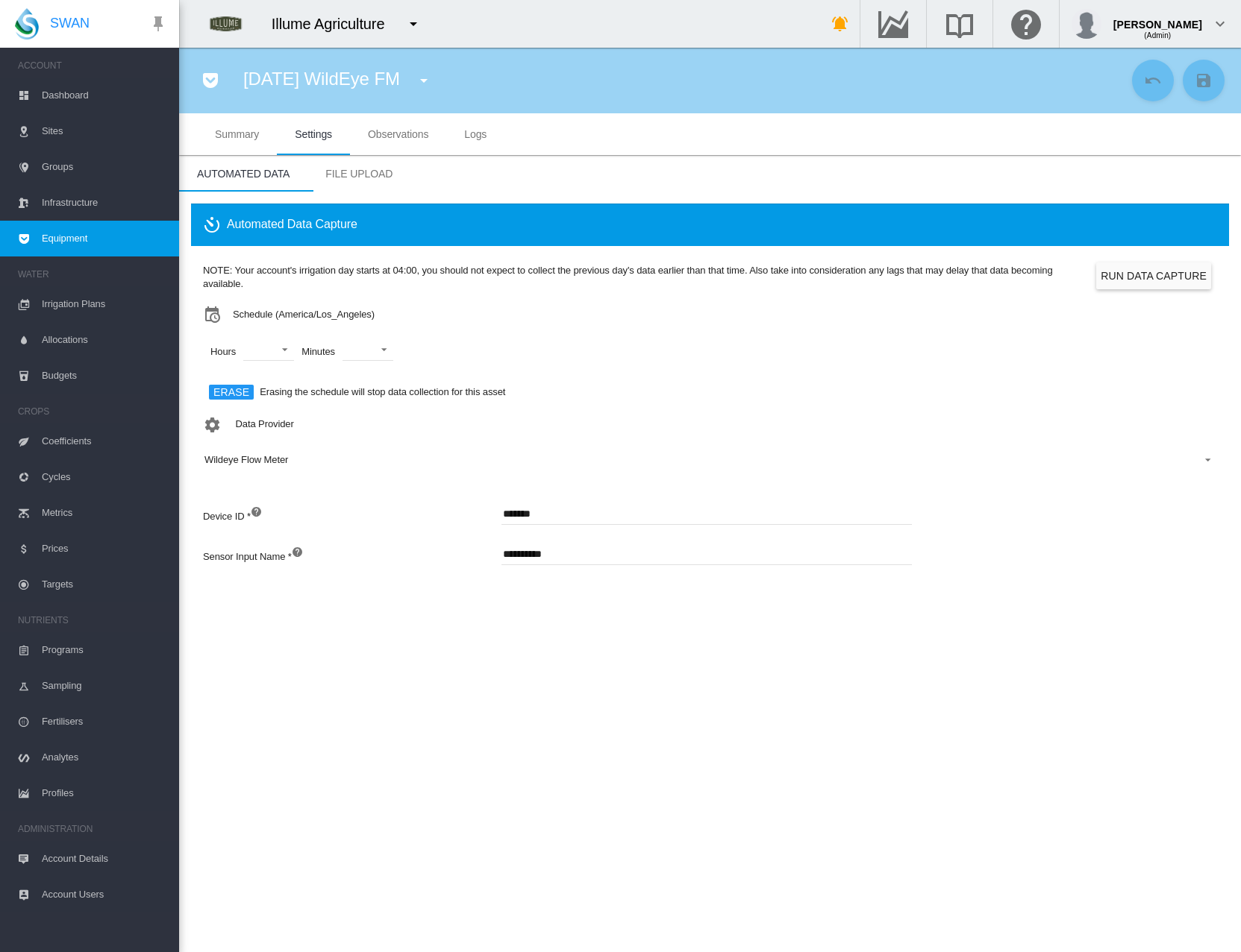
click at [388, 644] on section "[DATE] WildEye FM [DATE] WildEye FM (Flow Meter) FM 360-01 Sugra56 (Flow Meter)…" at bounding box center [710, 499] width 1062 height 905
click at [408, 137] on span "Observations" at bounding box center [398, 134] width 61 height 12
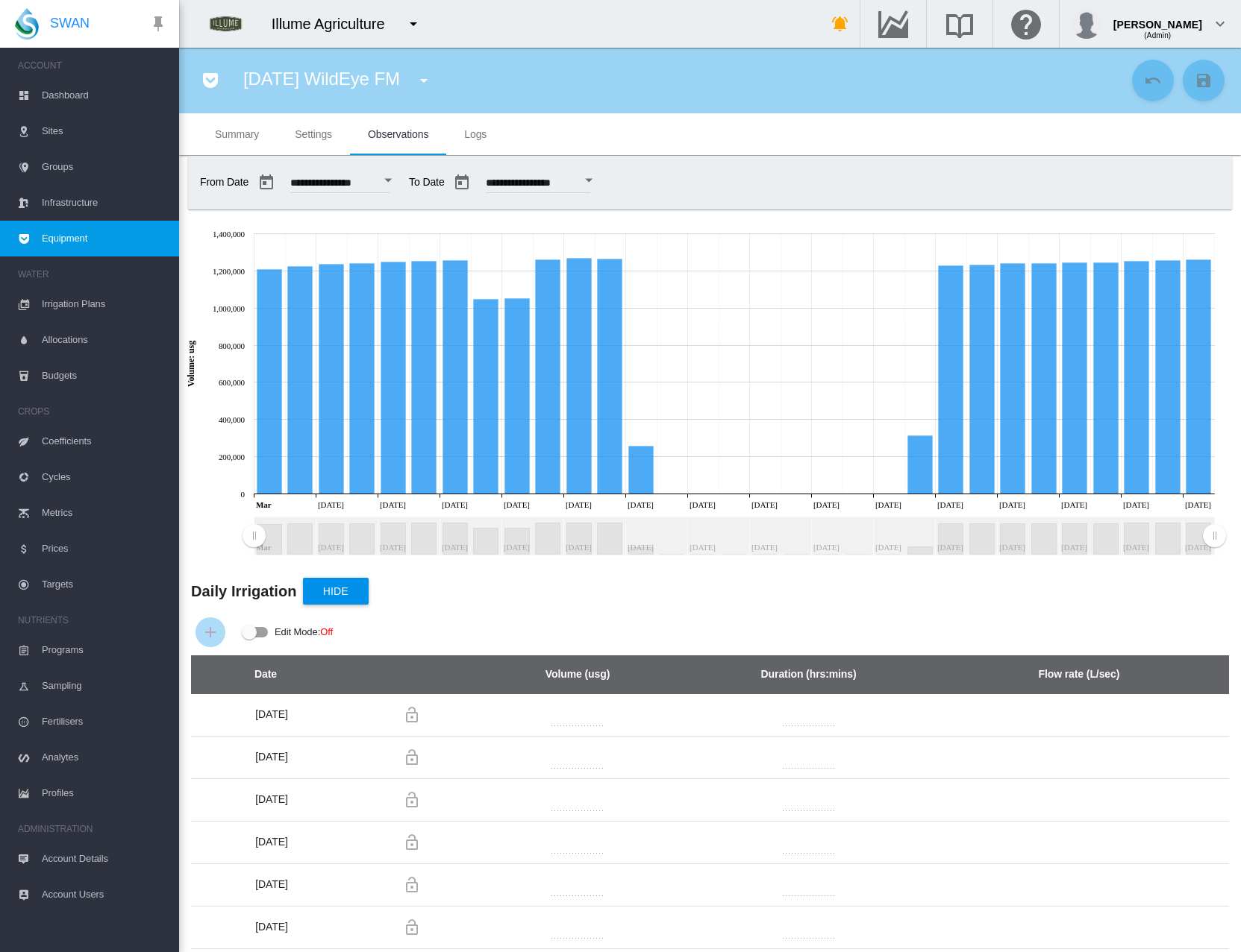
click at [320, 134] on span "Settings" at bounding box center [312, 134] width 37 height 12
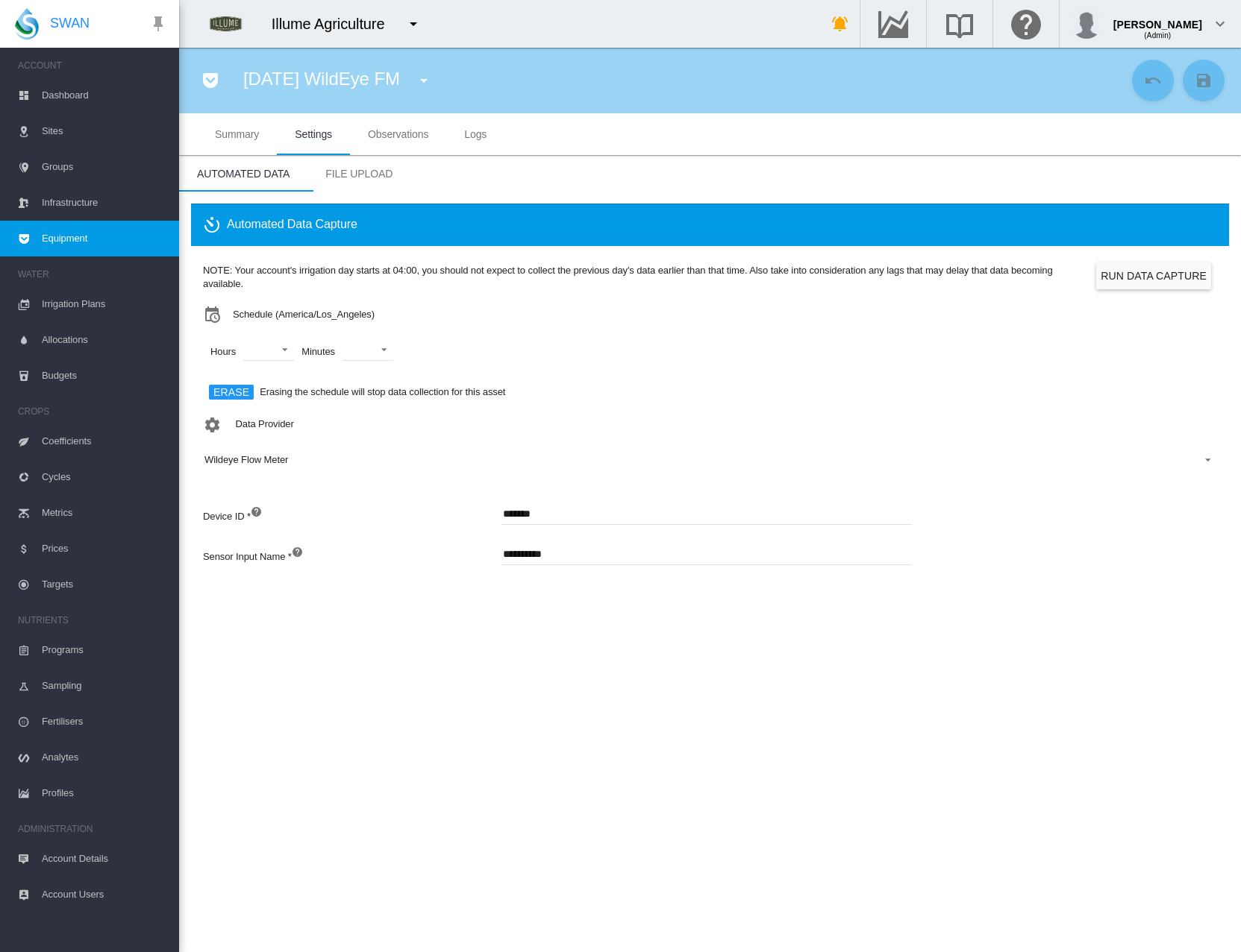
click at [1115, 274] on button "Run Data Capture" at bounding box center [1153, 276] width 115 height 27
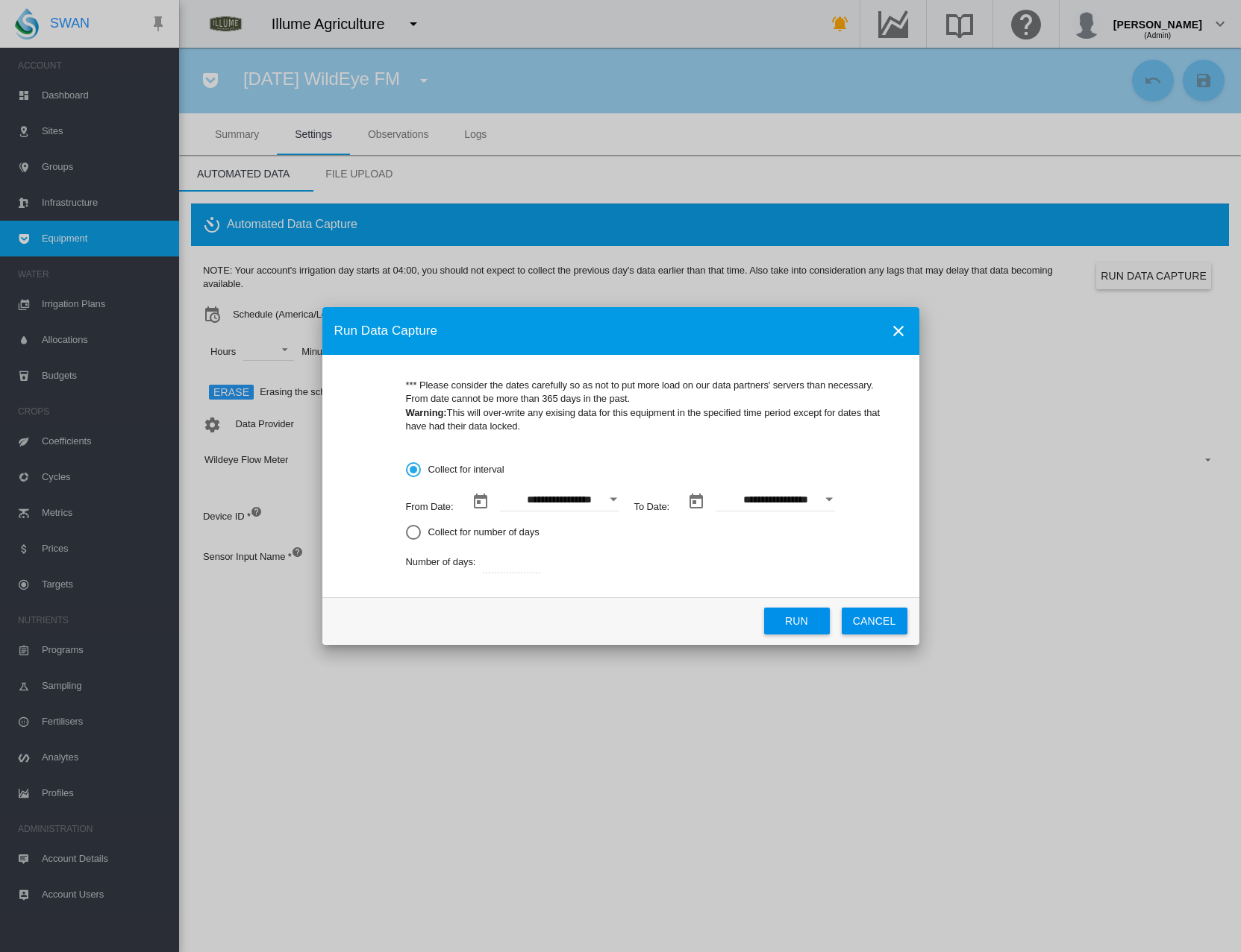
click at [608, 503] on button "Open calendar" at bounding box center [613, 499] width 27 height 27
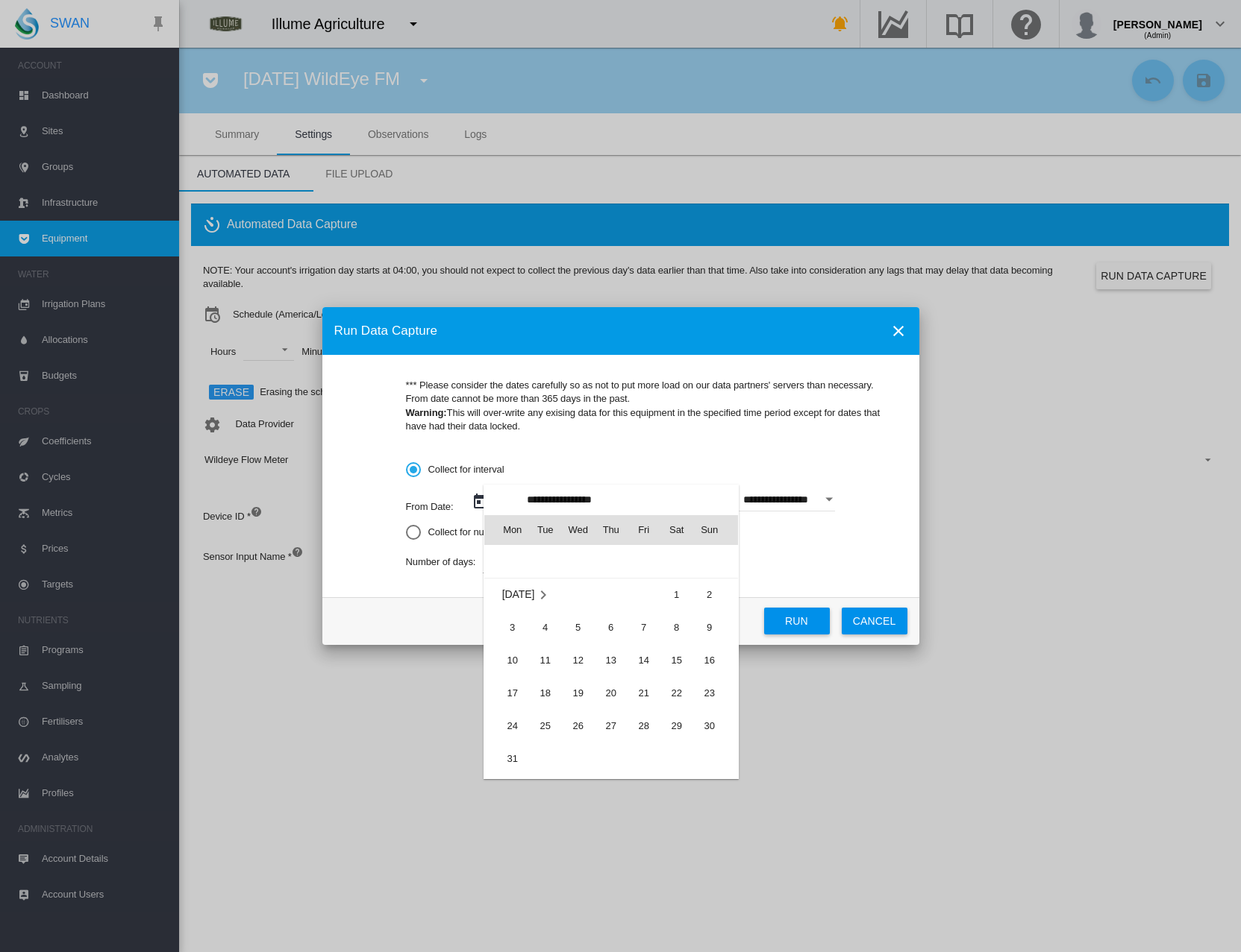
scroll to position [344248, 0]
click at [668, 603] on span "1" at bounding box center [676, 603] width 29 height 29
type input "**********"
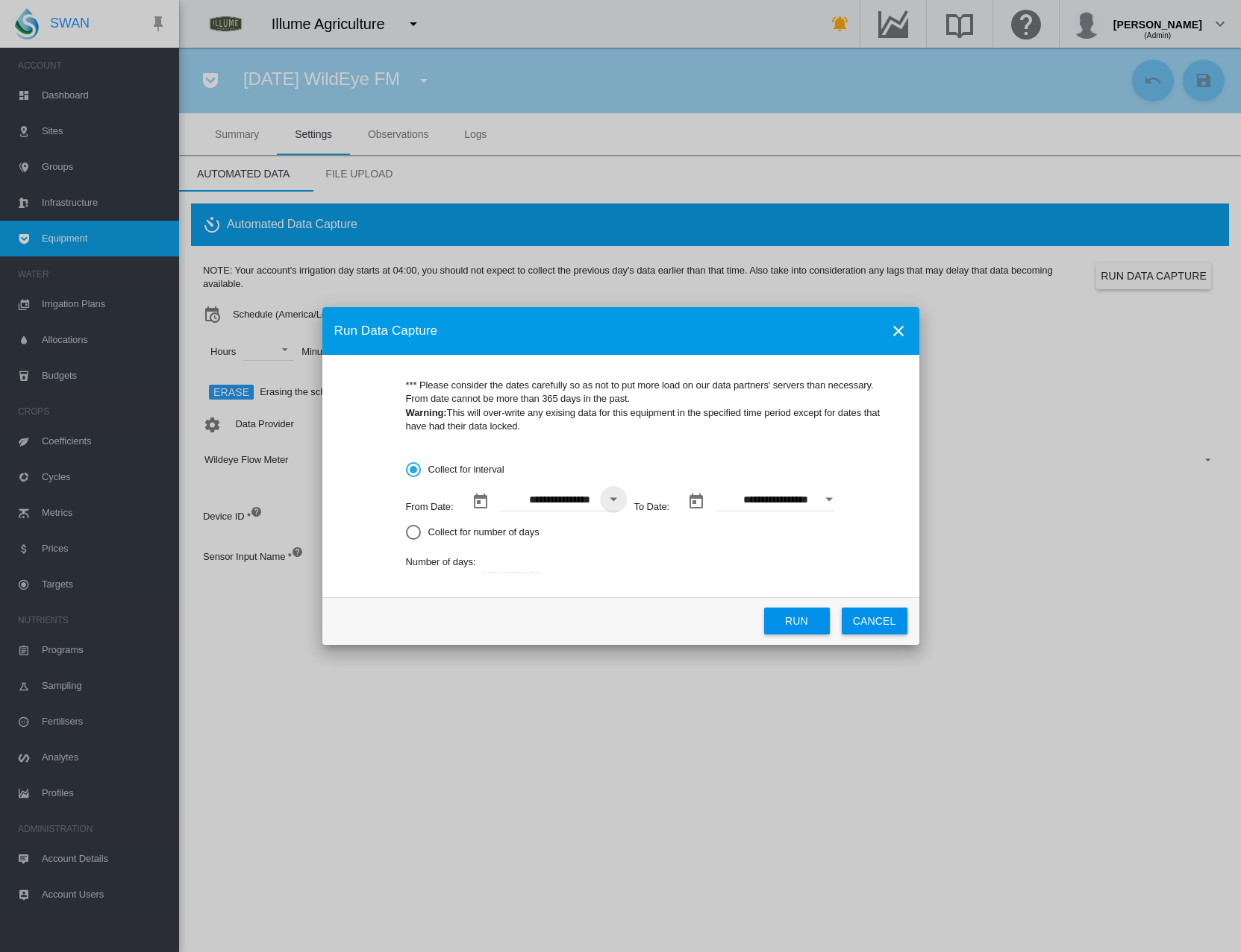
click at [831, 503] on button "Open calendar" at bounding box center [829, 499] width 27 height 27
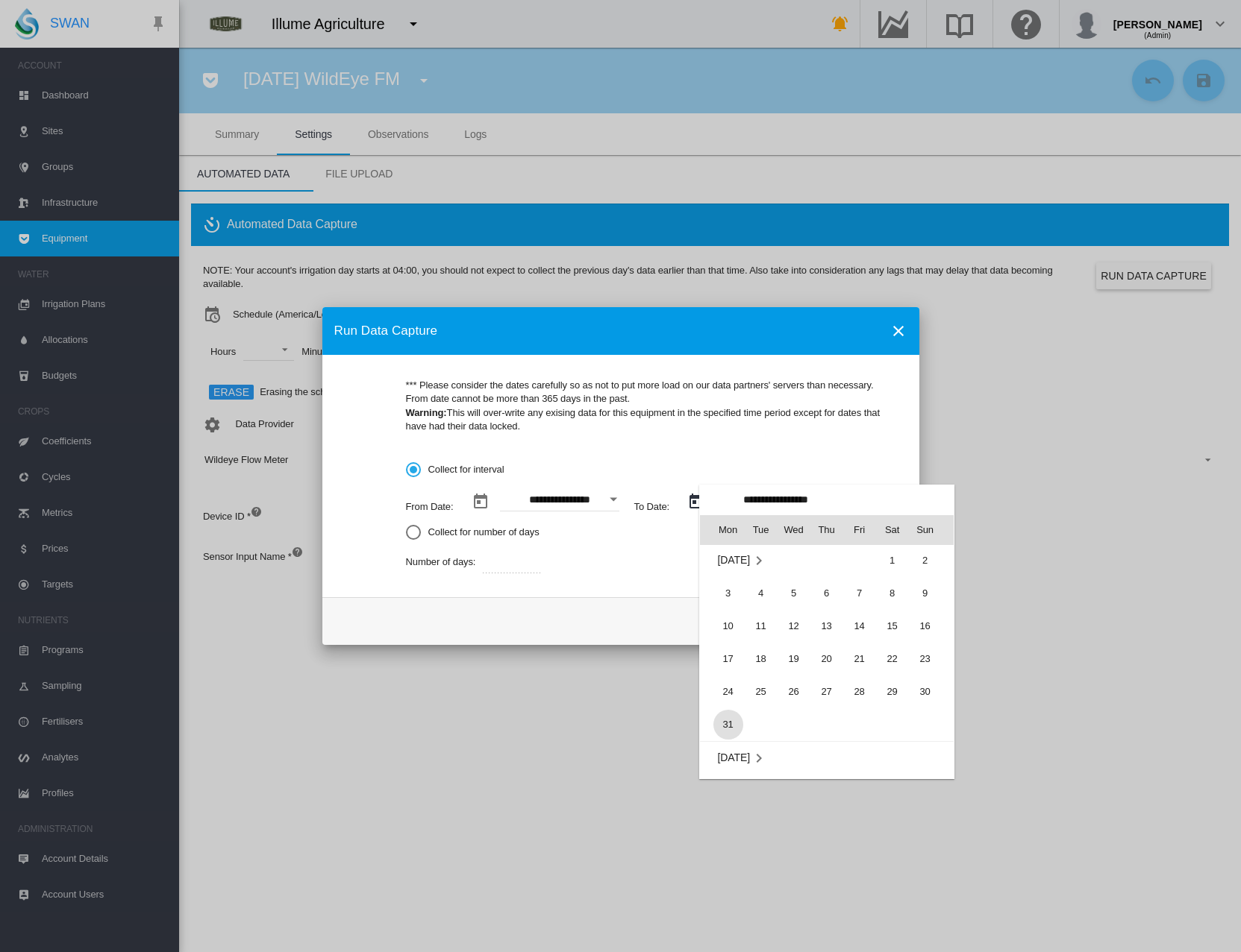
scroll to position [2, 0]
click at [726, 728] on span "31" at bounding box center [727, 723] width 29 height 29
type input "**********"
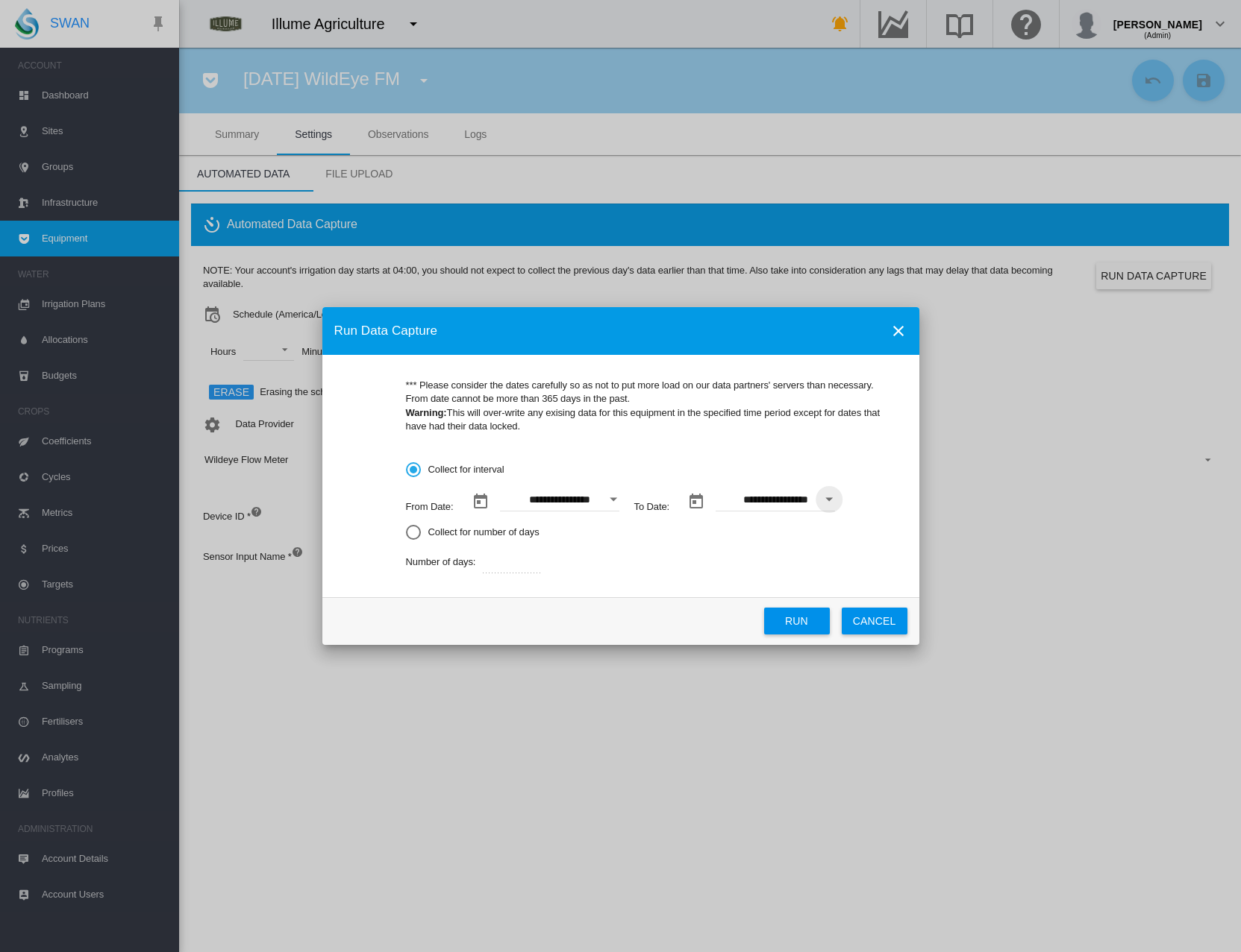
click at [798, 618] on button "Run" at bounding box center [797, 621] width 66 height 27
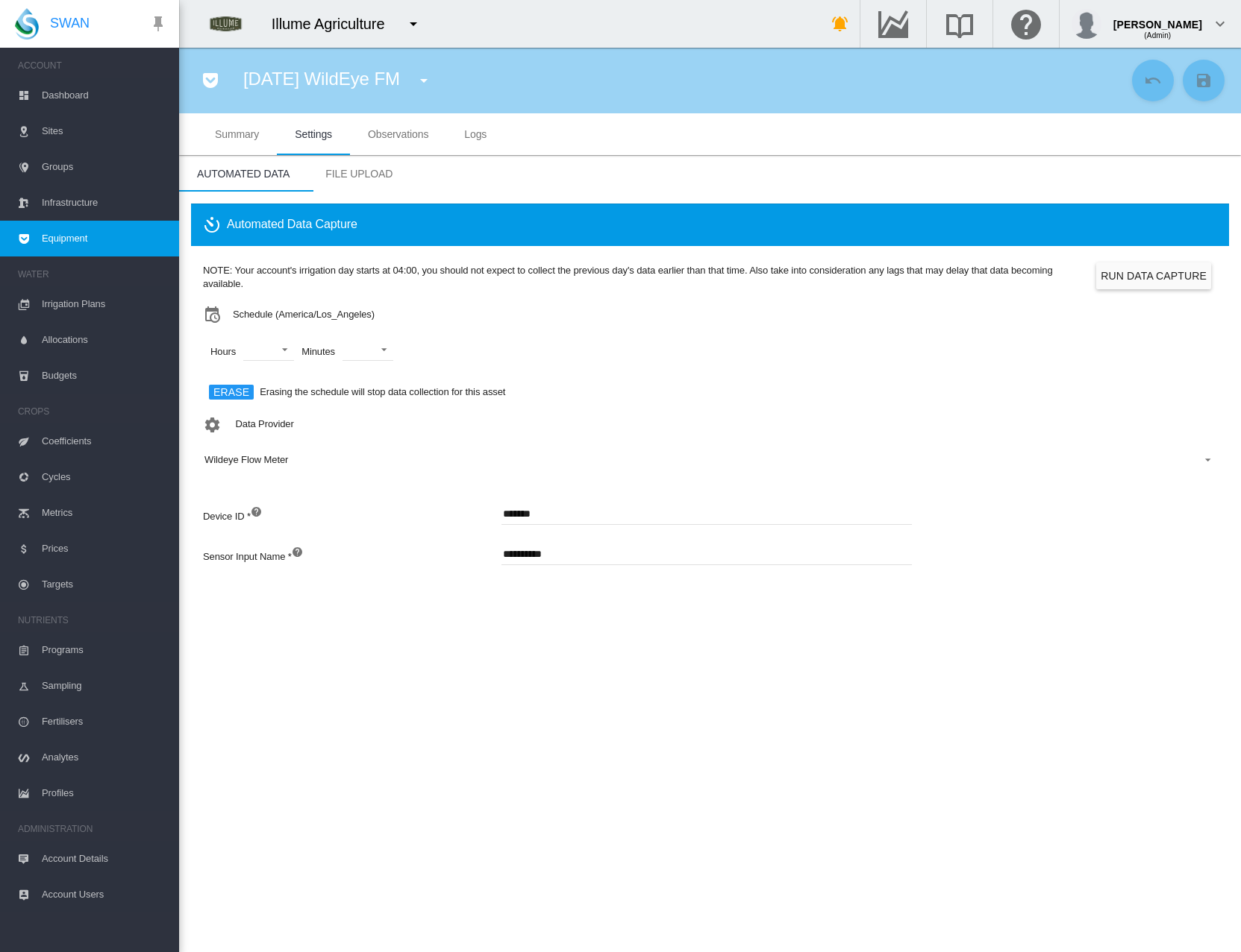
click at [253, 141] on md-tab-item "Summary" at bounding box center [236, 134] width 80 height 42
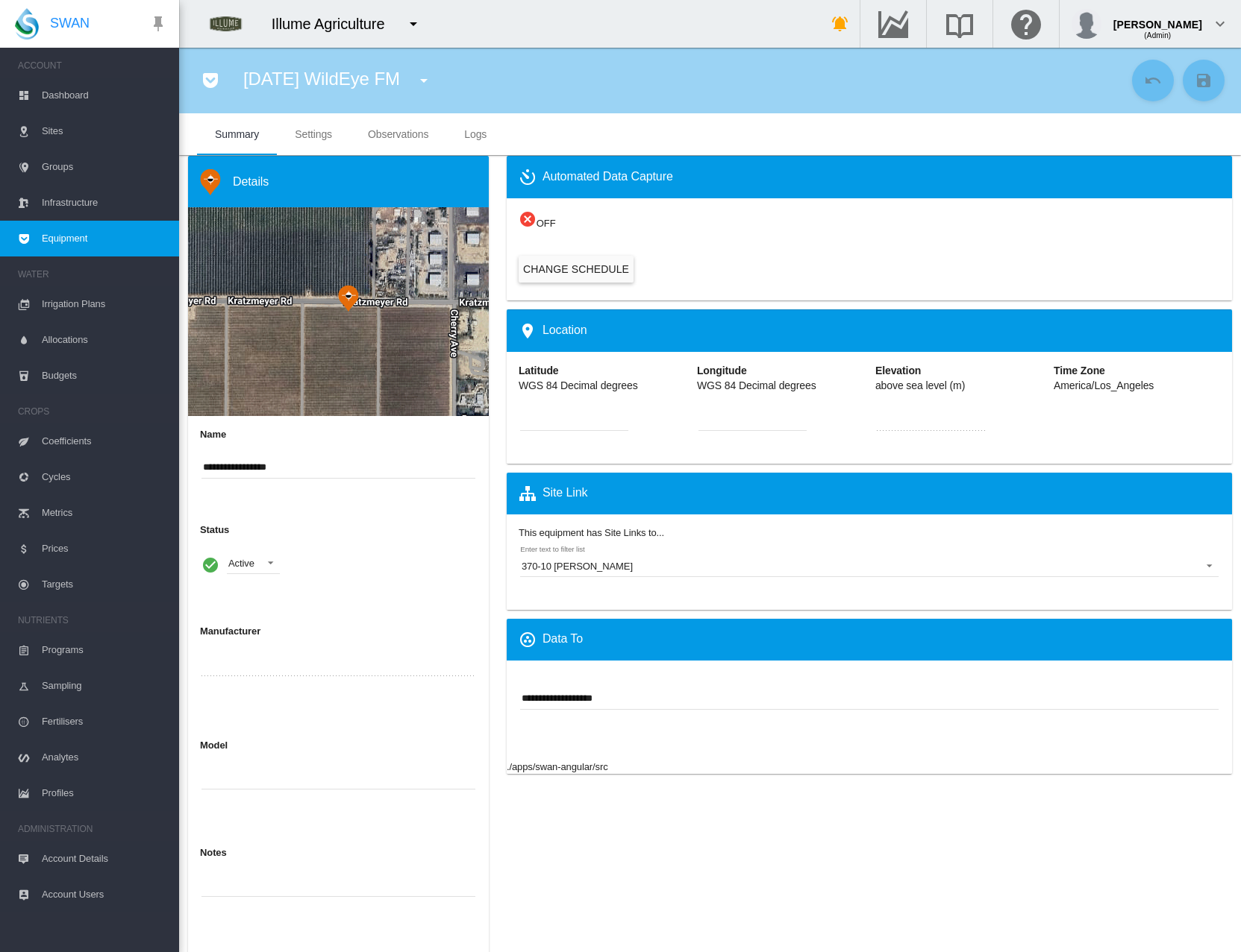
click at [323, 134] on span "Settings" at bounding box center [312, 134] width 37 height 12
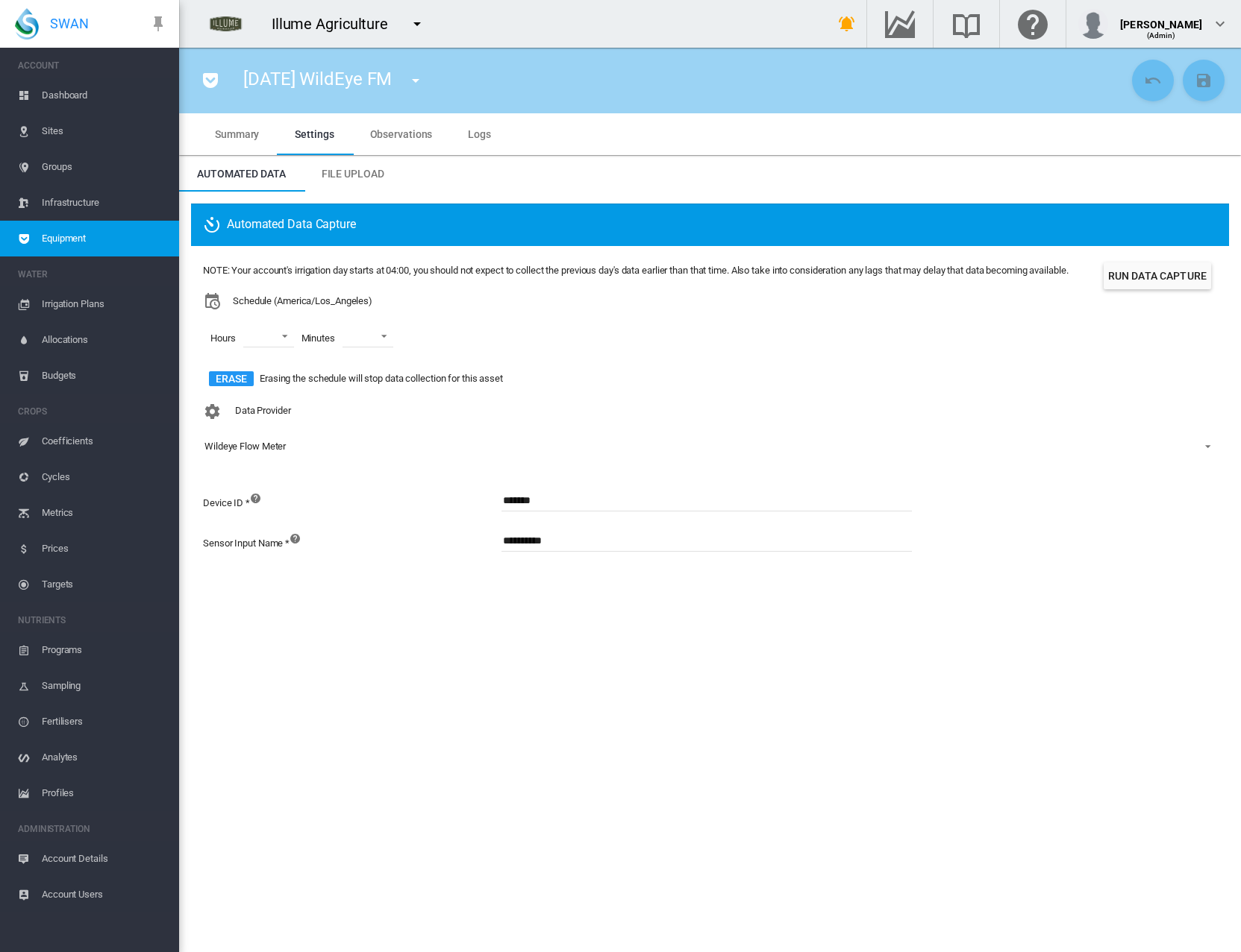
click at [399, 133] on span "Observations" at bounding box center [402, 134] width 63 height 12
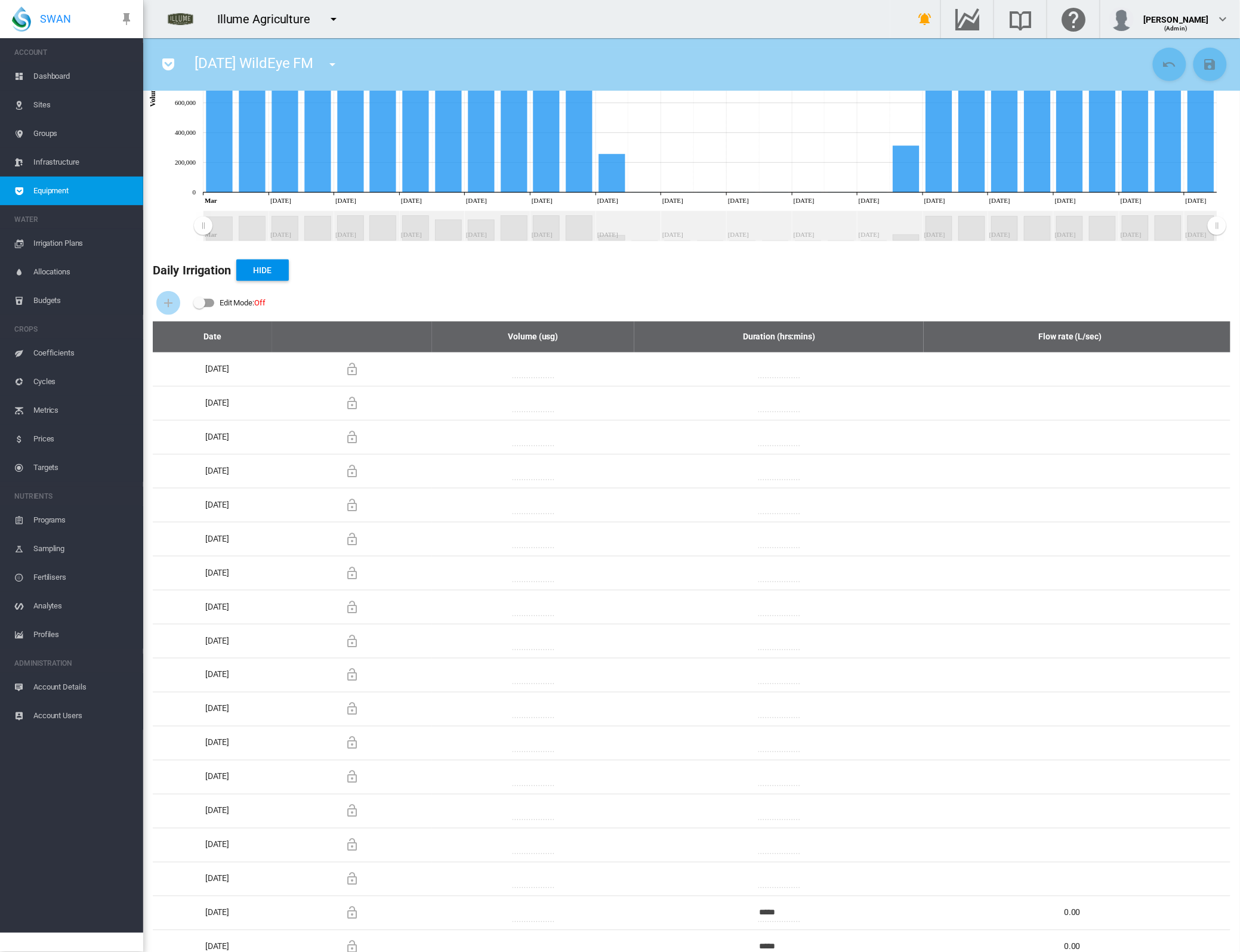
scroll to position [0, 0]
